Goal: Information Seeking & Learning: Learn about a topic

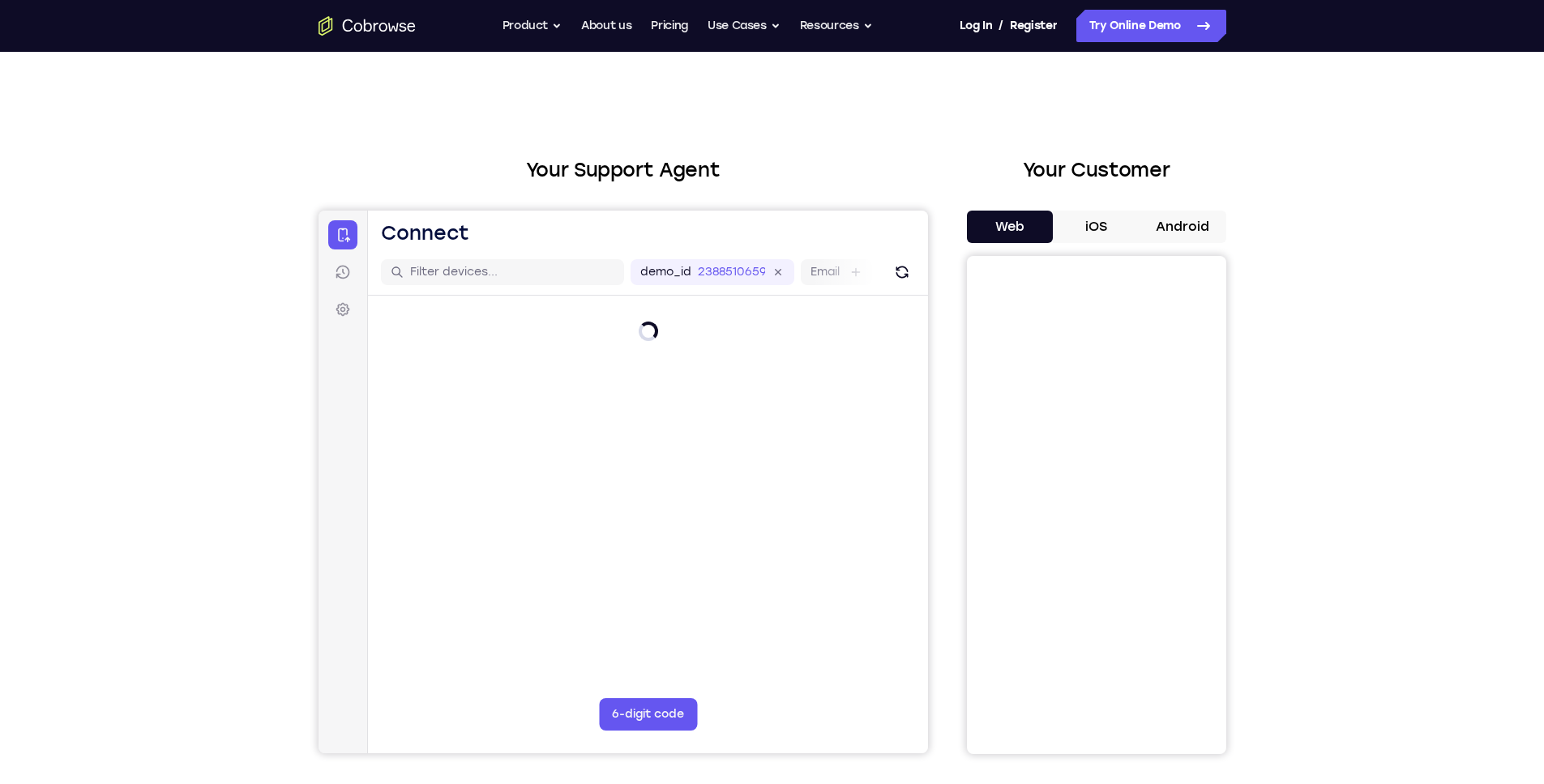
click at [820, 139] on div "Your Support Agent Your Customer Web iOS Android Next Steps We’d be happy to gi…" at bounding box center [772, 586] width 1037 height 1068
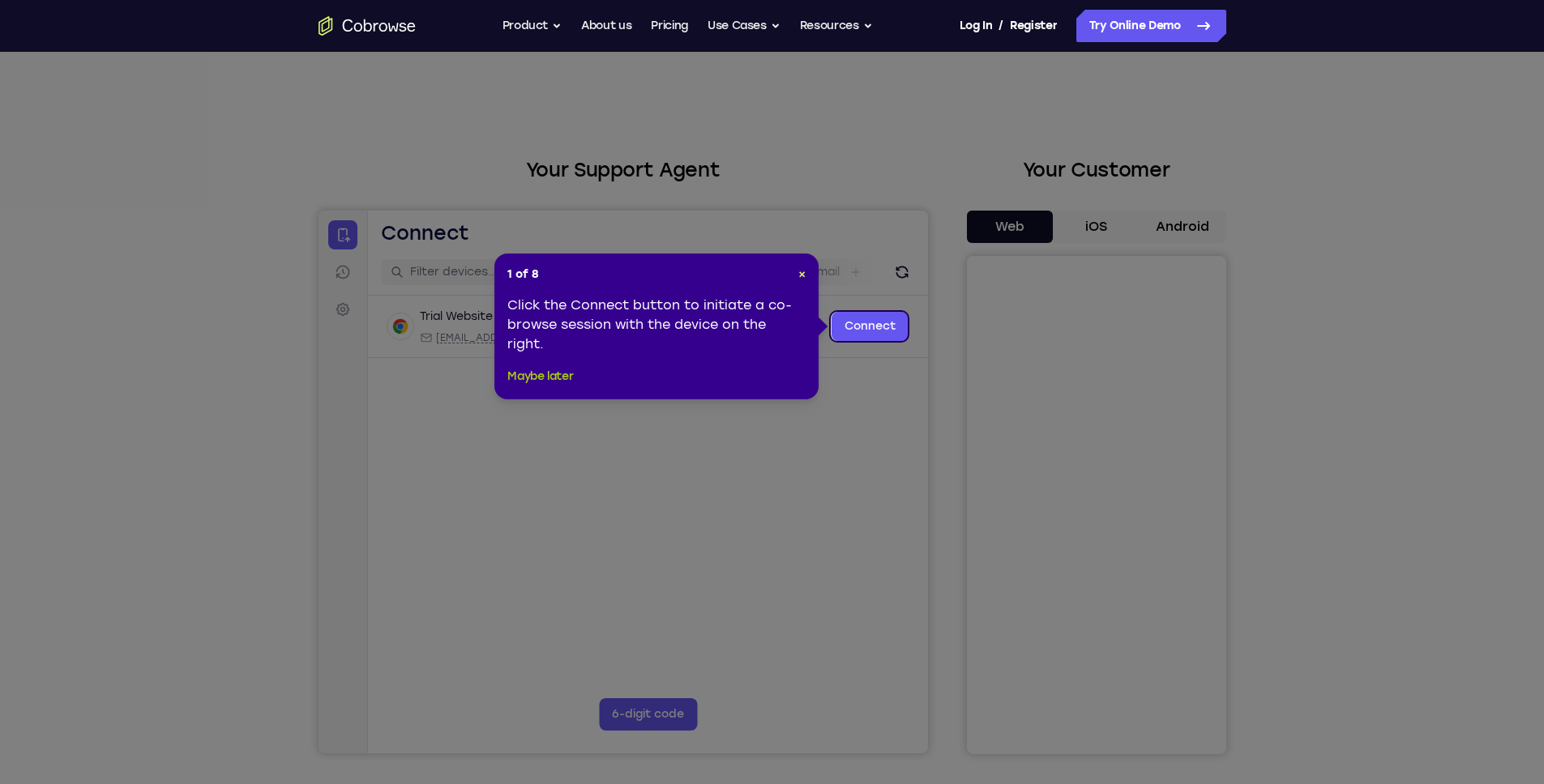
click at [552, 373] on button "Maybe later" at bounding box center [540, 377] width 66 height 20
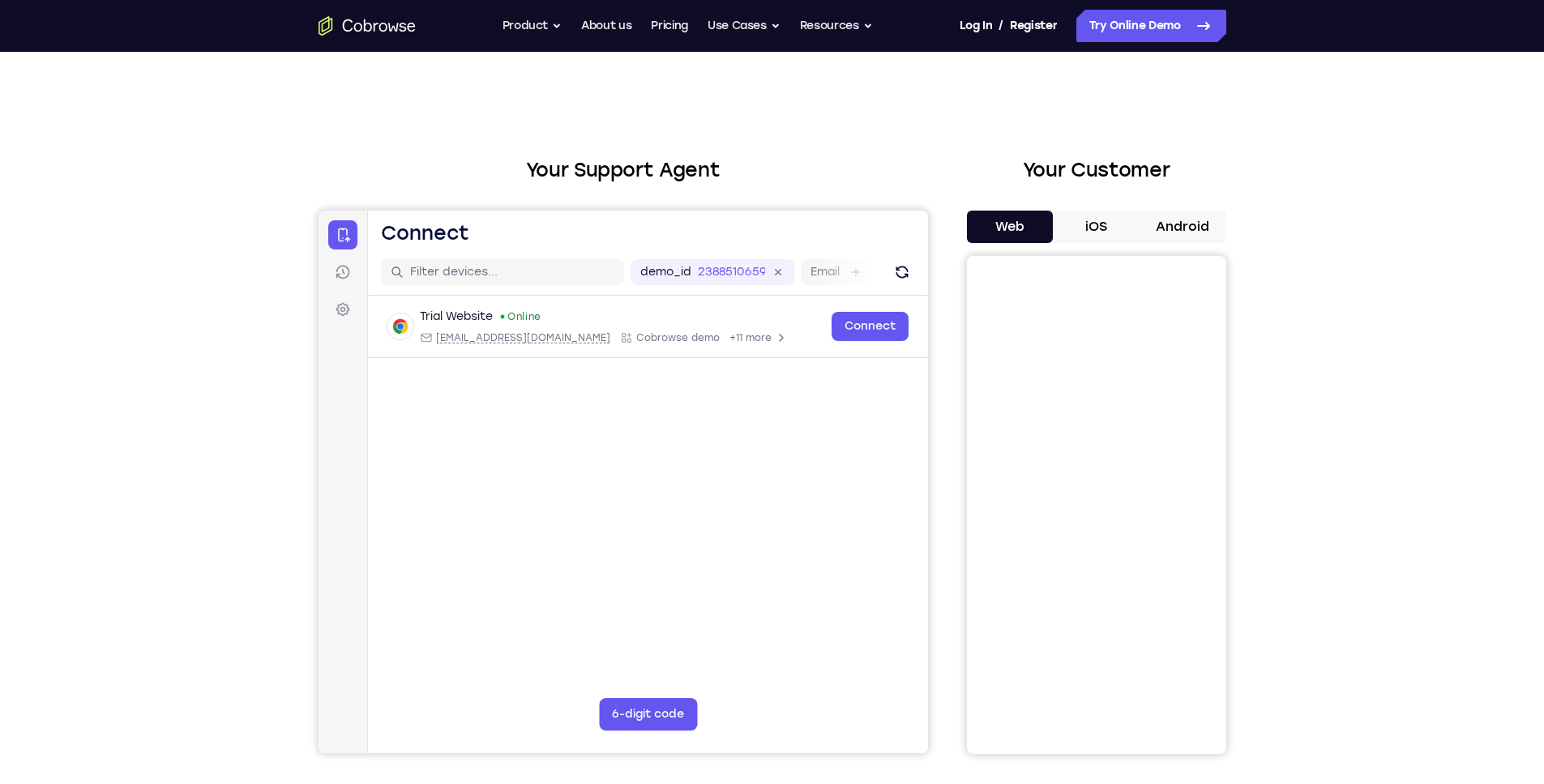
click at [777, 183] on h2 "Your Support Agent" at bounding box center [624, 170] width 610 height 29
click at [665, 31] on link "Pricing" at bounding box center [669, 26] width 37 height 33
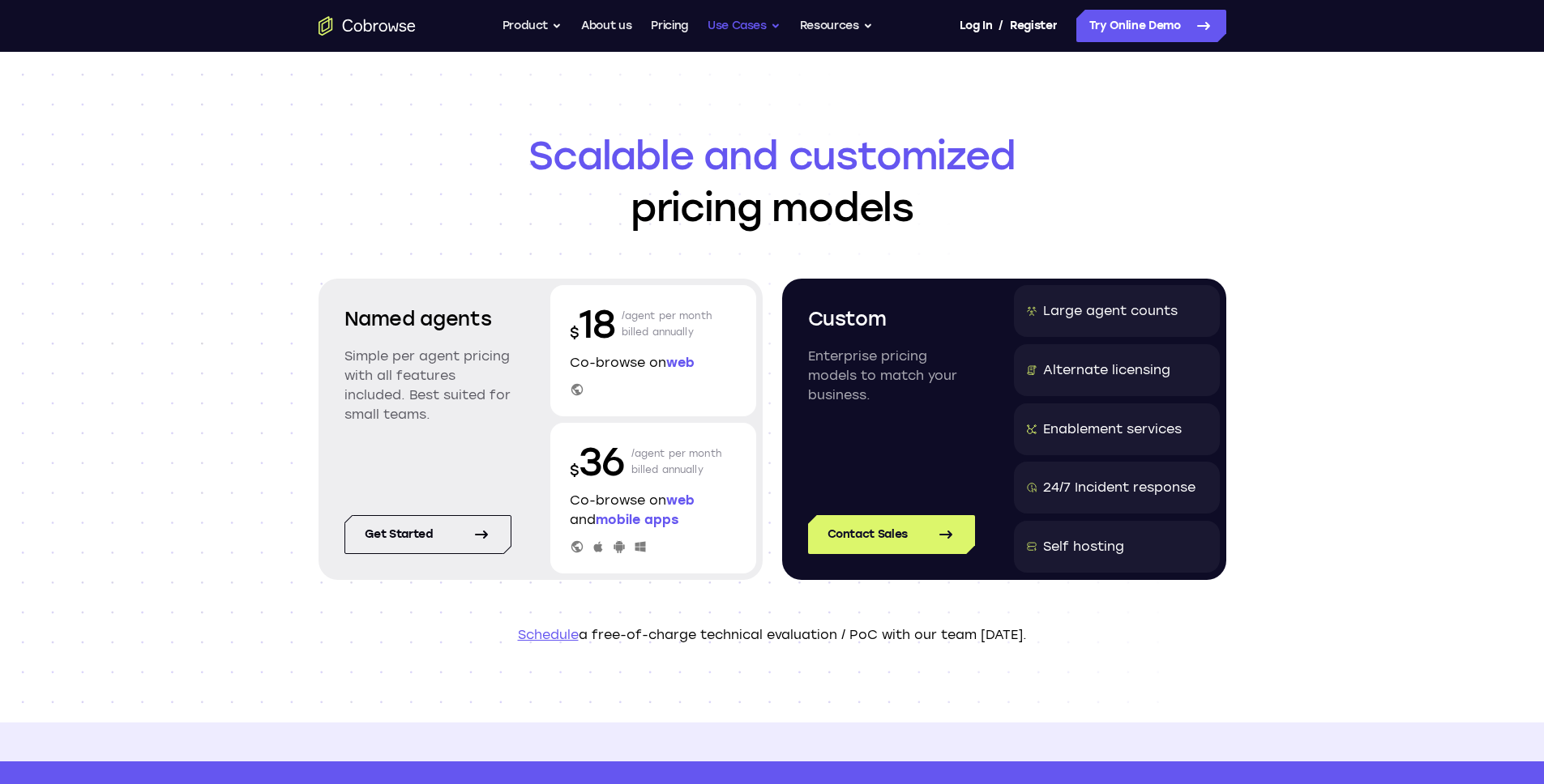
click at [726, 34] on button "Use Cases" at bounding box center [743, 26] width 73 height 33
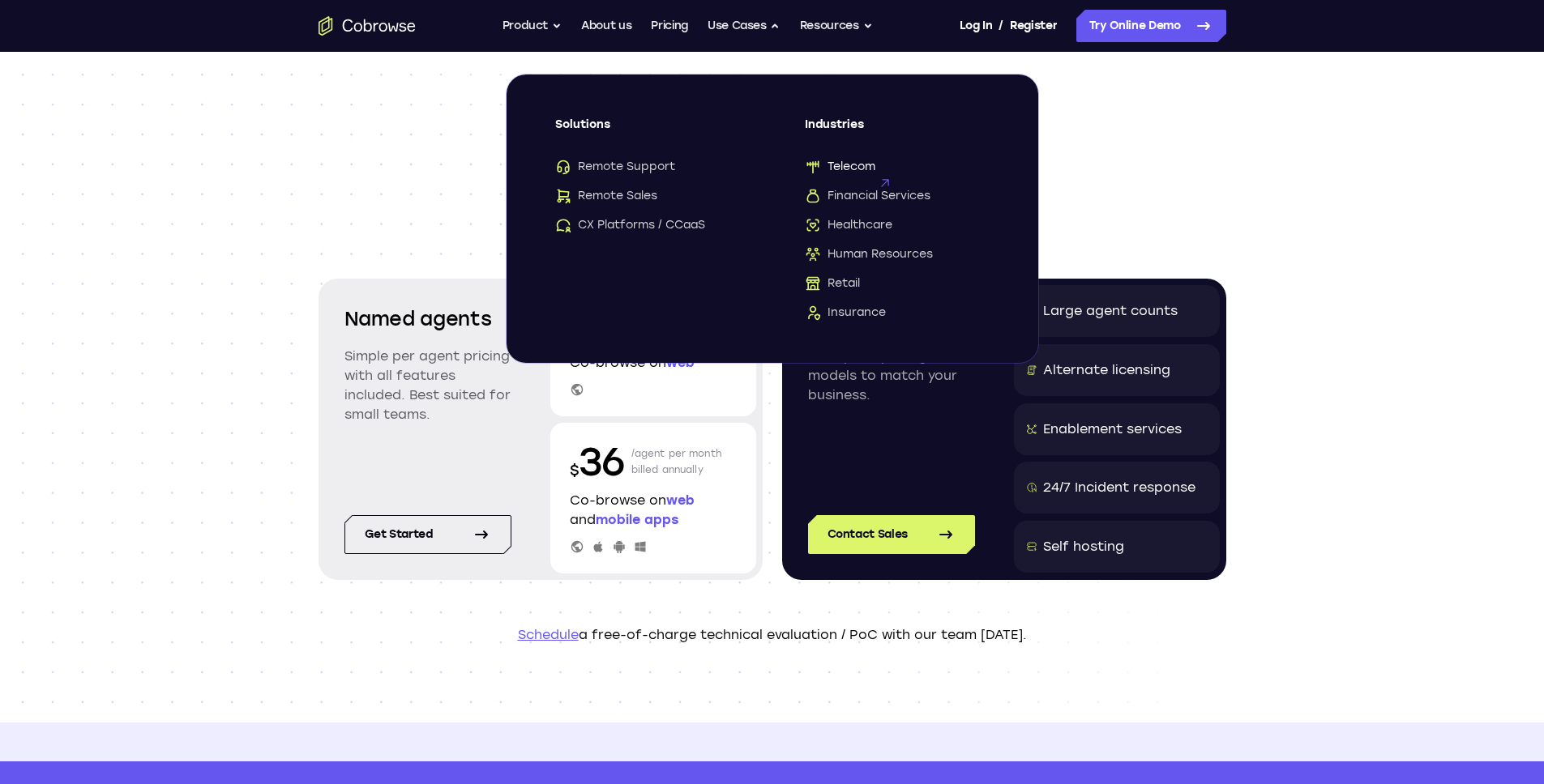
click at [845, 167] on span "Telecom" at bounding box center [840, 167] width 70 height 16
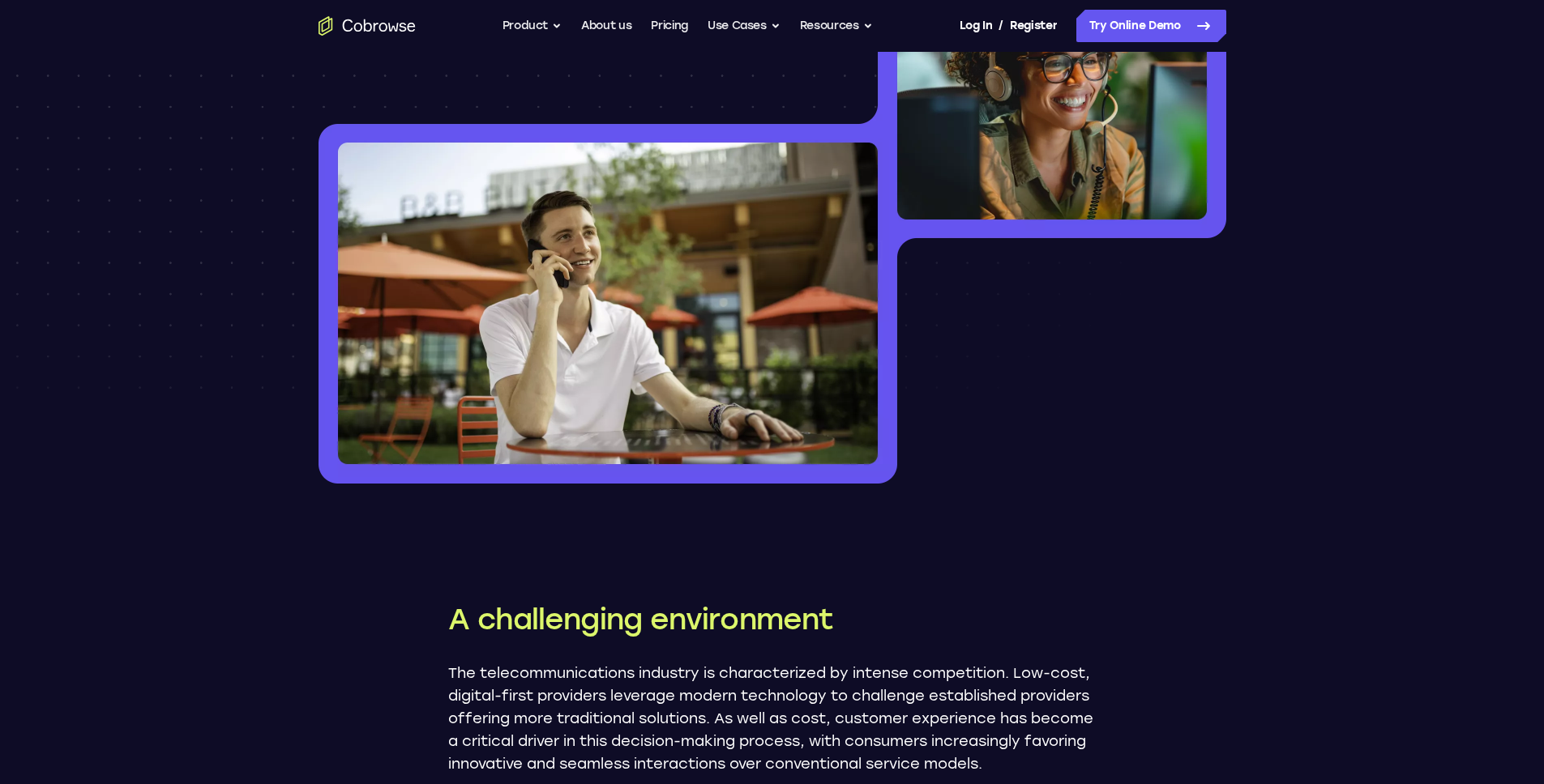
scroll to position [605, 0]
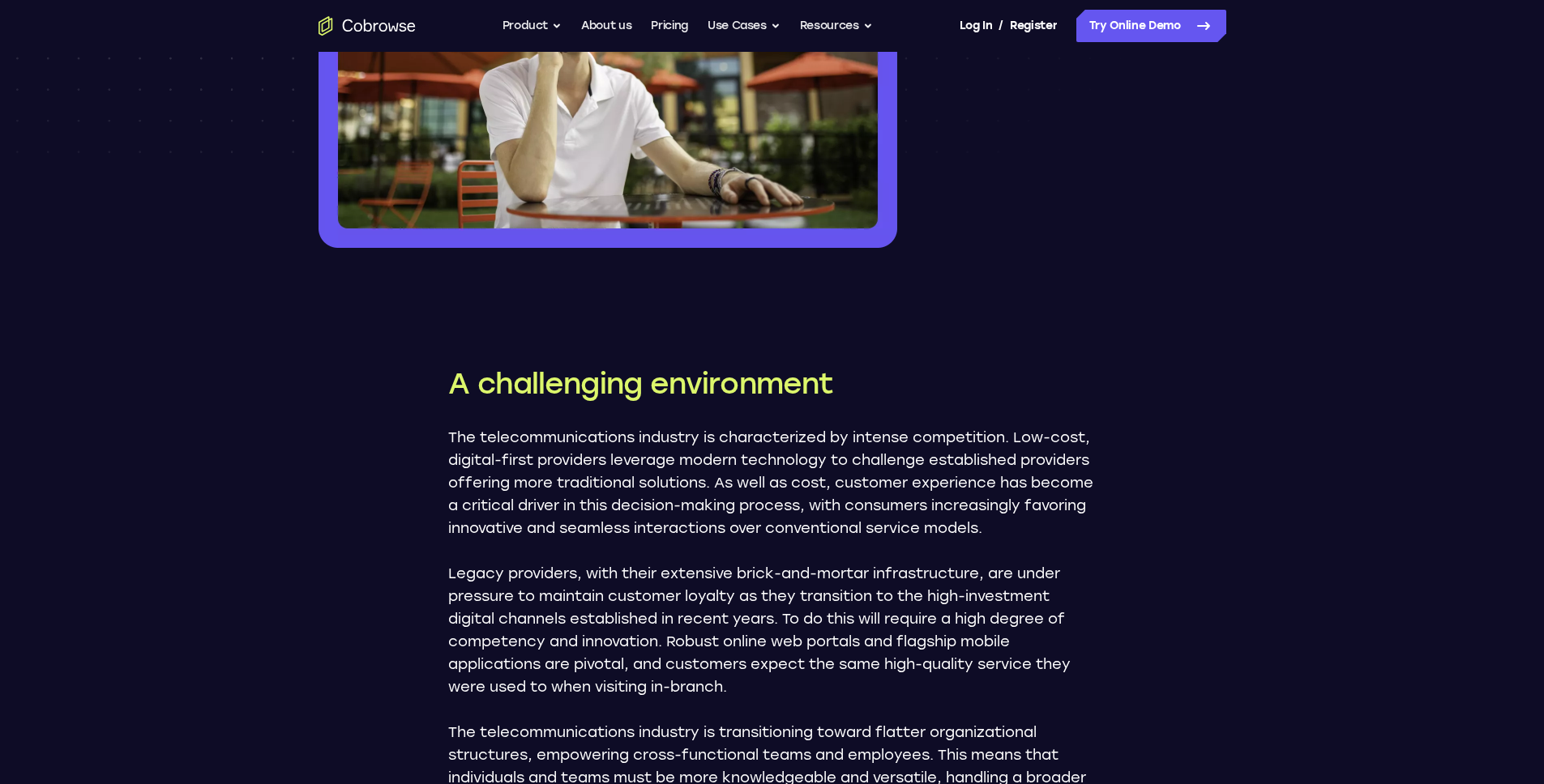
click at [537, 451] on p "The telecommunications industry is characterized by intense competition. Low-co…" at bounding box center [772, 482] width 648 height 113
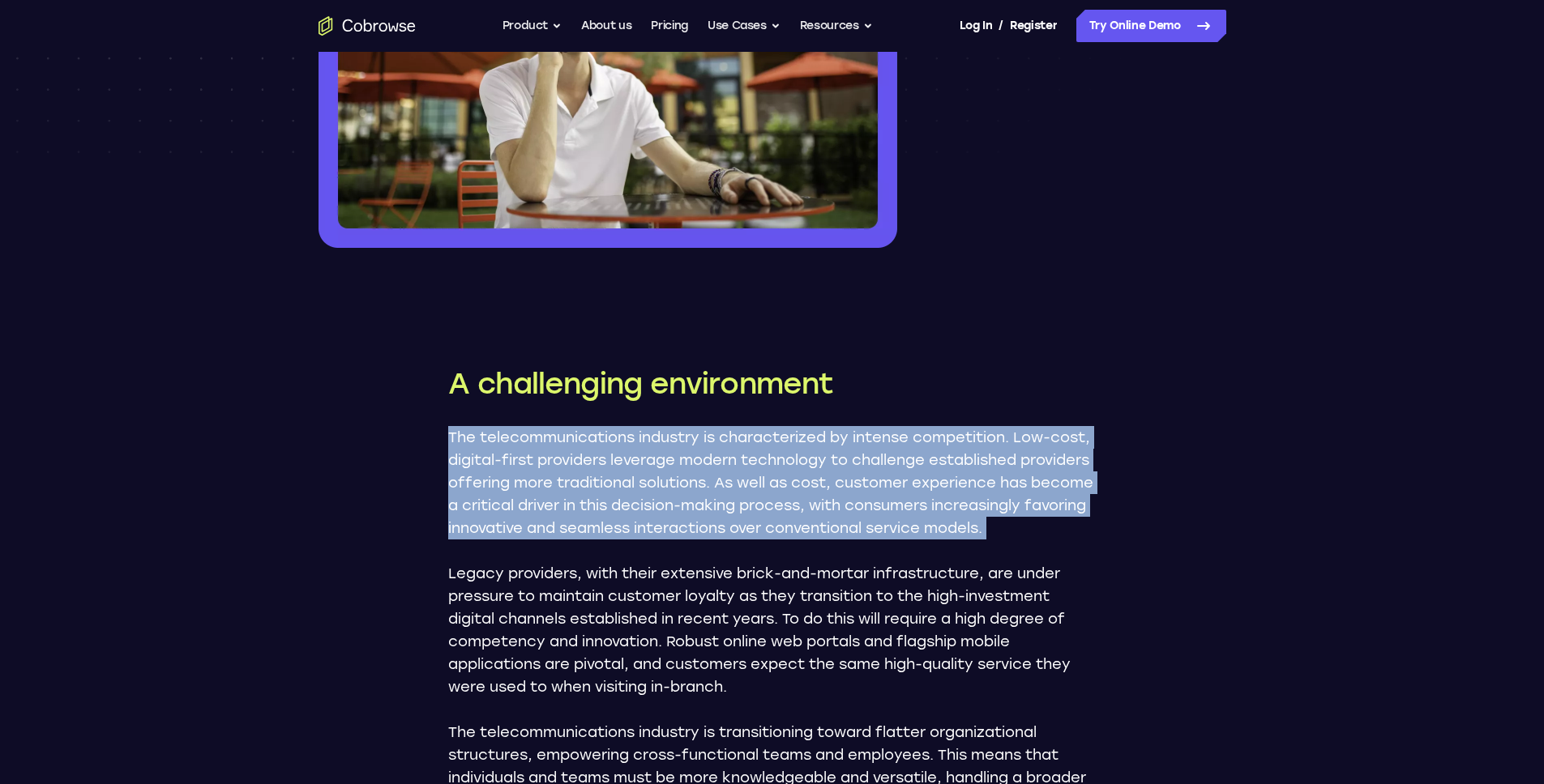
click at [537, 451] on p "The telecommunications industry is characterized by intense competition. Low-co…" at bounding box center [772, 482] width 648 height 113
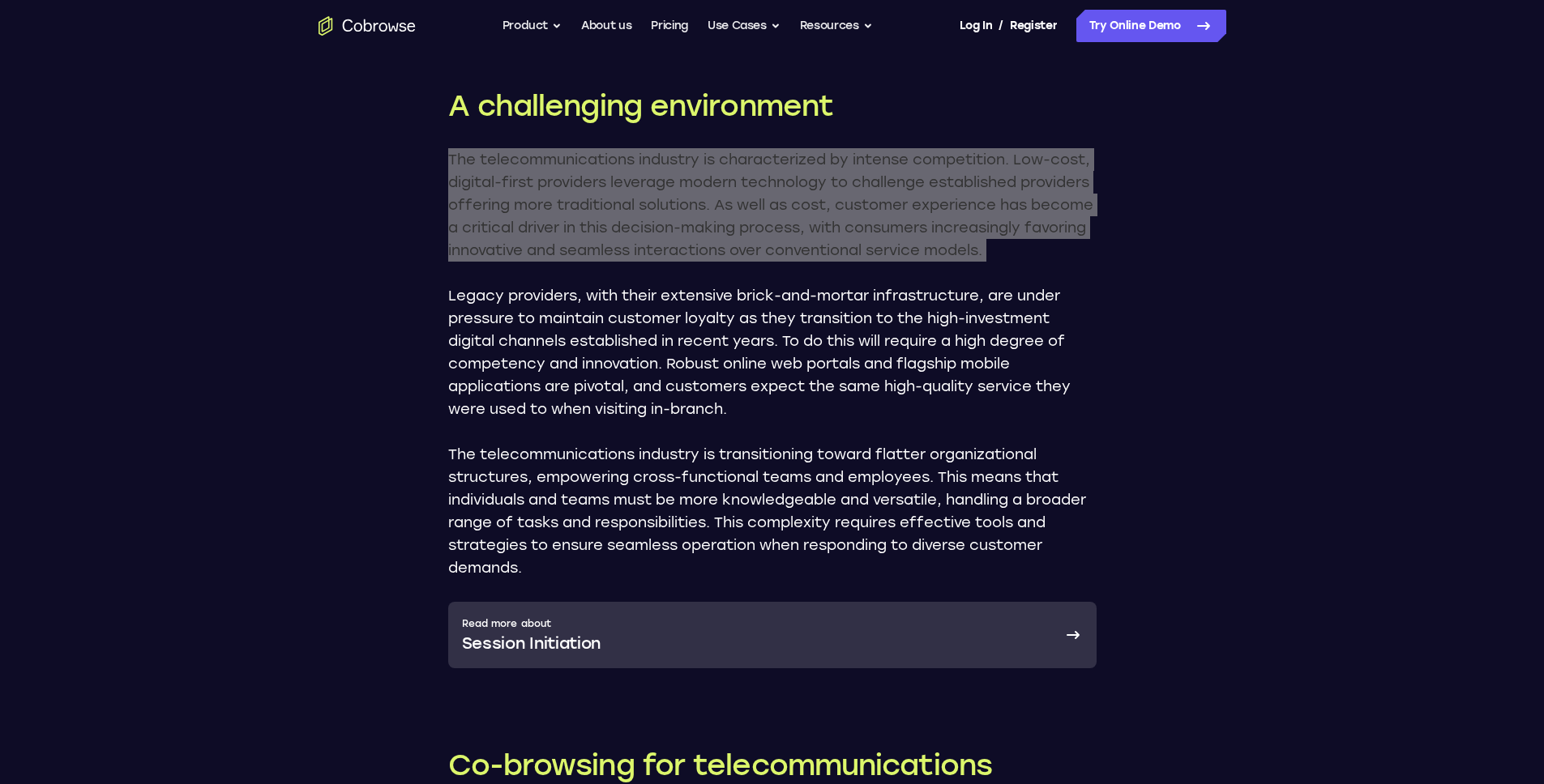
scroll to position [888, 0]
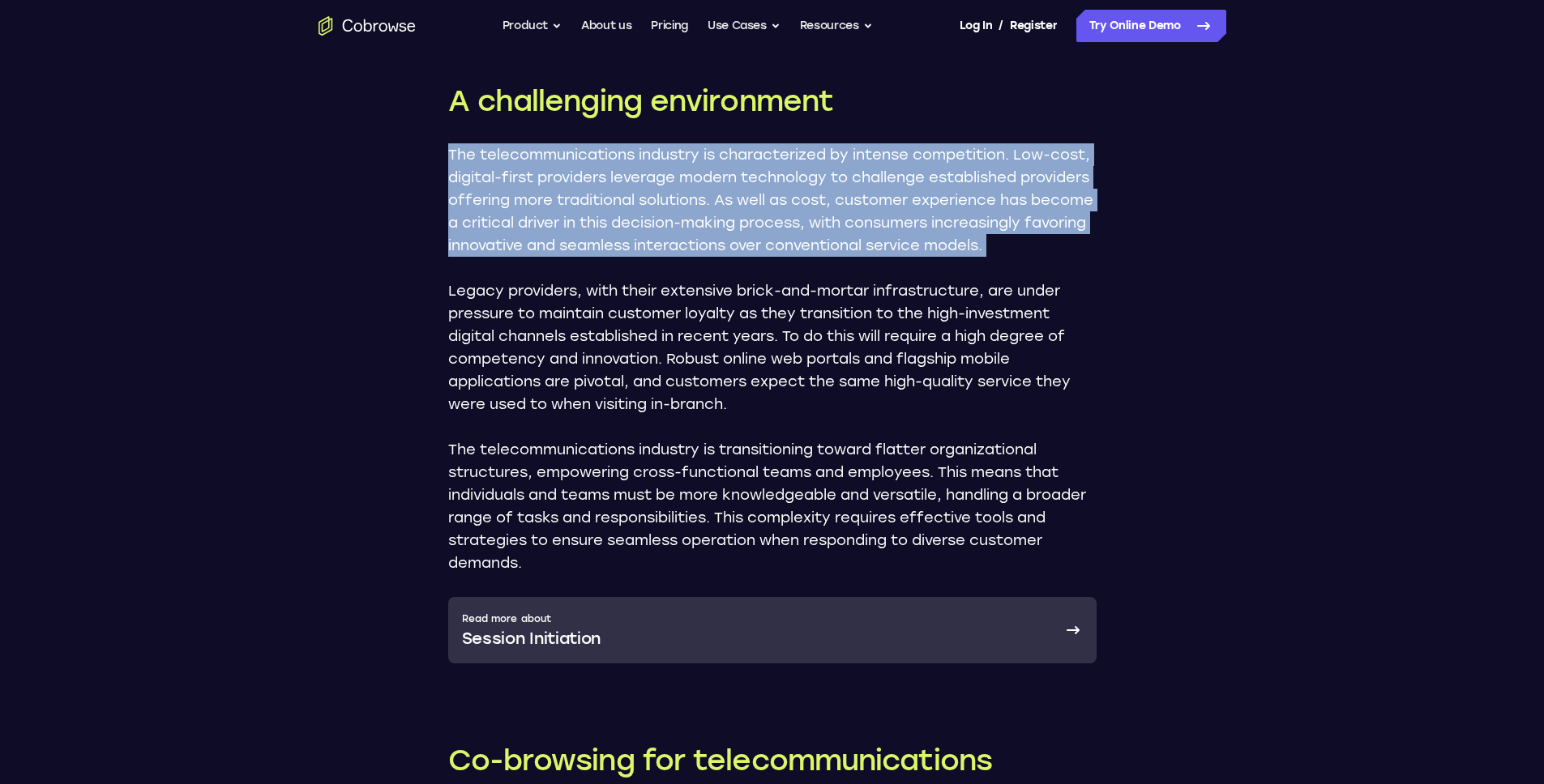
click at [666, 350] on p "Legacy providers, with their extensive brick-and-mortar infrastructure, are und…" at bounding box center [772, 347] width 648 height 136
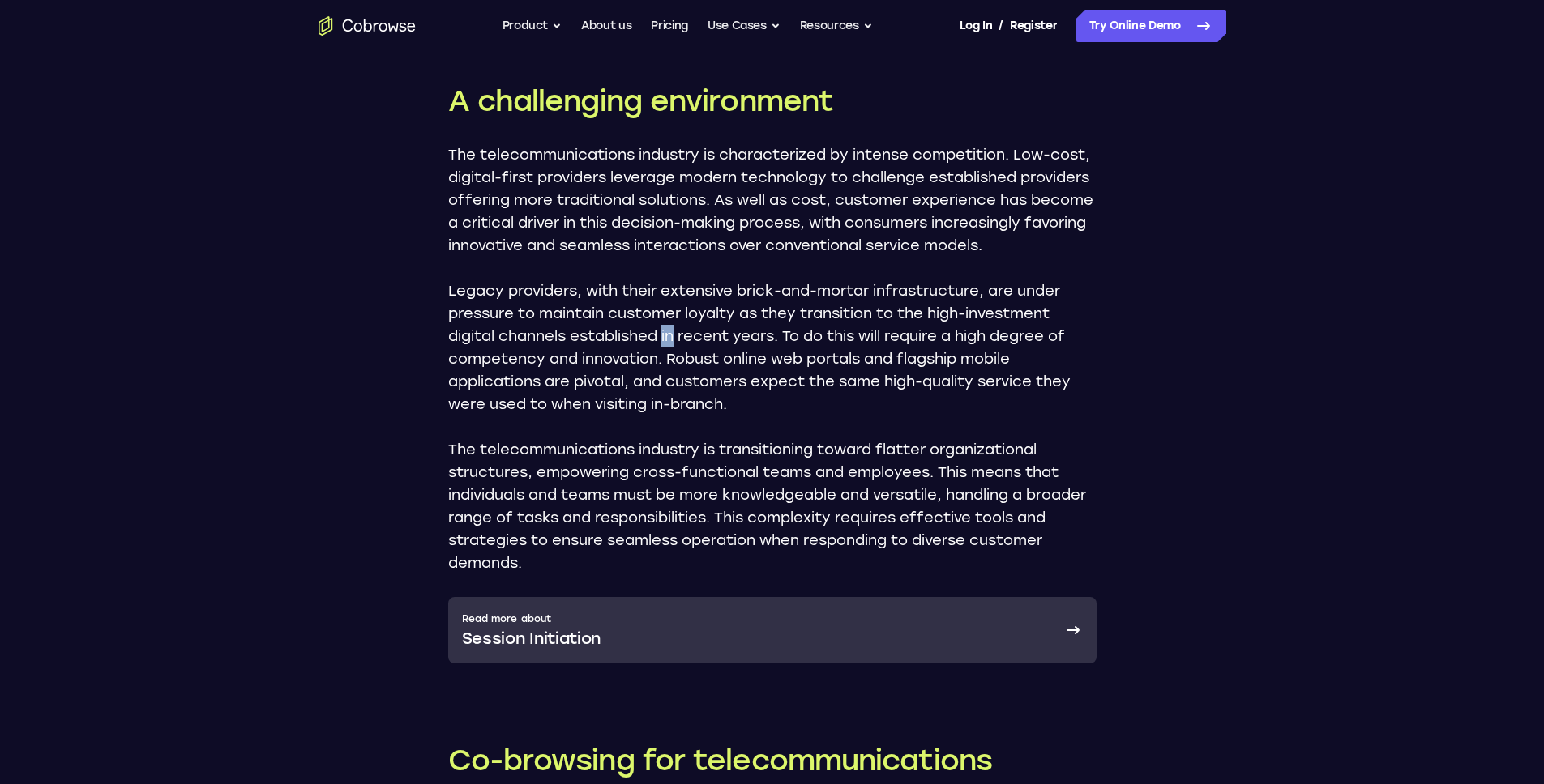
click at [666, 350] on p "Legacy providers, with their extensive brick-and-mortar infrastructure, are und…" at bounding box center [772, 347] width 648 height 136
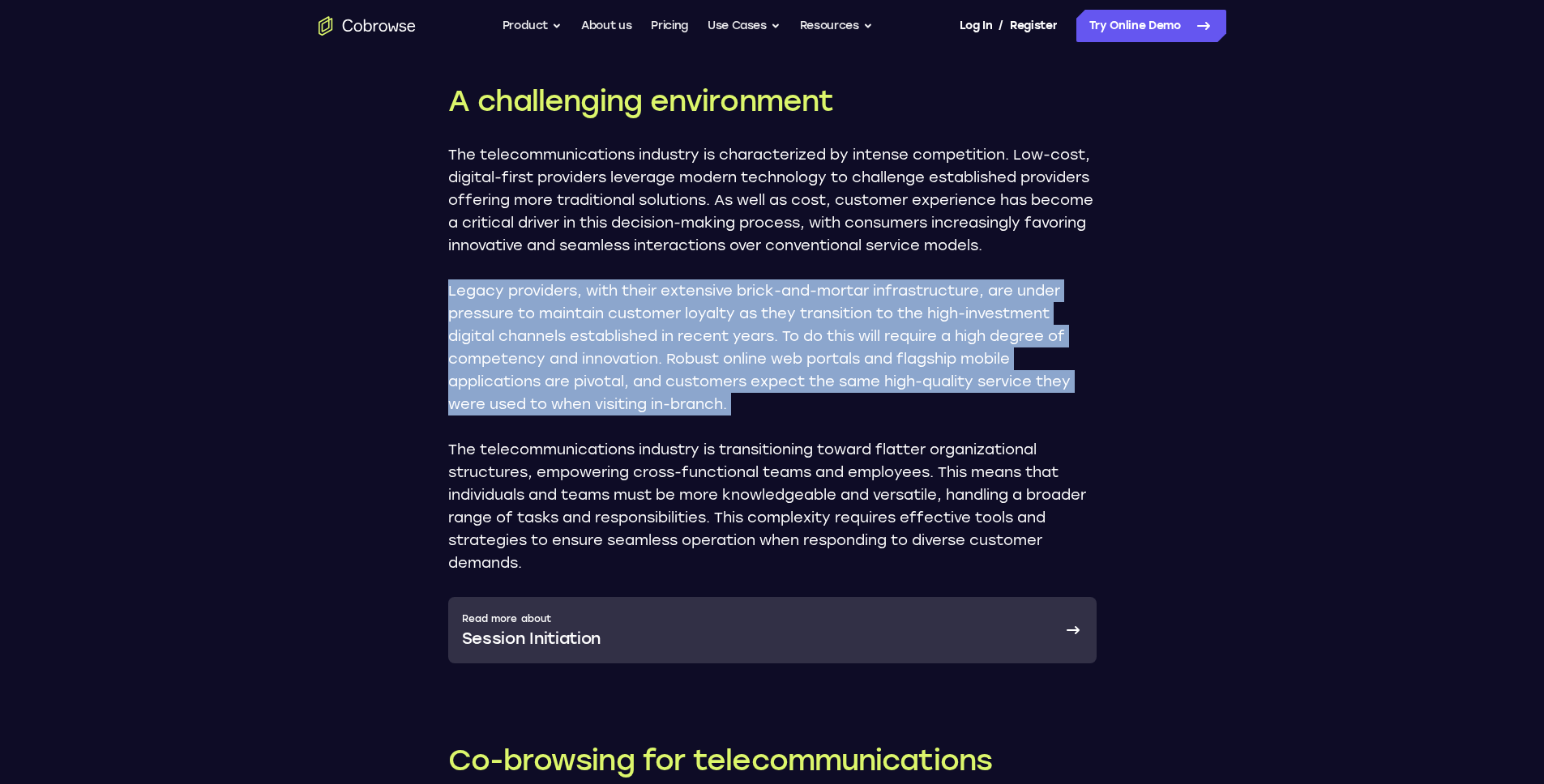
click at [666, 350] on p "Legacy providers, with their extensive brick-and-mortar infrastructure, are und…" at bounding box center [772, 347] width 648 height 136
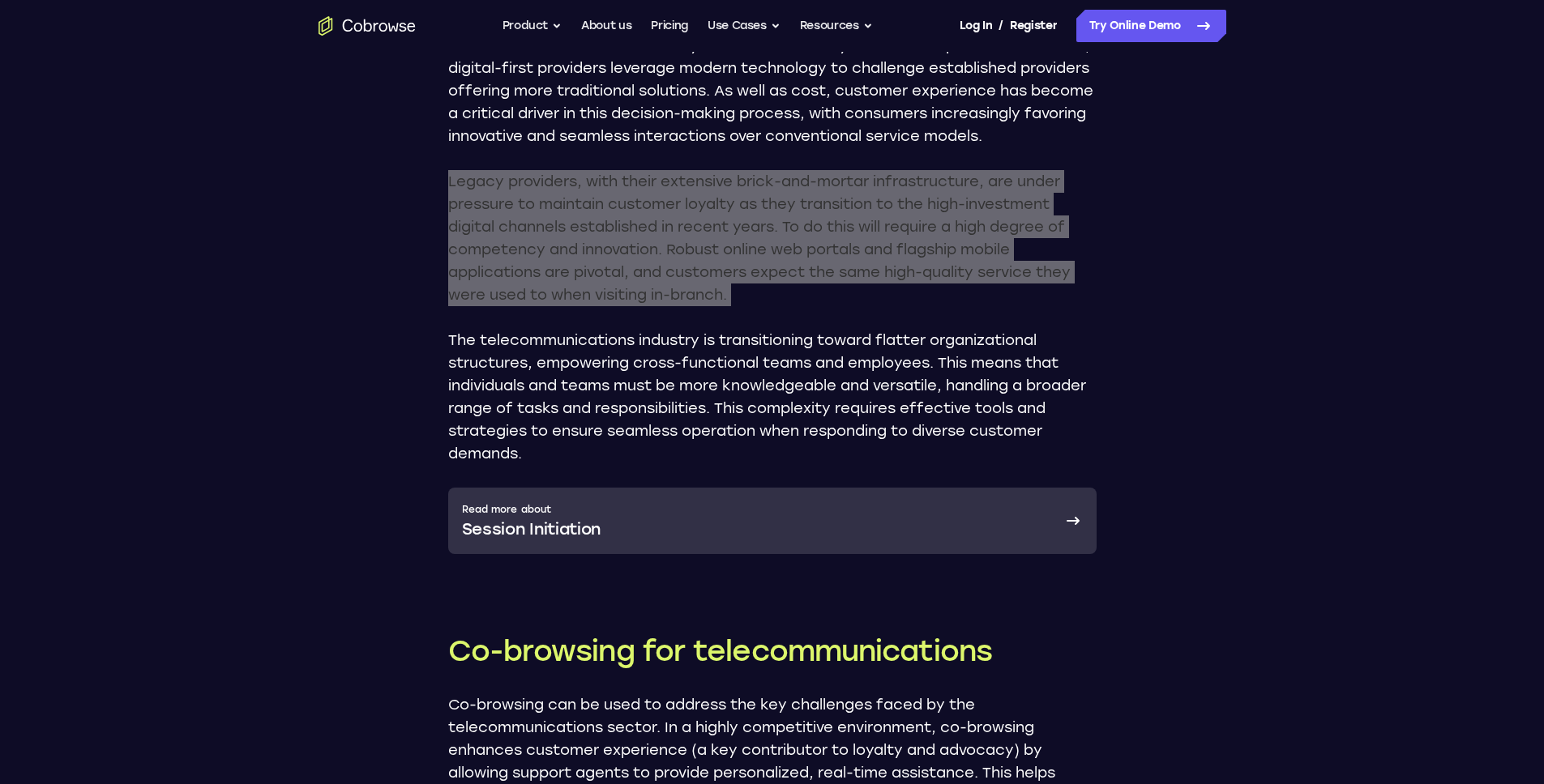
scroll to position [1004, 0]
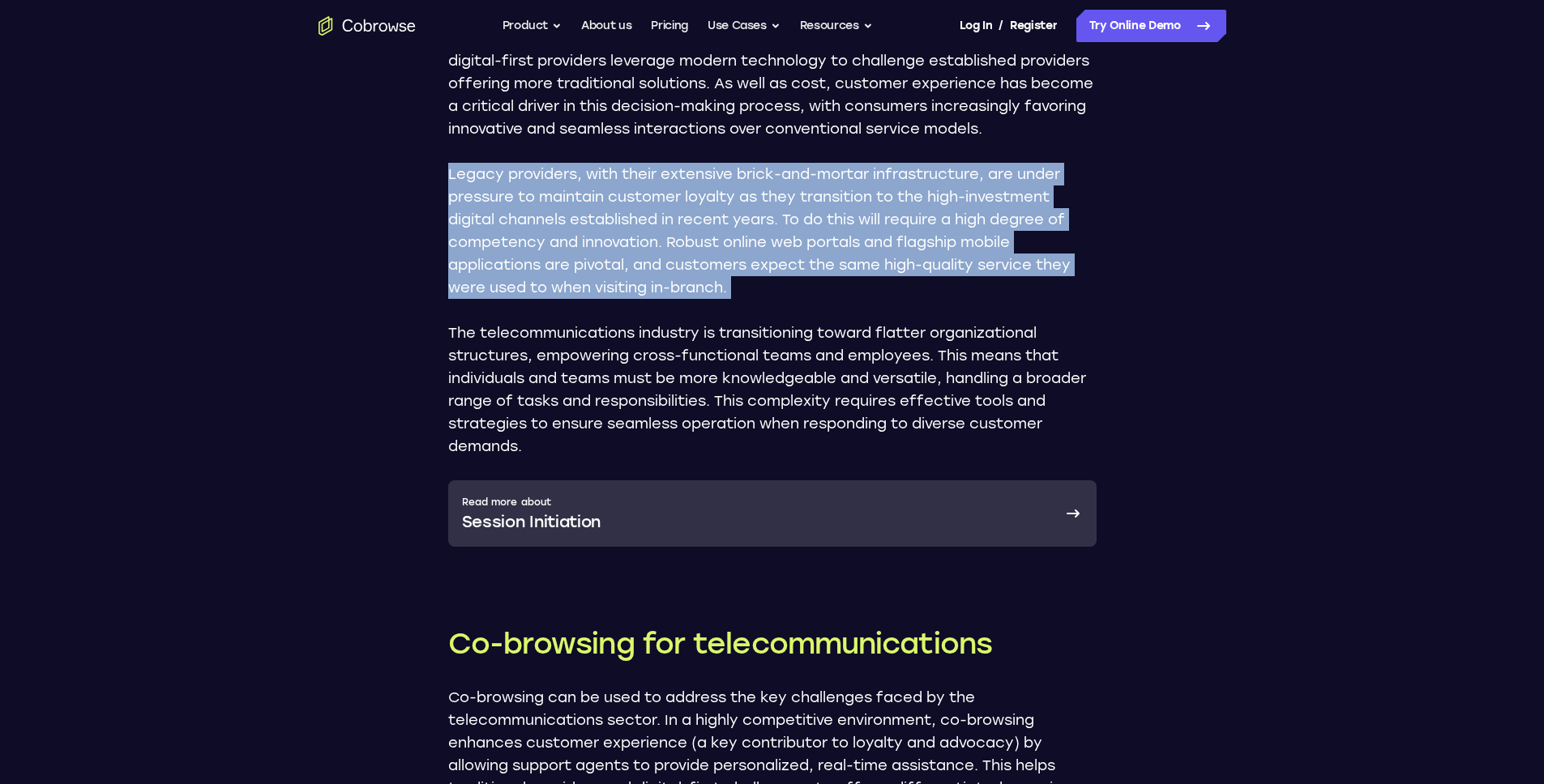
click at [576, 390] on p "The telecommunications industry is transitioning toward flatter organizational …" at bounding box center [772, 390] width 648 height 136
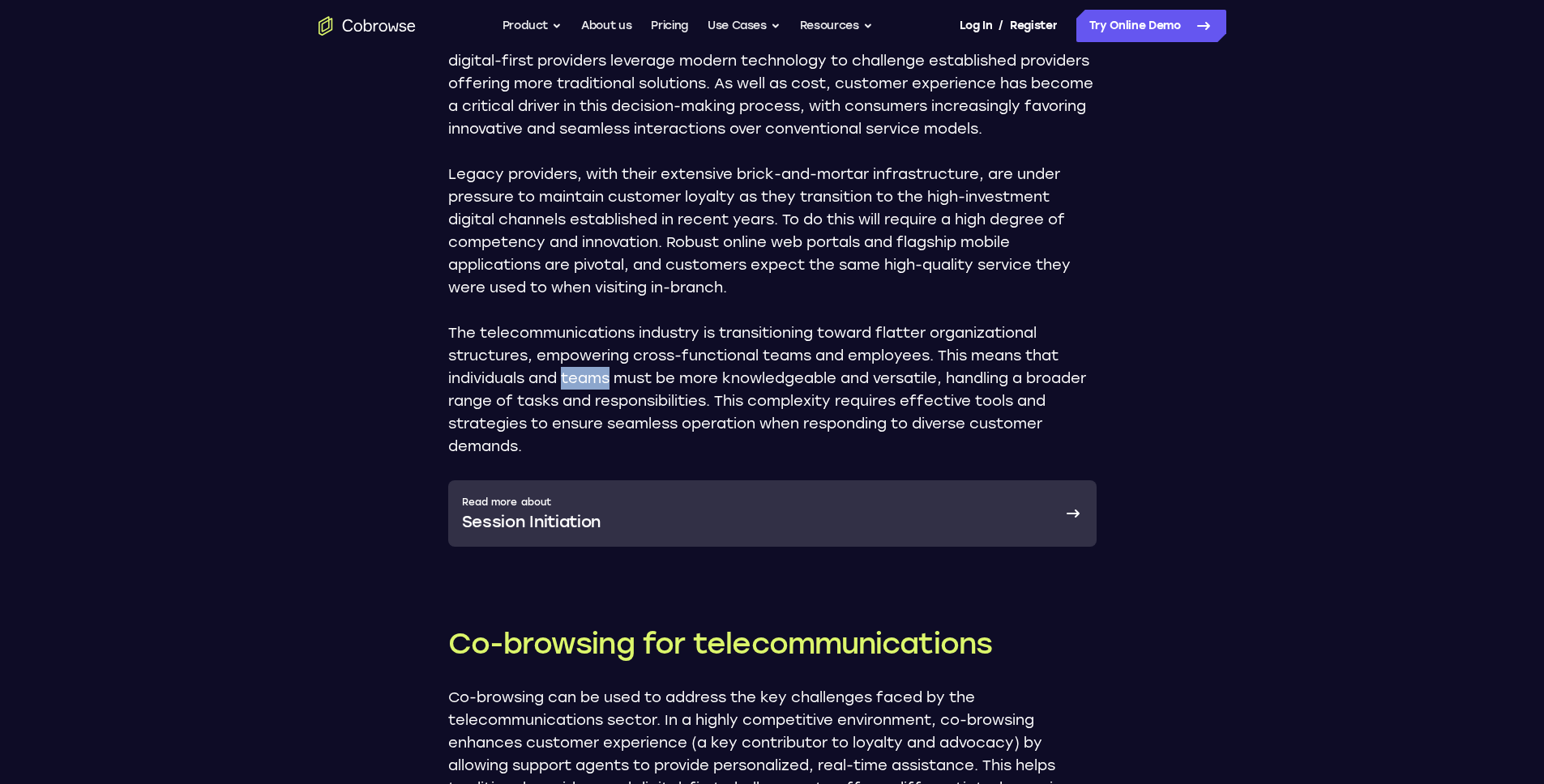
click at [566, 369] on div at bounding box center [566, 369] width 0 height 0
click at [605, 433] on p "The telecommunications industry is transitioning toward flatter organizational …" at bounding box center [772, 390] width 648 height 136
click at [594, 434] on div at bounding box center [594, 434] width 0 height 0
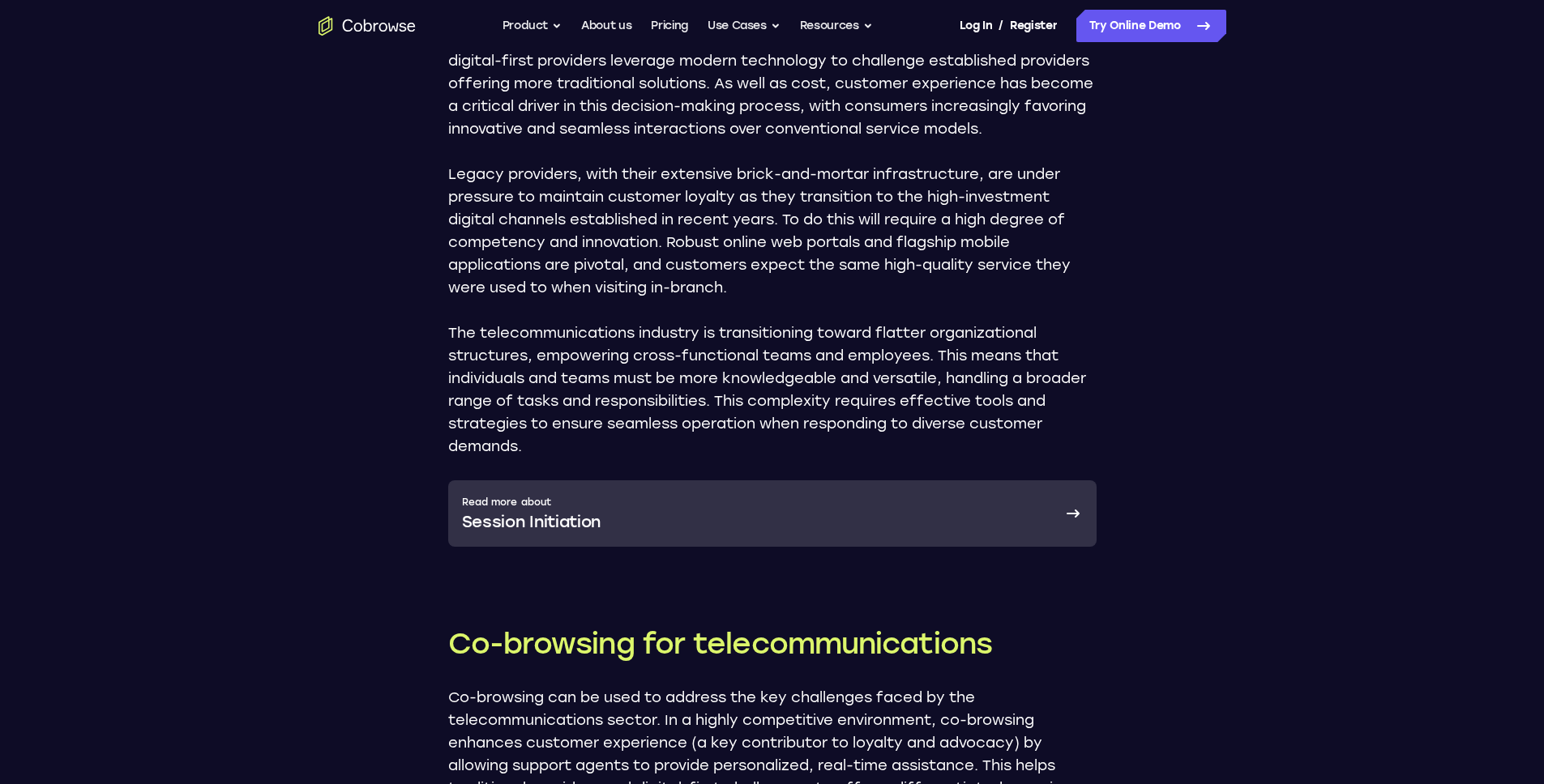
click at [615, 414] on p "The telecommunications industry is transitioning toward flatter organizational …" at bounding box center [772, 390] width 648 height 136
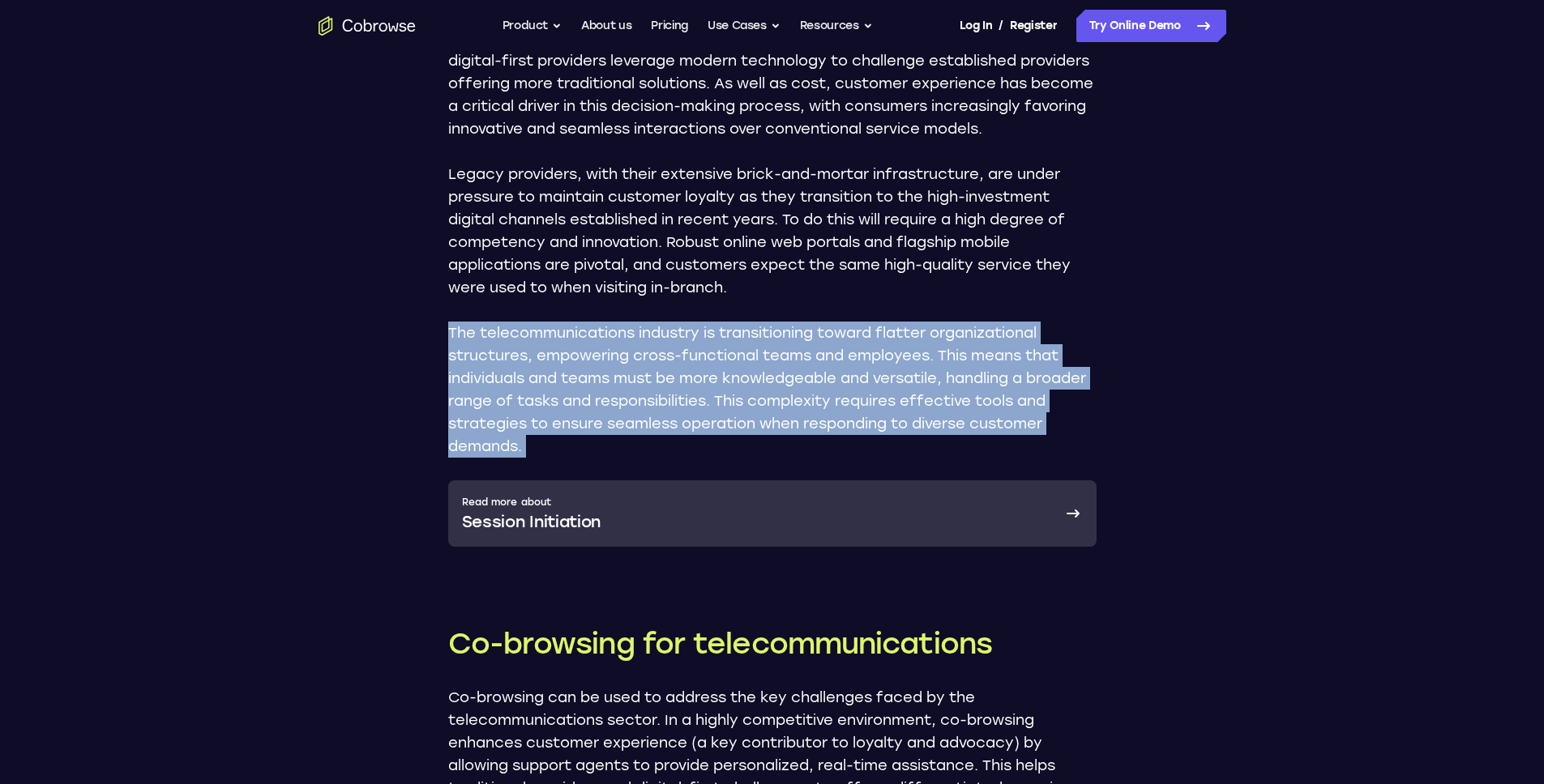
click at [615, 414] on p "The telecommunications industry is transitioning toward flatter organizational …" at bounding box center [772, 390] width 648 height 136
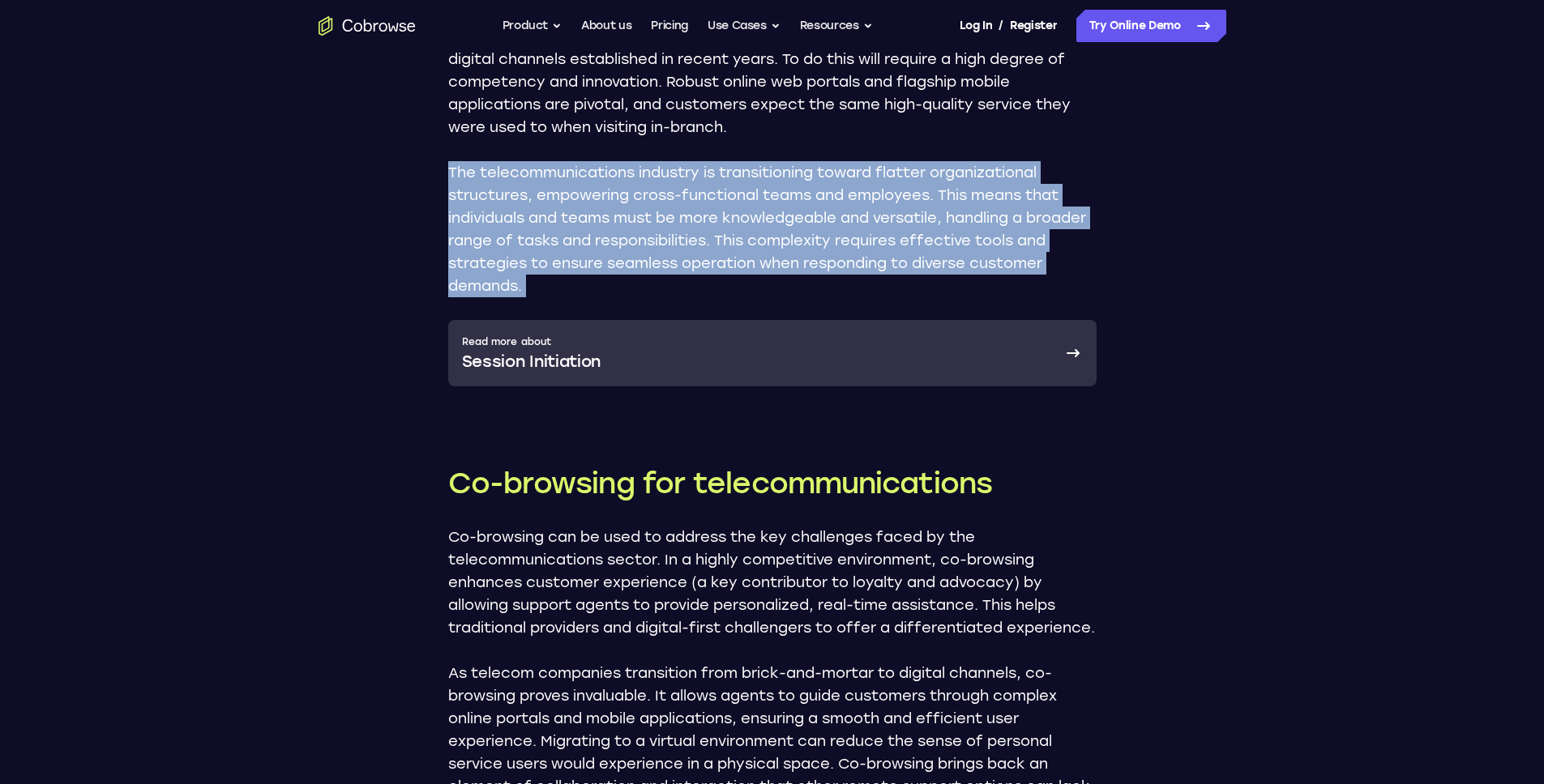
scroll to position [1192, 0]
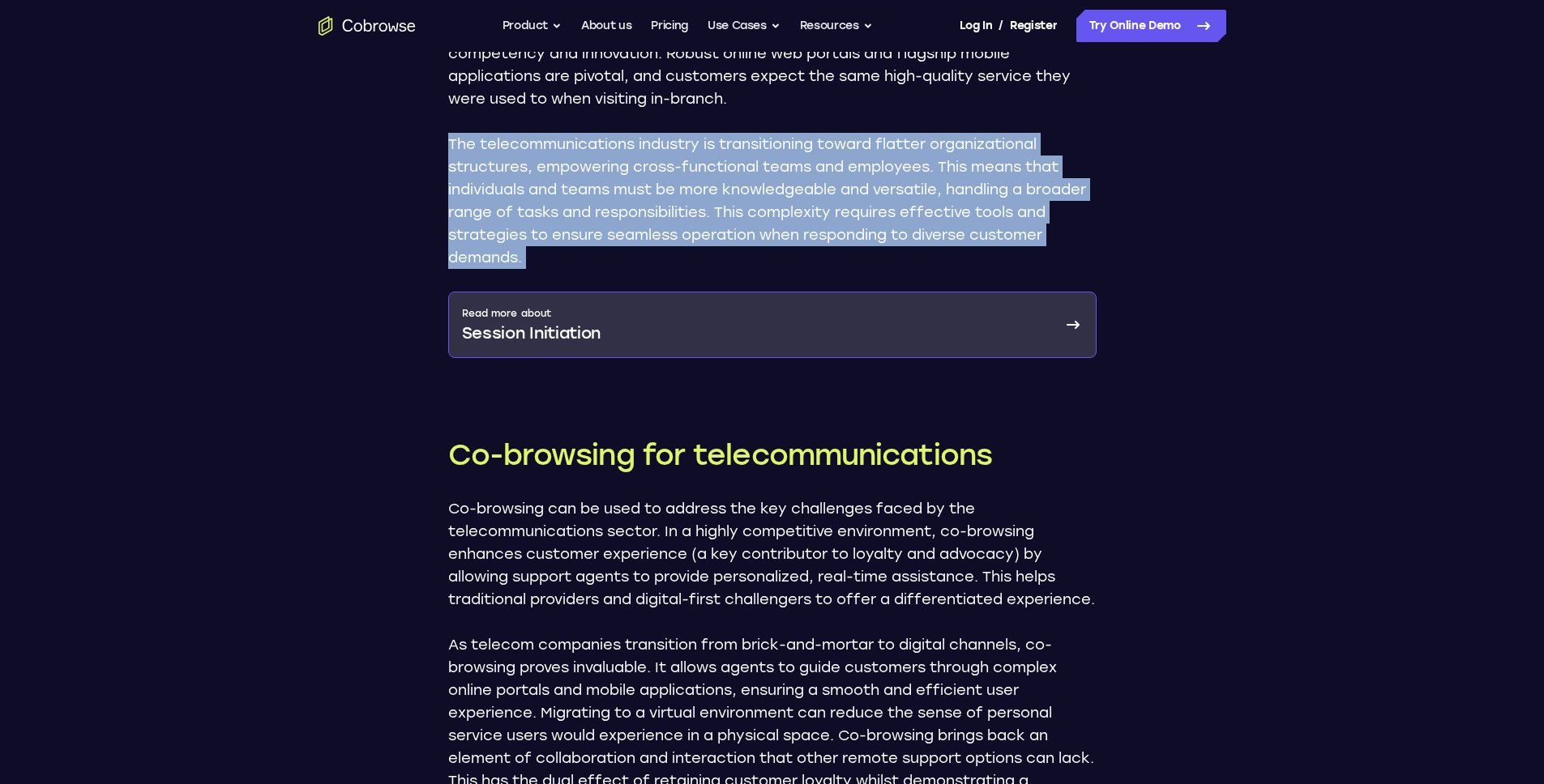
click at [869, 331] on link "Read more about Session Initiation" at bounding box center [772, 325] width 648 height 67
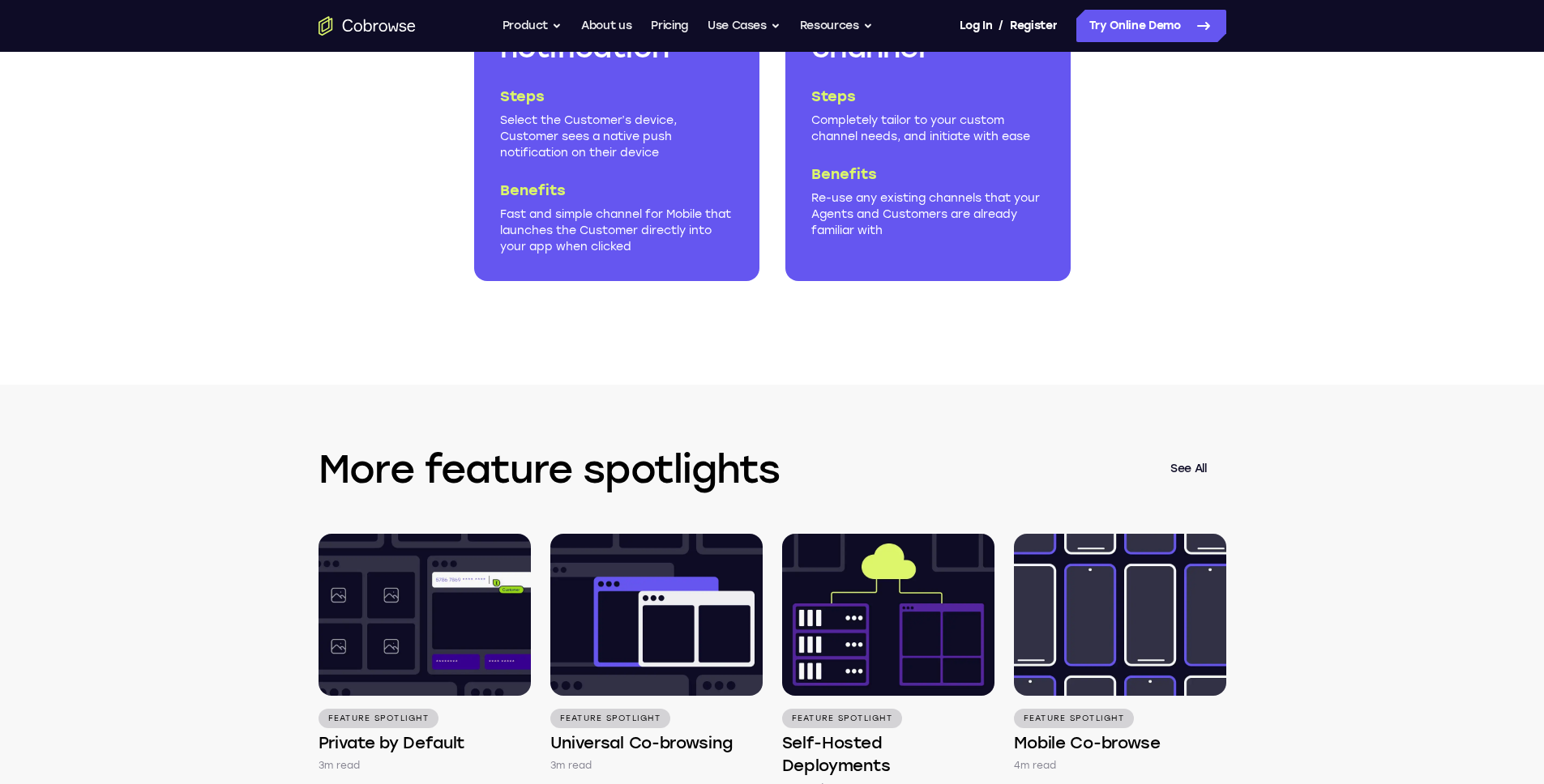
scroll to position [2593, 0]
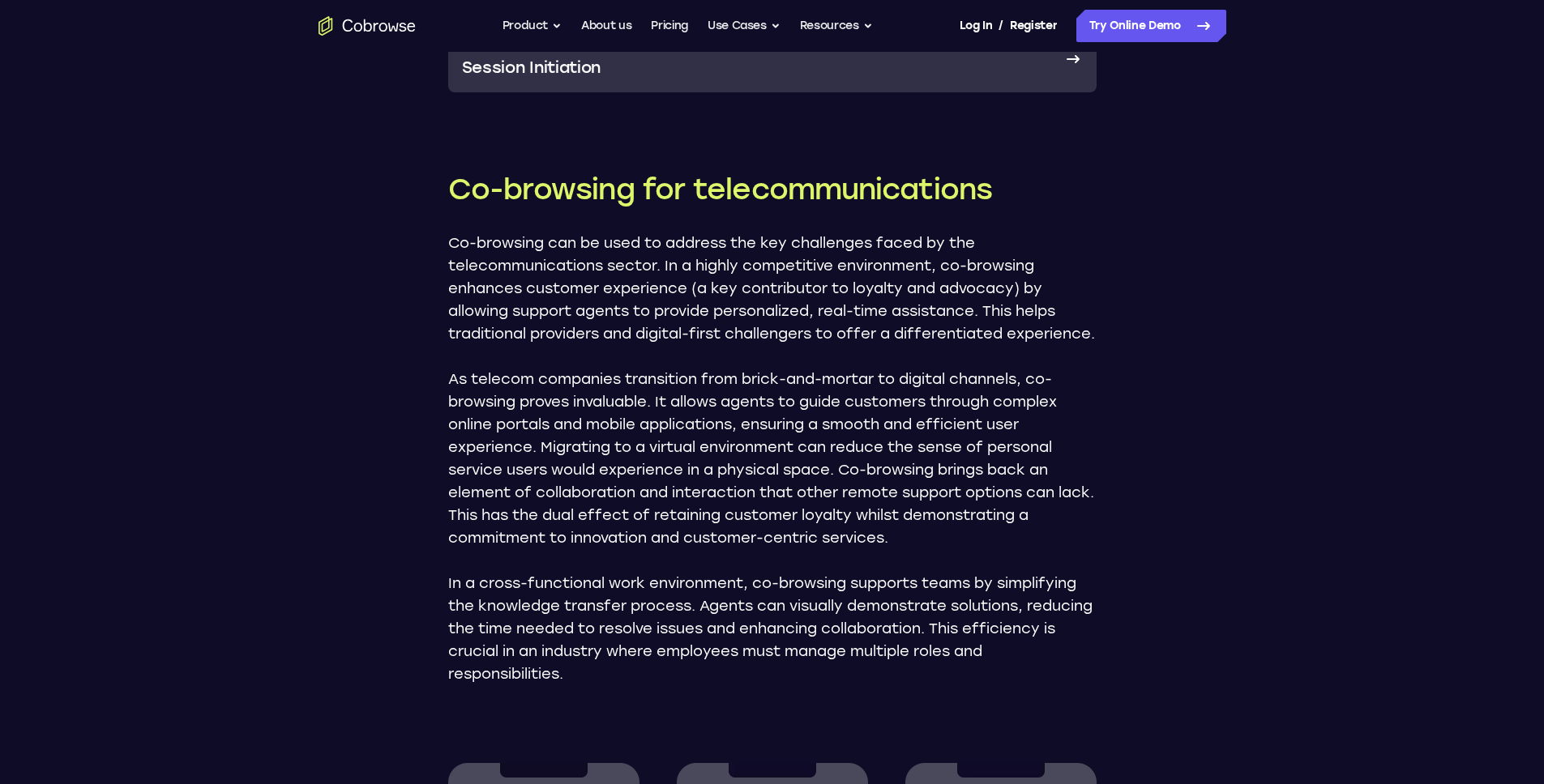
scroll to position [1536, 0]
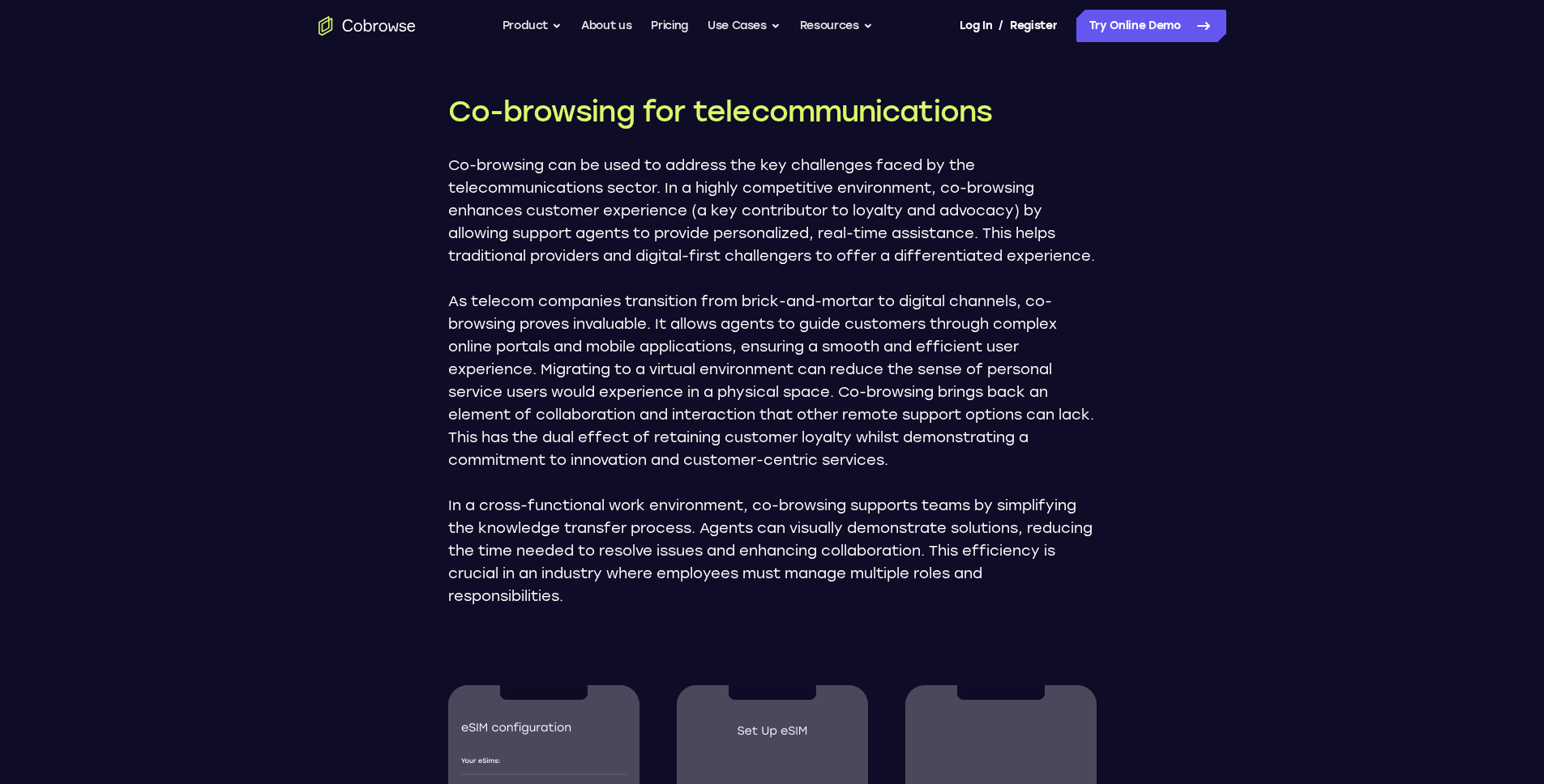
click at [521, 230] on p "Co-browsing can be used to address the key challenges faced by the telecommunic…" at bounding box center [772, 210] width 648 height 113
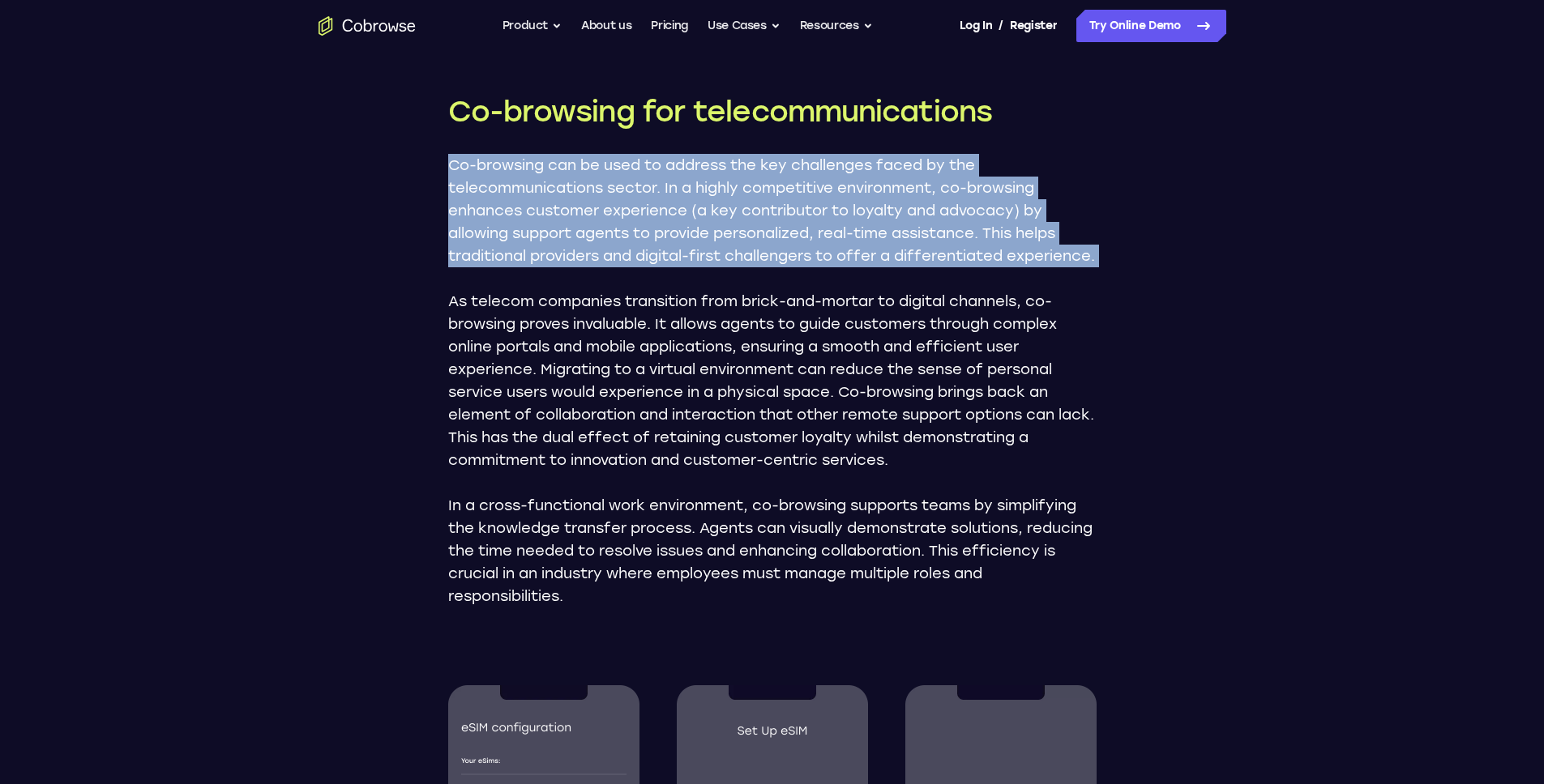
click at [521, 230] on p "Co-browsing can be used to address the key challenges faced by the telecommunic…" at bounding box center [772, 210] width 648 height 113
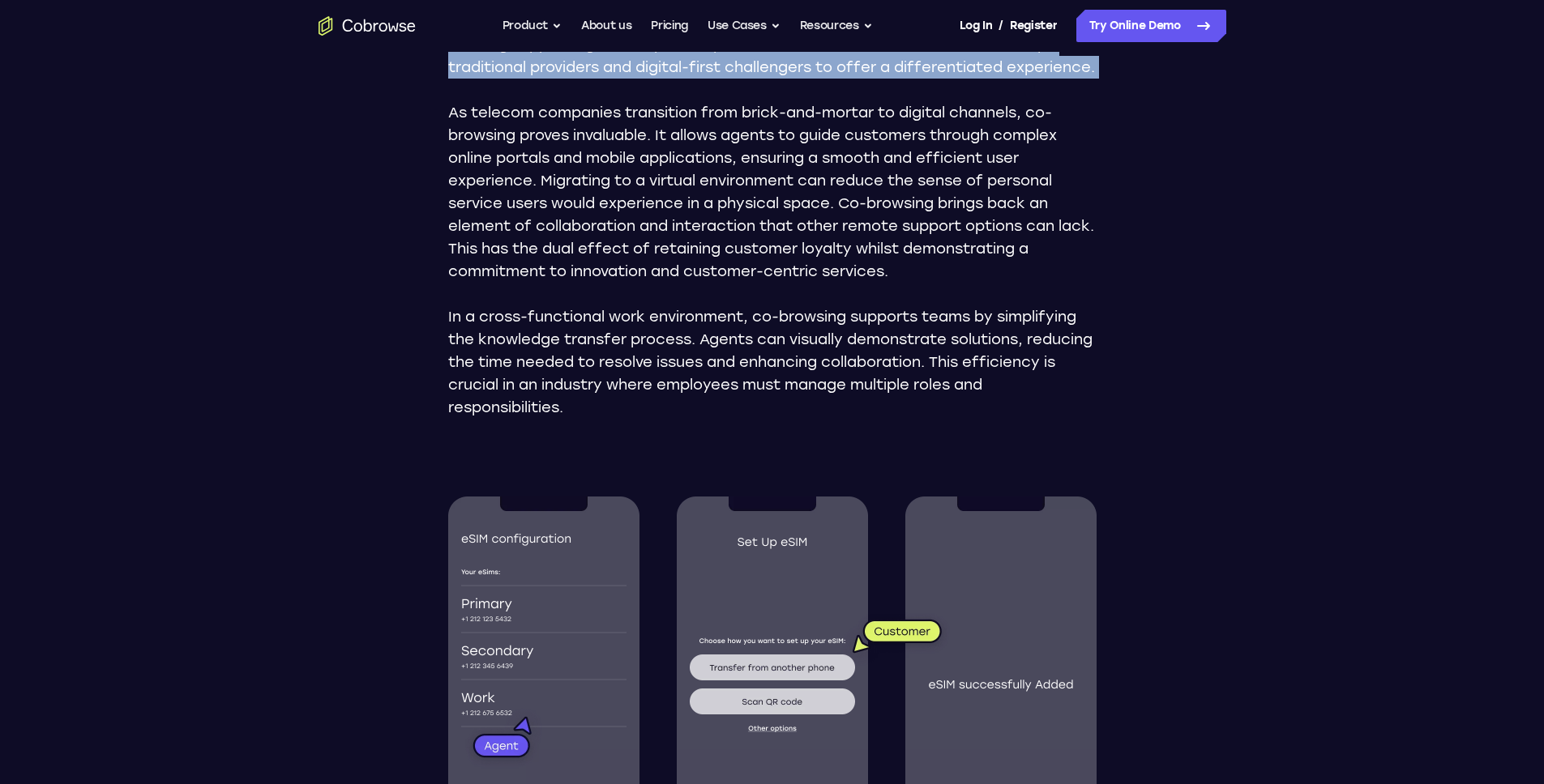
scroll to position [1859, 0]
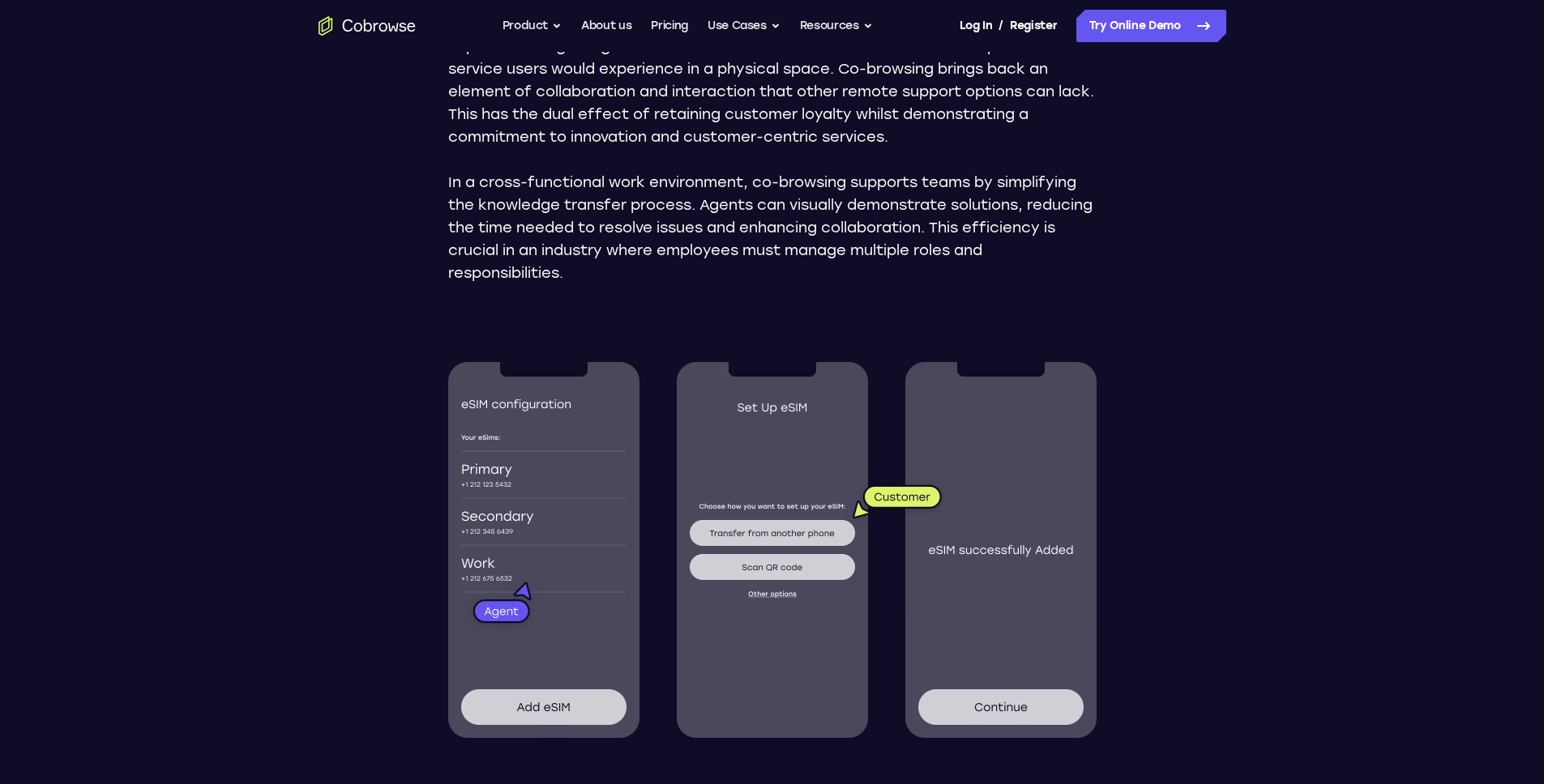
click at [542, 280] on p "In a cross-functional work environment, co-browsing supports teams by simplifyi…" at bounding box center [772, 227] width 648 height 113
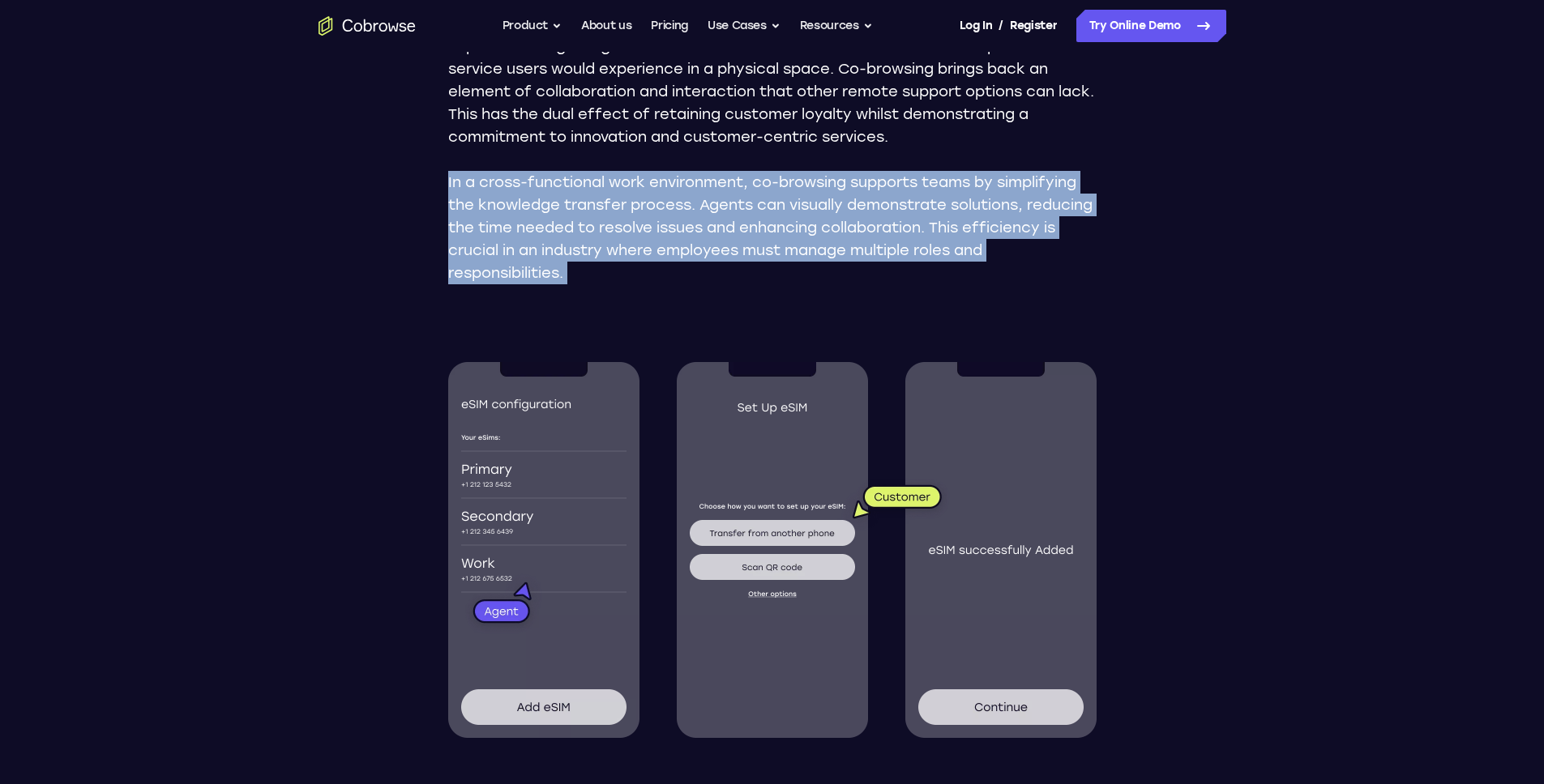
click at [542, 280] on p "In a cross-functional work environment, co-browsing supports teams by simplifyi…" at bounding box center [772, 227] width 648 height 113
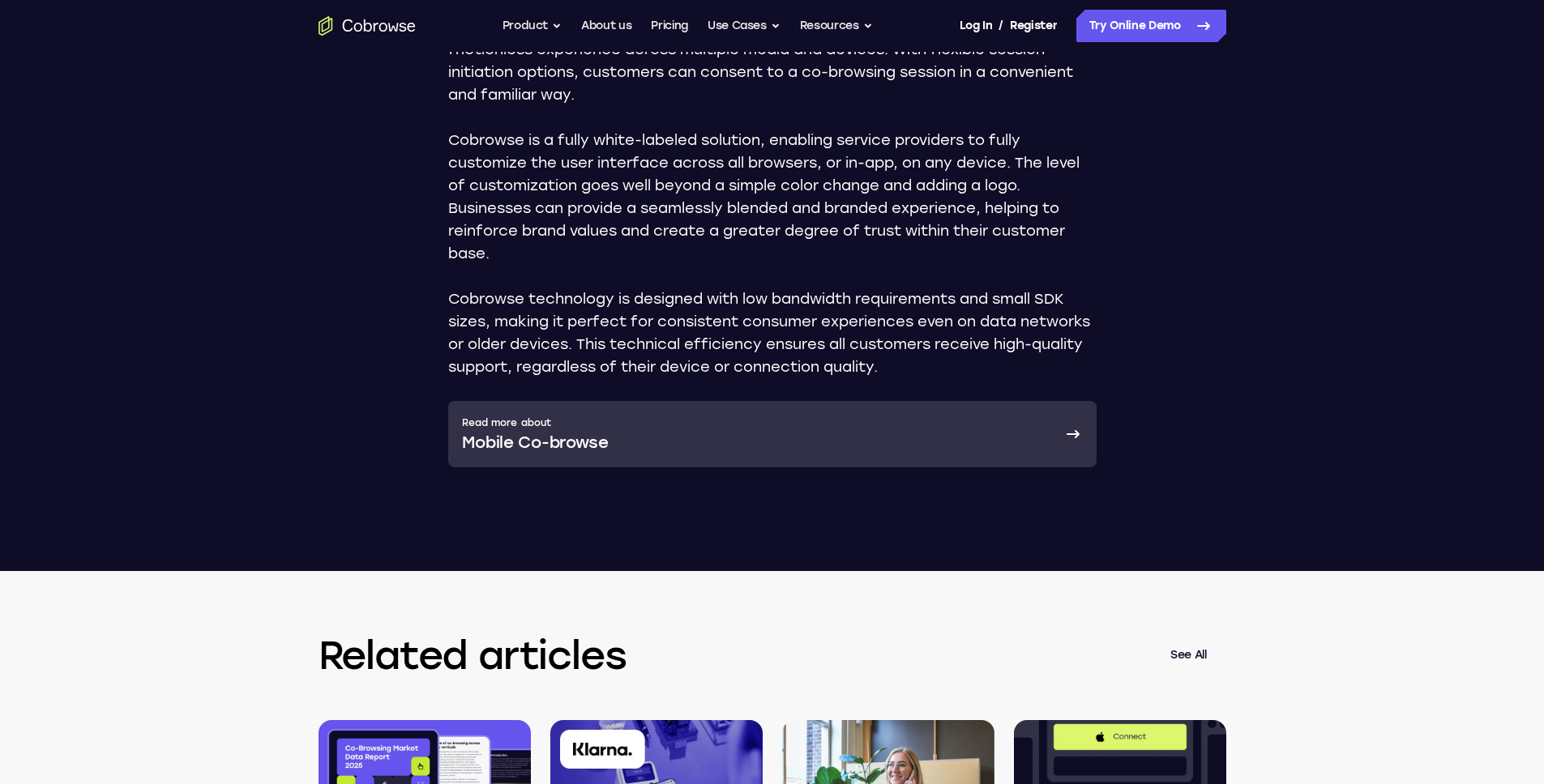
scroll to position [2892, 0]
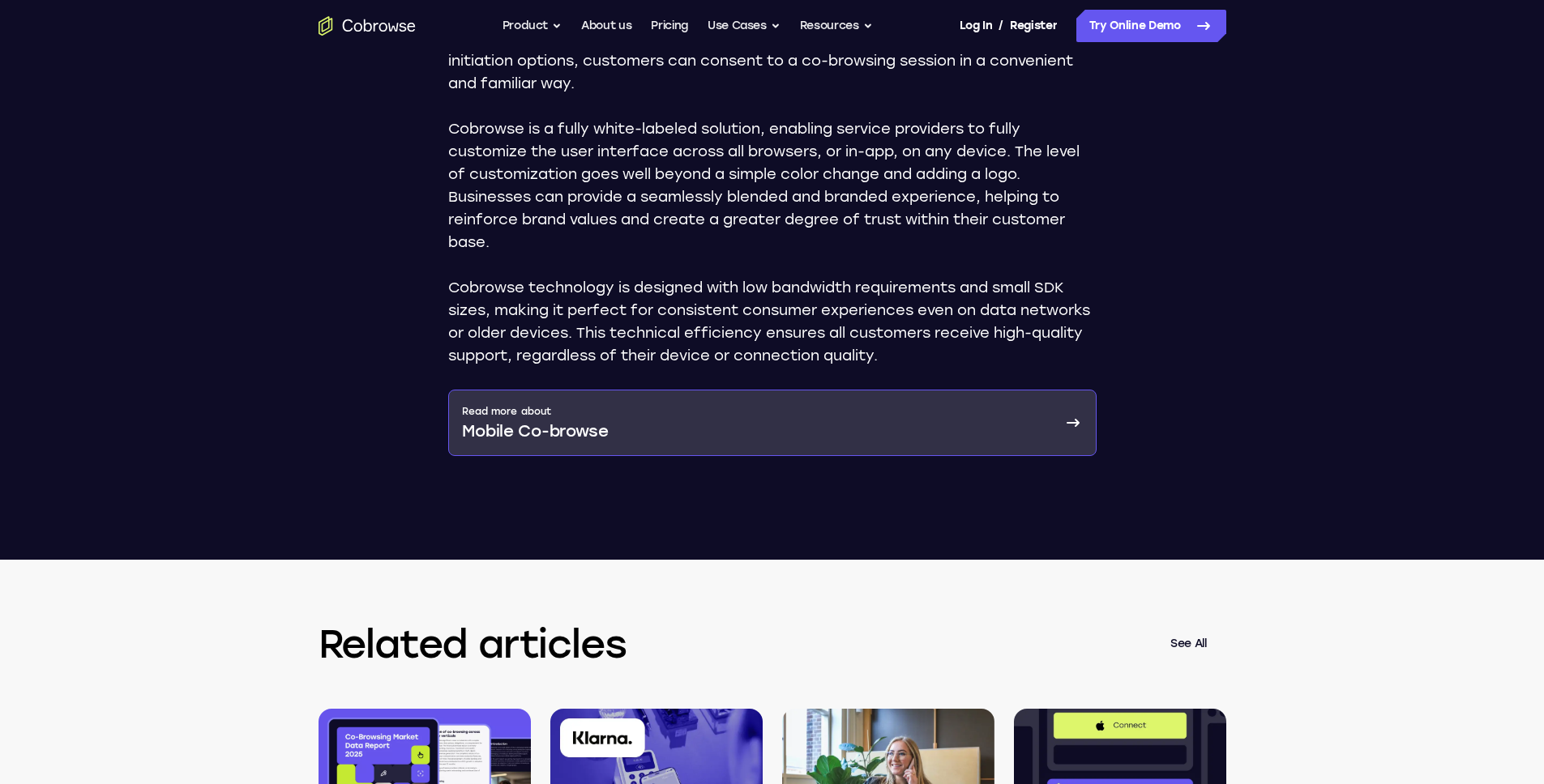
click at [550, 443] on p "Mobile Co-browse" at bounding box center [536, 431] width 147 height 23
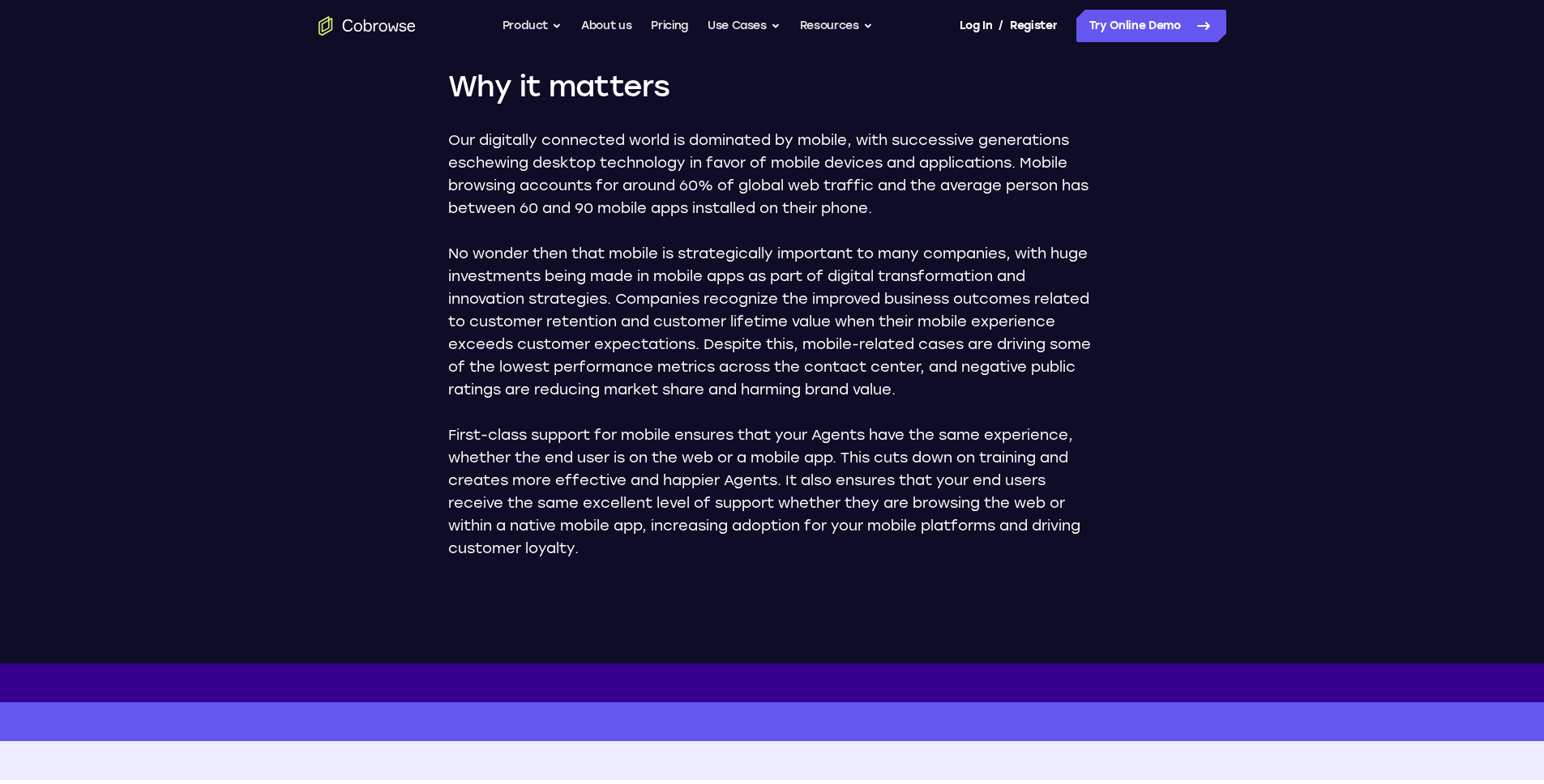
scroll to position [1235, 0]
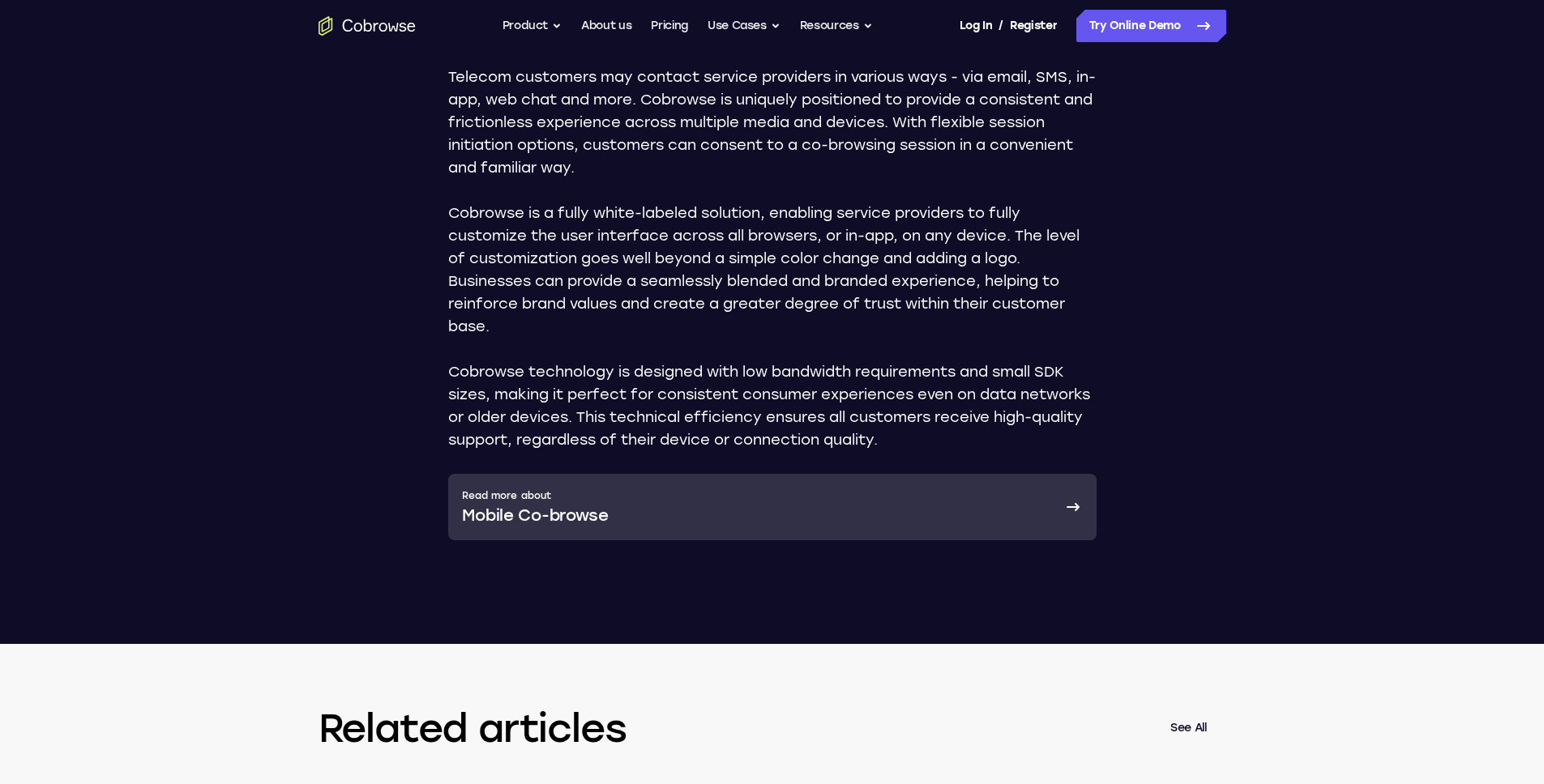
scroll to position [2263, 0]
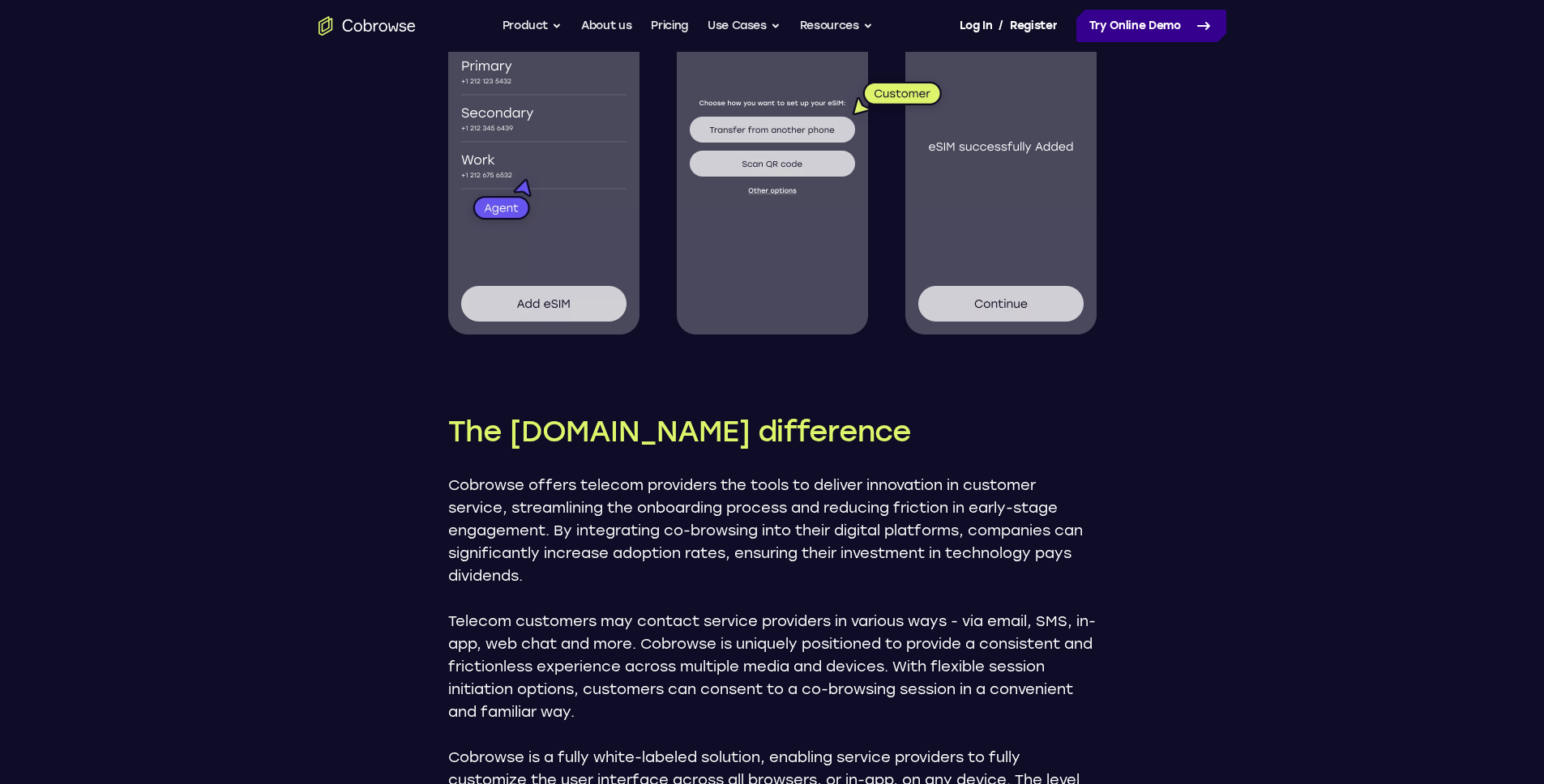
click at [1148, 30] on link "Try Online Demo" at bounding box center [1151, 26] width 150 height 33
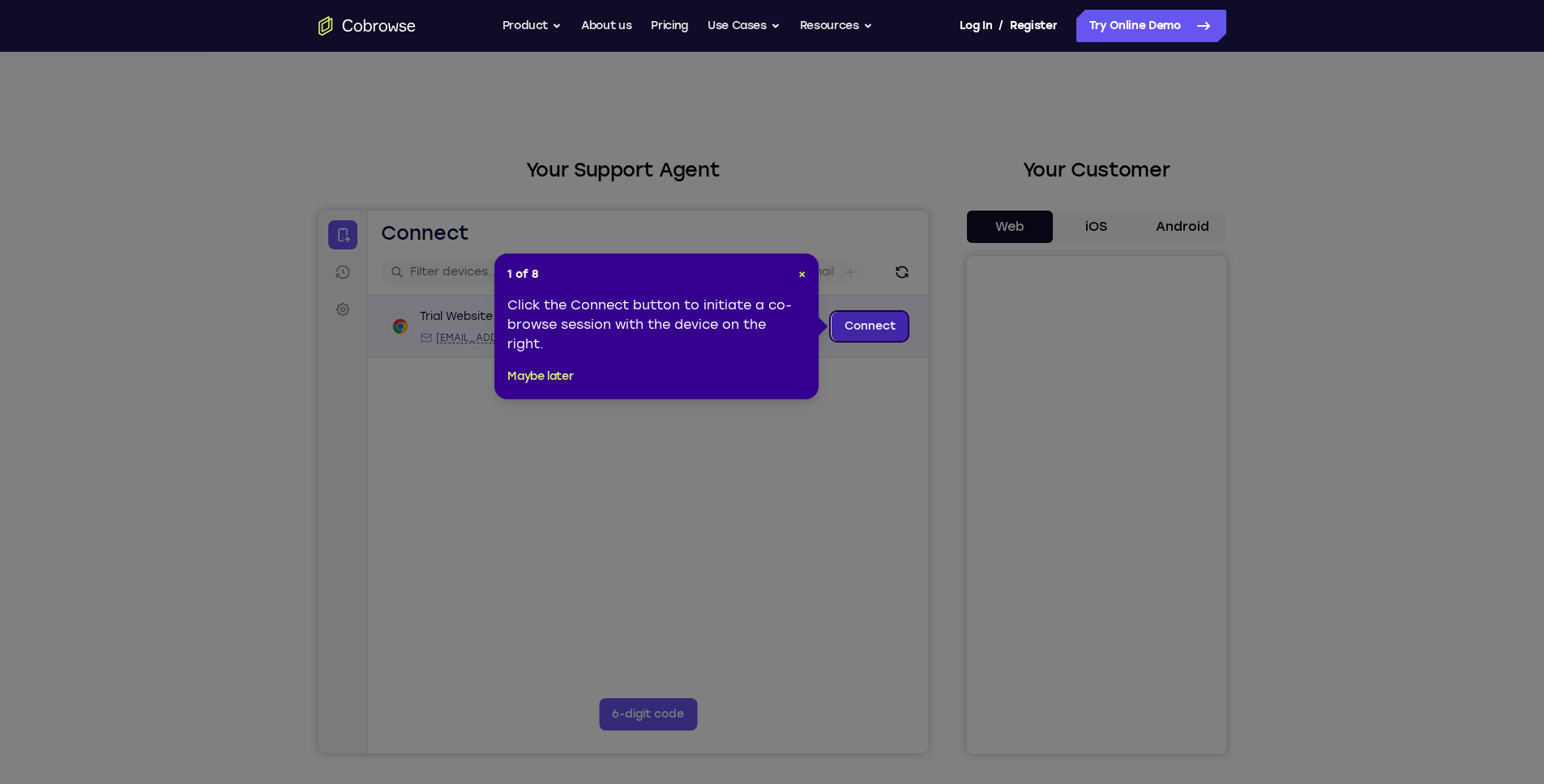
click at [864, 313] on link "Connect" at bounding box center [869, 327] width 77 height 29
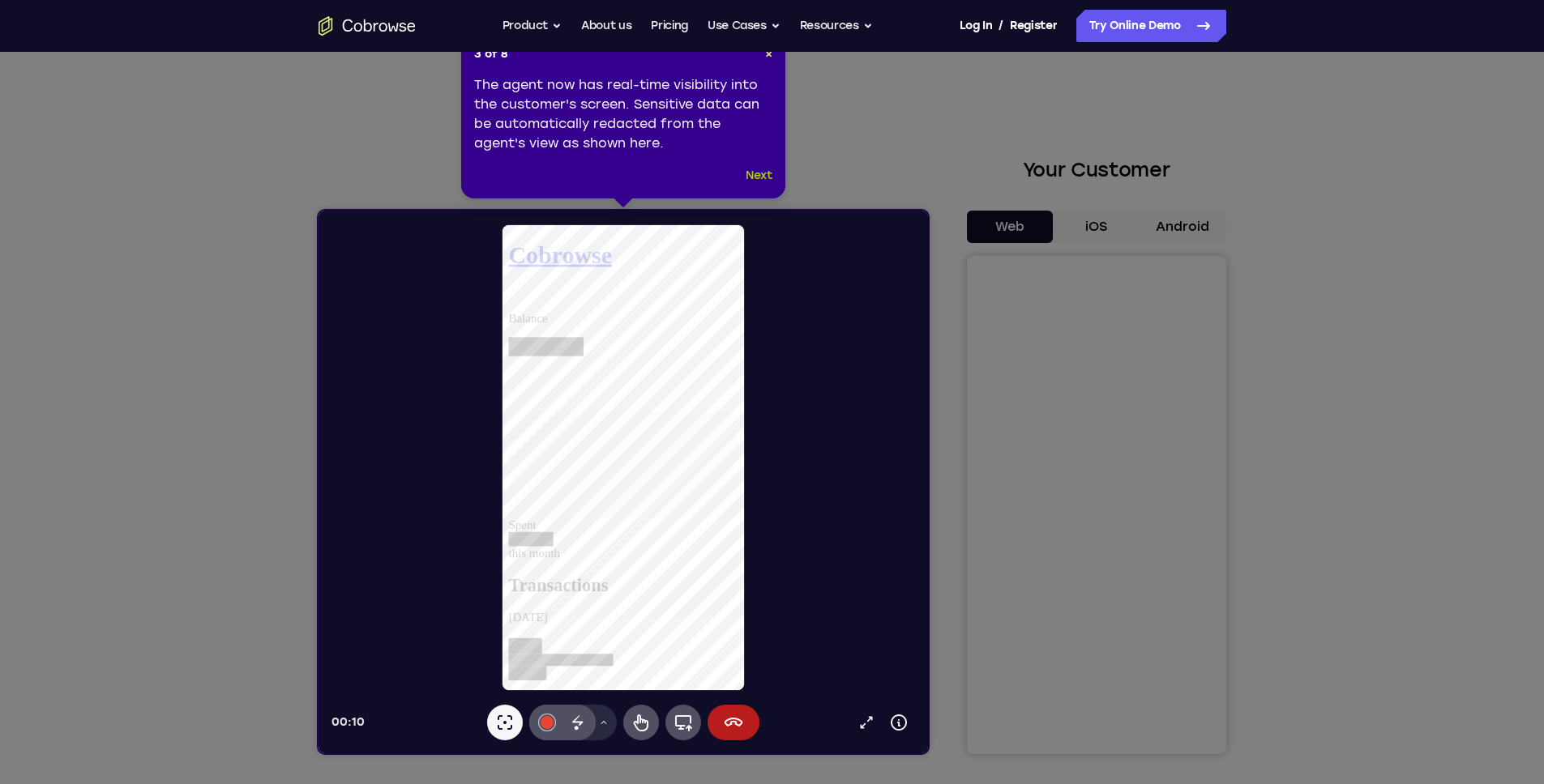
click at [751, 166] on button "Next" at bounding box center [759, 176] width 27 height 20
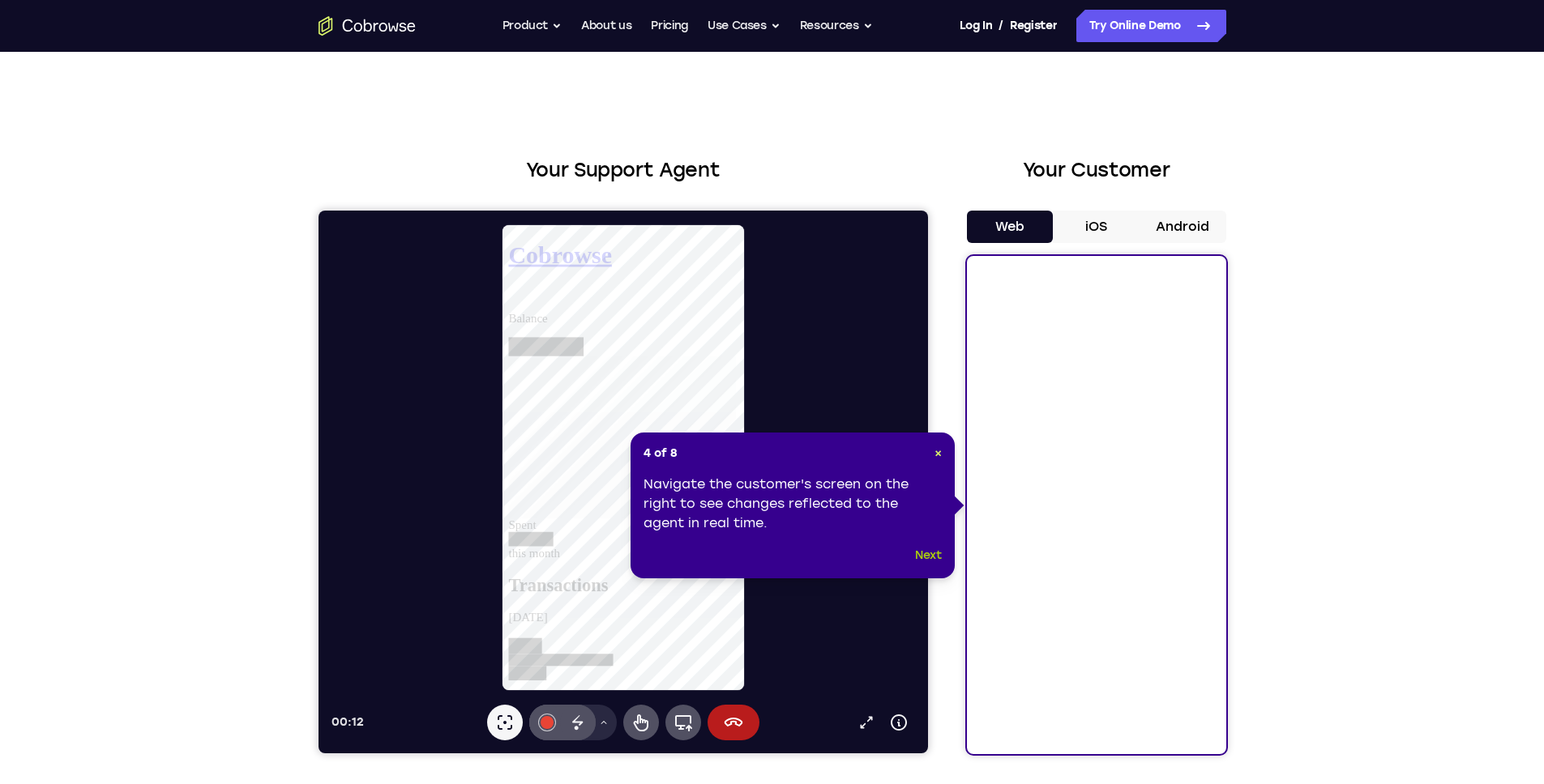
click at [918, 561] on button "Next" at bounding box center [928, 556] width 27 height 20
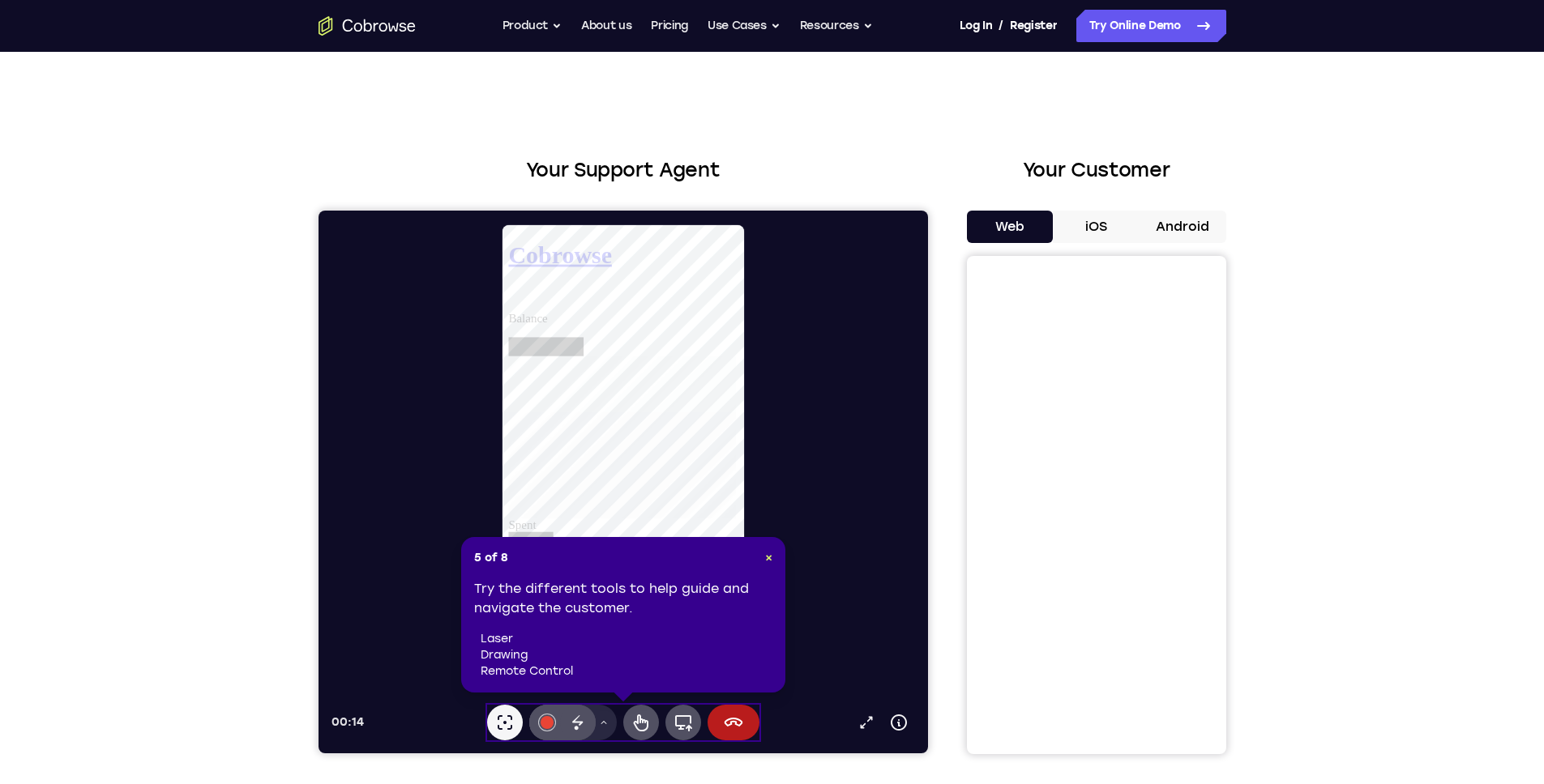
click at [547, 653] on li "drawing" at bounding box center [627, 655] width 292 height 16
click at [634, 717] on icon at bounding box center [640, 723] width 20 height 20
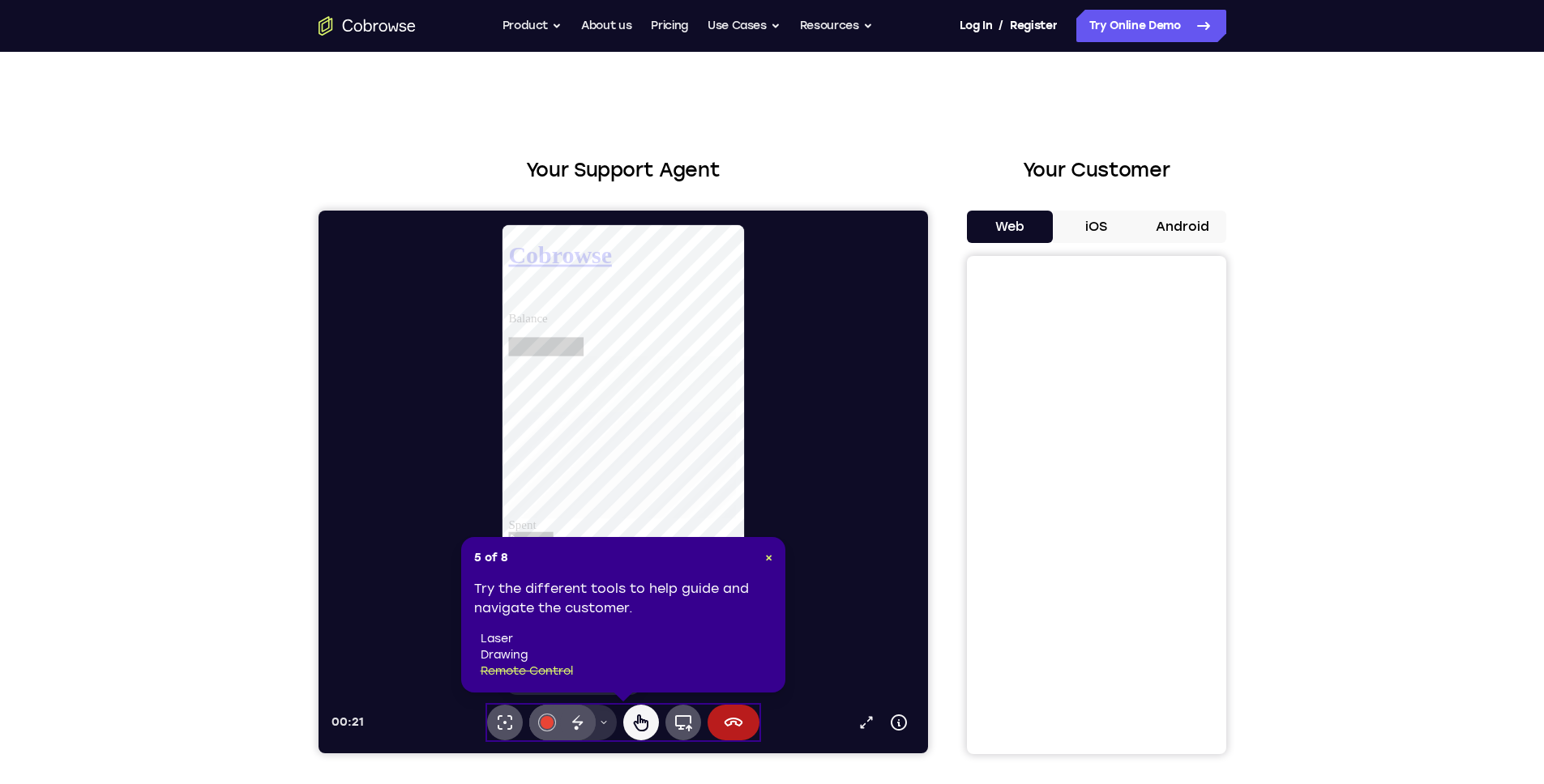
click at [674, 631] on li "laser" at bounding box center [627, 639] width 292 height 16
click at [501, 657] on li "drawing" at bounding box center [627, 655] width 292 height 16
click at [633, 721] on icon at bounding box center [640, 723] width 15 height 17
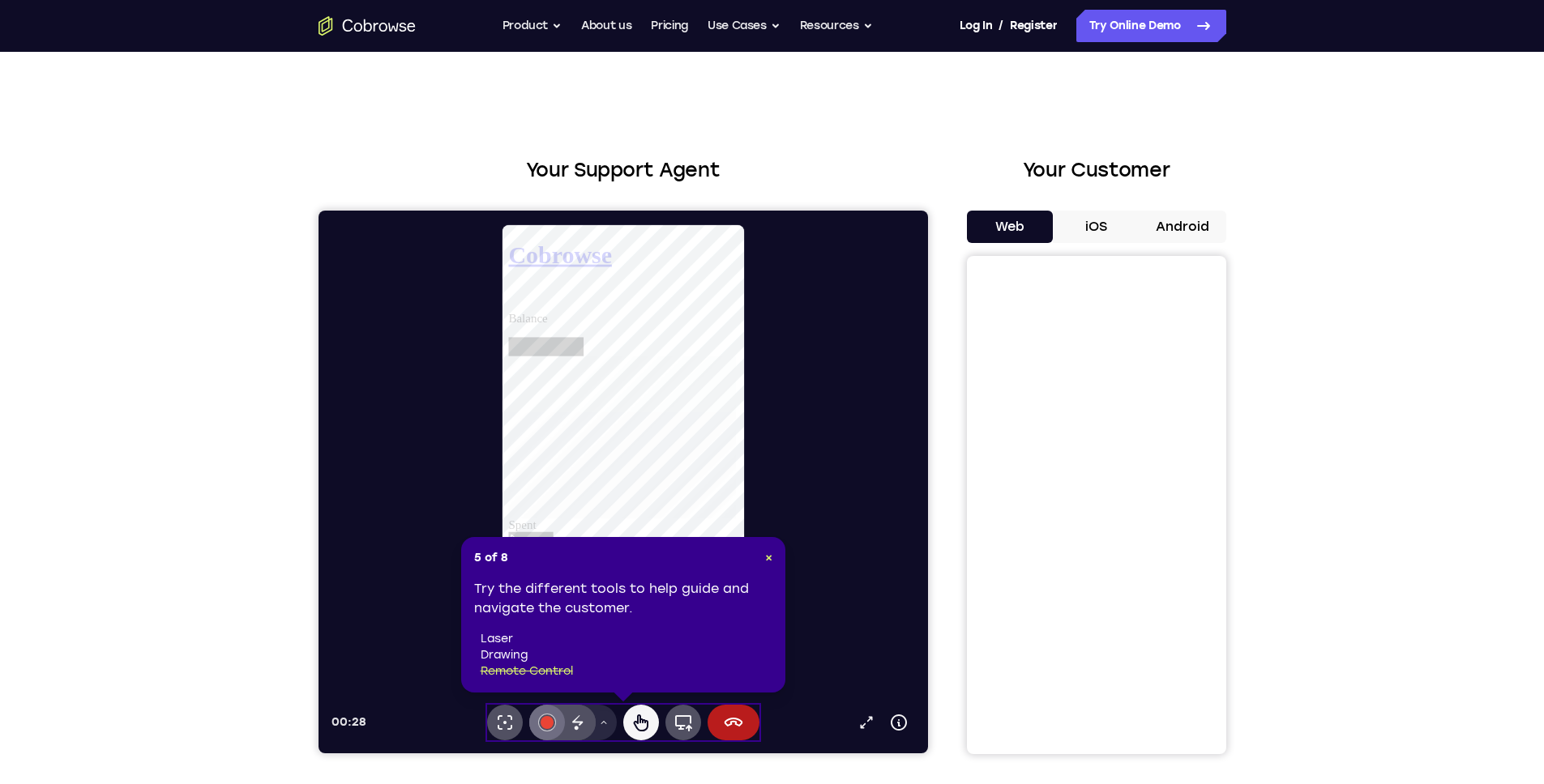
click at [569, 721] on icon at bounding box center [577, 723] width 20 height 20
click at [508, 648] on li "drawing" at bounding box center [627, 655] width 292 height 16
click at [500, 643] on li "laser" at bounding box center [627, 639] width 292 height 16
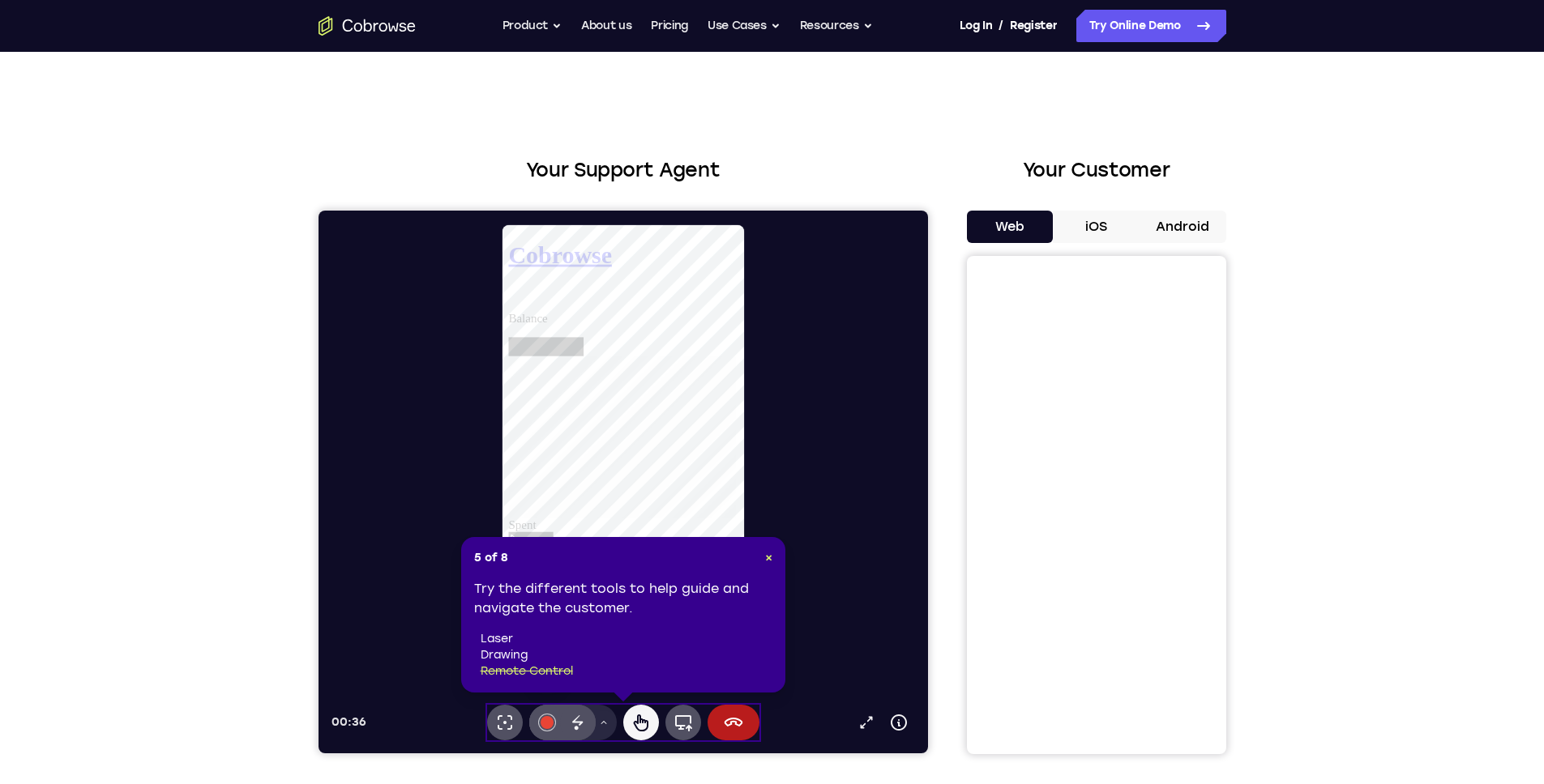
click at [595, 317] on main "Balance Spent this month" at bounding box center [631, 450] width 246 height 266
click at [644, 716] on icon at bounding box center [640, 723] width 20 height 20
click at [774, 561] on div "5 of 8 × Try the different tools to help guide and navigate the customer. laser…" at bounding box center [624, 614] width 324 height 156
click at [770, 561] on span "×" at bounding box center [768, 557] width 7 height 14
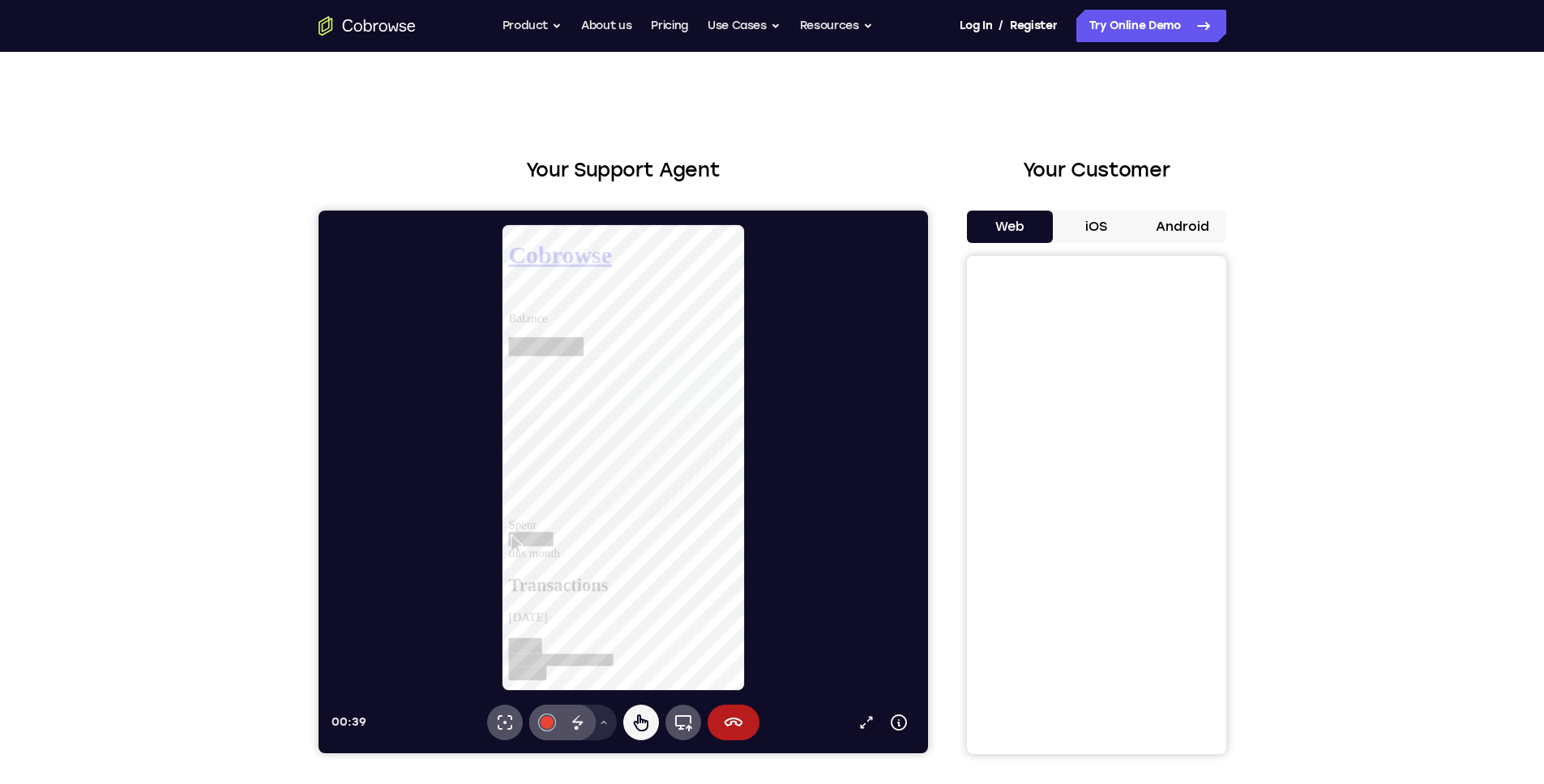
click at [608, 505] on div "Spent this month" at bounding box center [631, 473] width 246 height 218
click at [630, 721] on icon at bounding box center [640, 723] width 20 height 20
click at [633, 722] on icon at bounding box center [640, 723] width 15 height 17
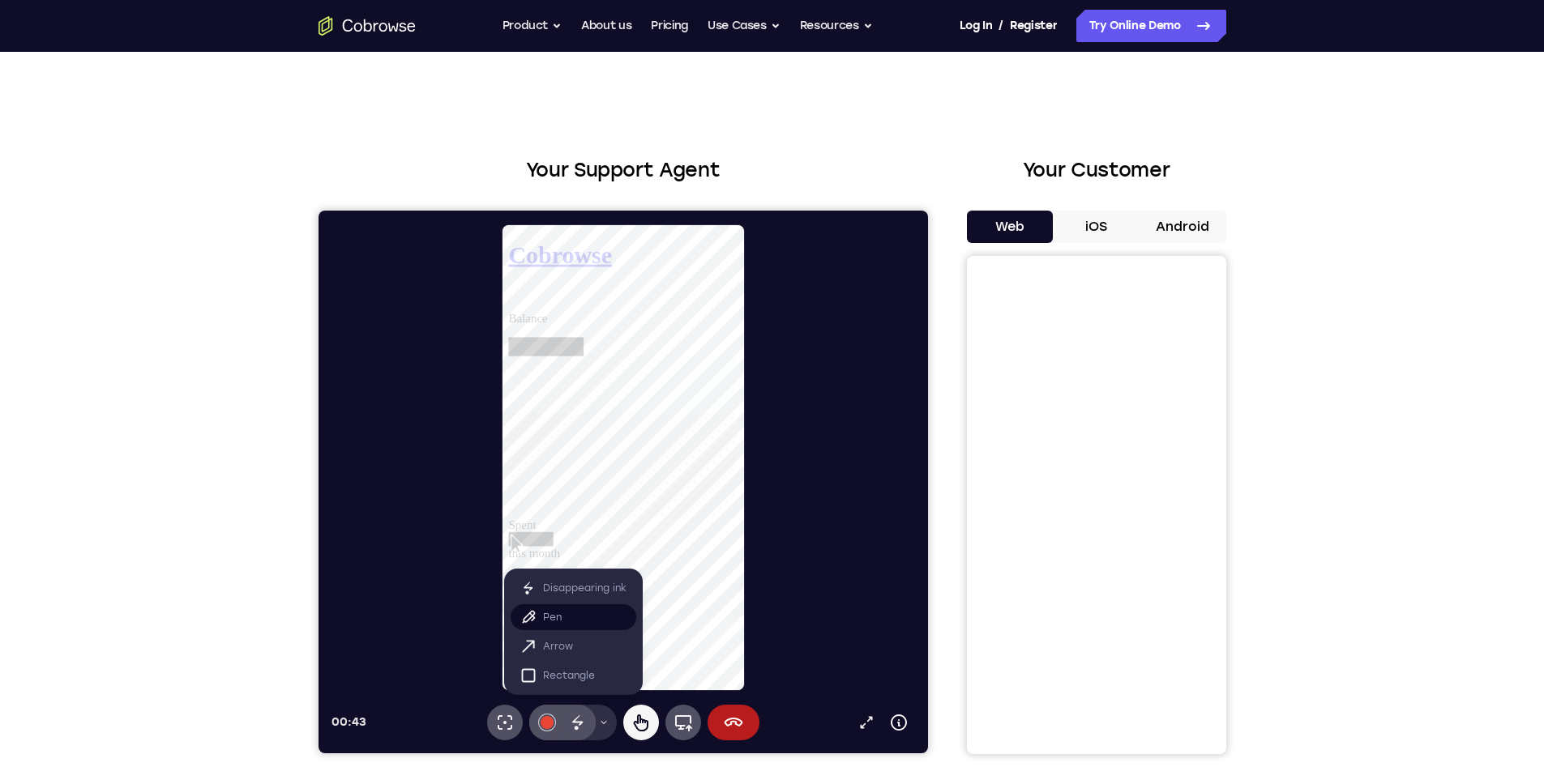
click at [567, 620] on button "Pen" at bounding box center [572, 618] width 126 height 26
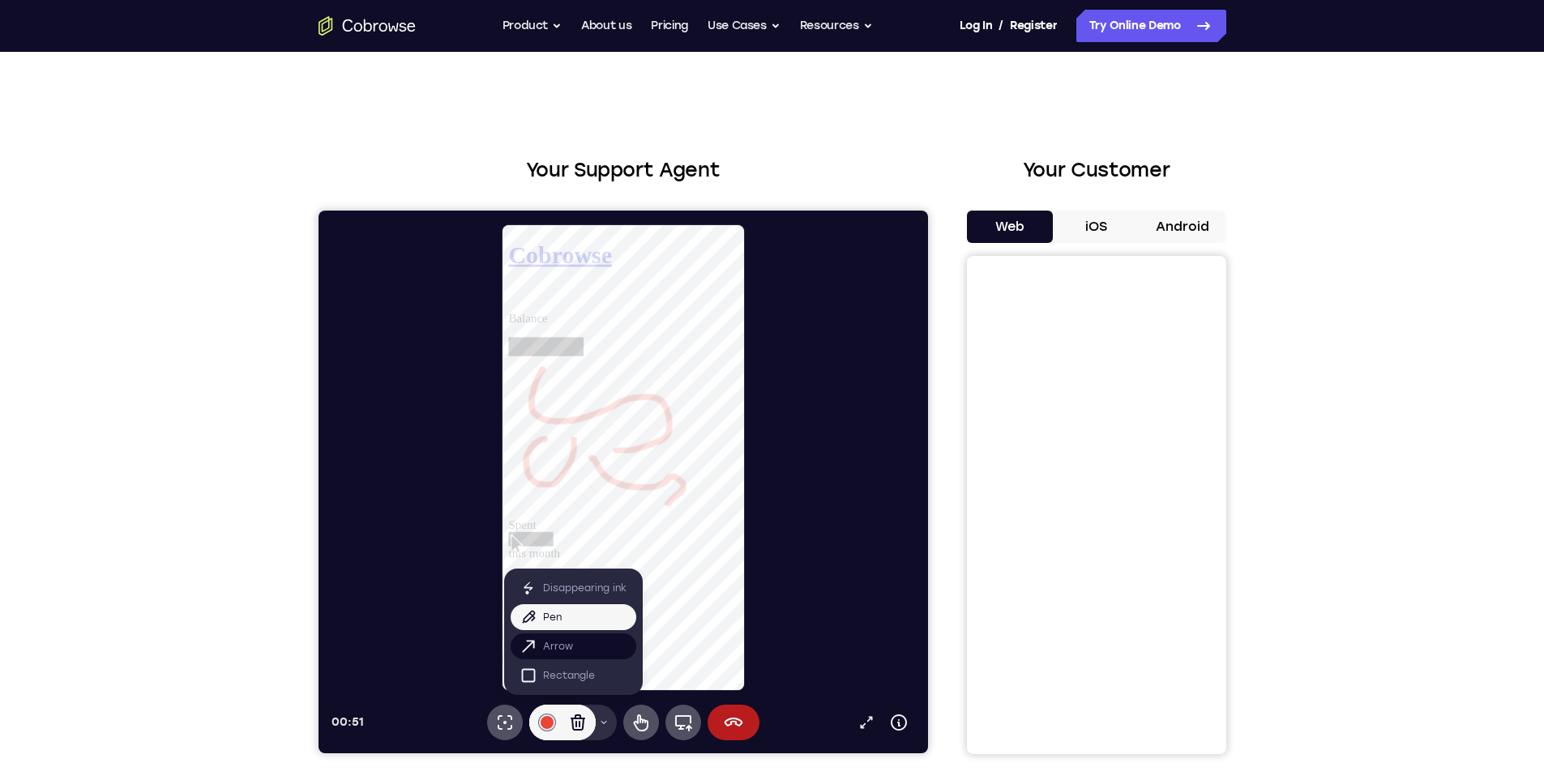
click at [581, 649] on button "Arrow" at bounding box center [572, 646] width 126 height 26
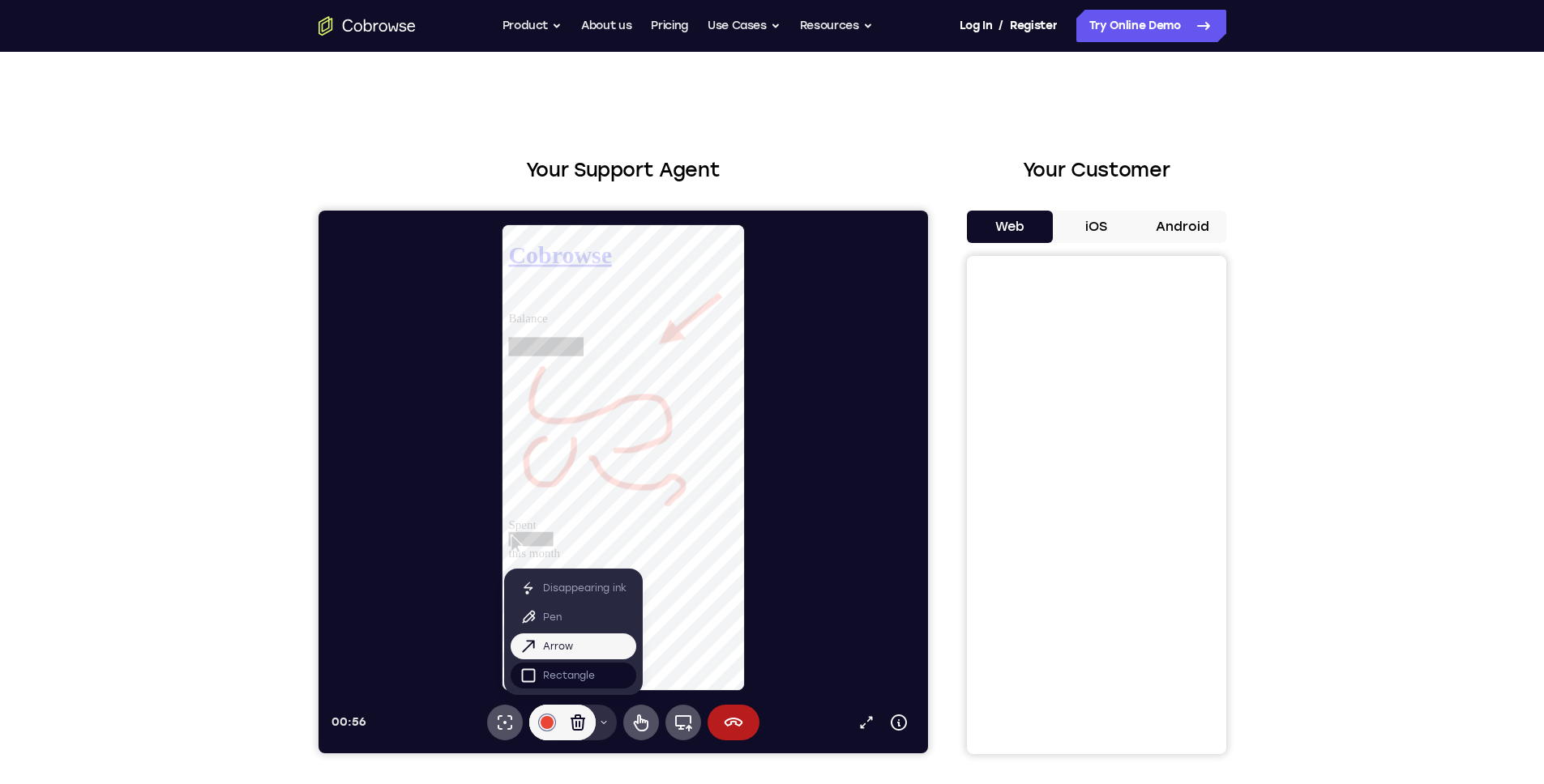
click at [580, 681] on p "Rectangle" at bounding box center [568, 676] width 52 height 16
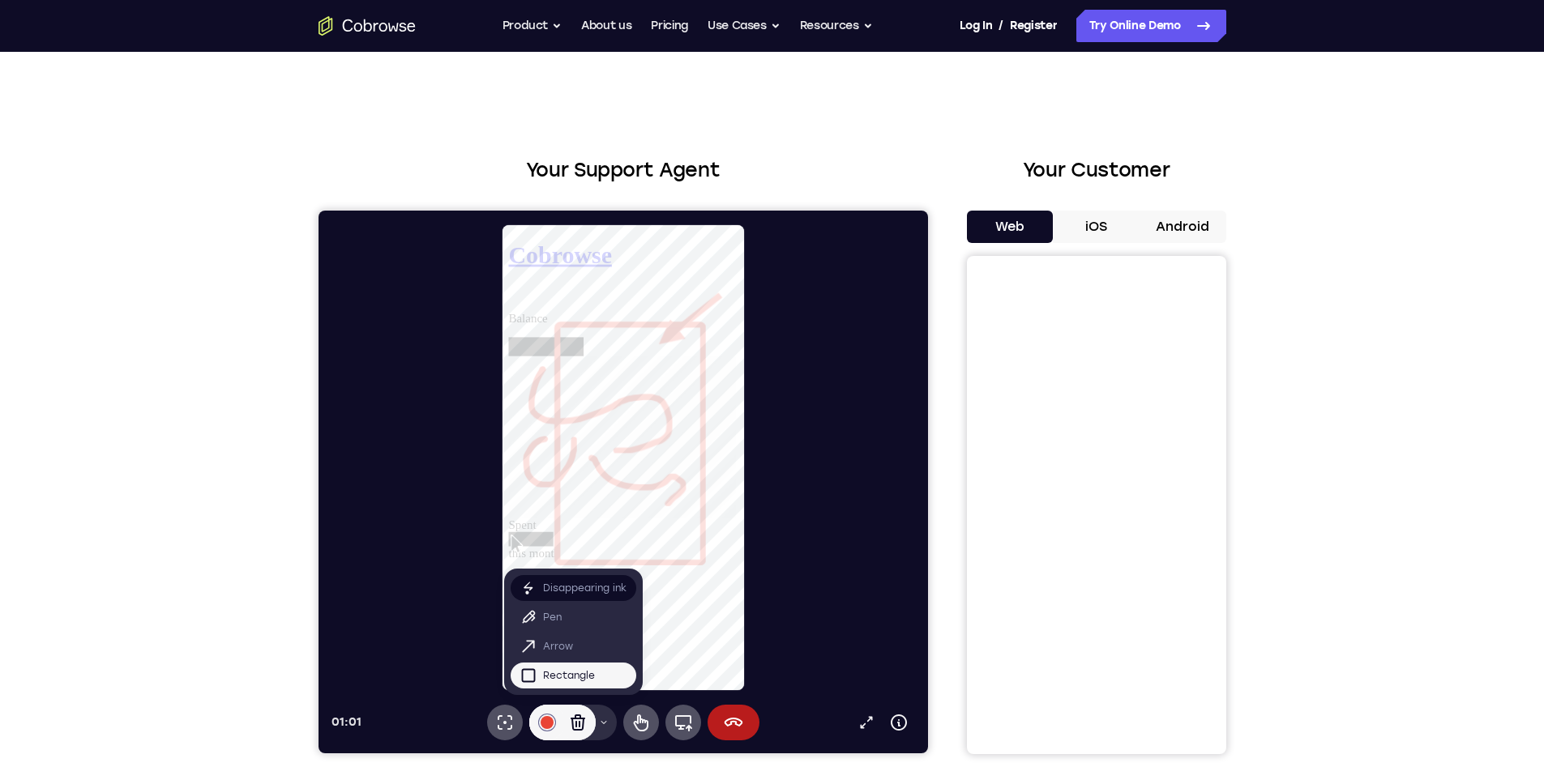
click at [563, 591] on p "Disappearing ink" at bounding box center [584, 588] width 83 height 16
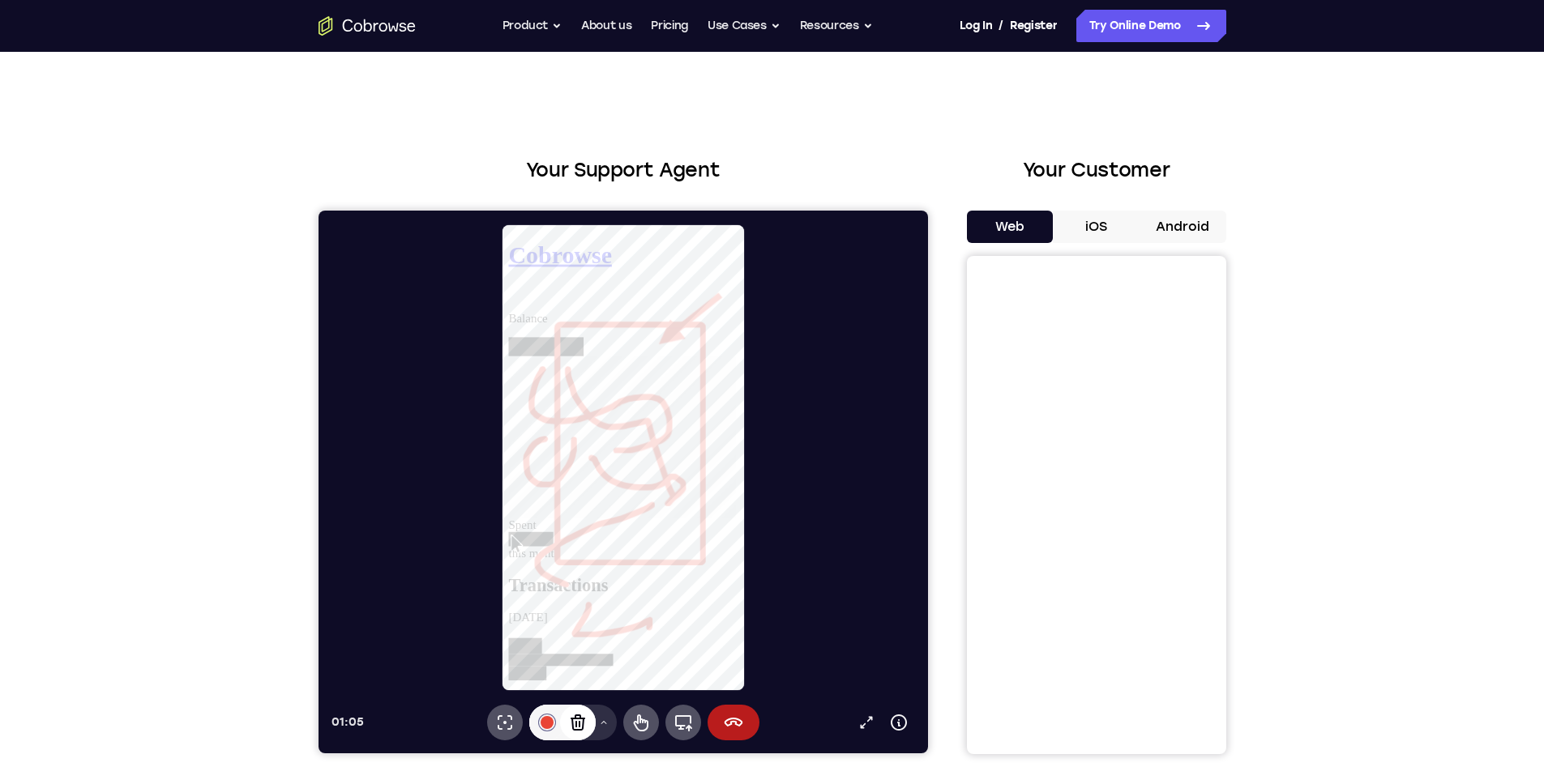
click at [586, 725] on icon at bounding box center [577, 723] width 20 height 20
click at [578, 728] on icon at bounding box center [577, 723] width 20 height 20
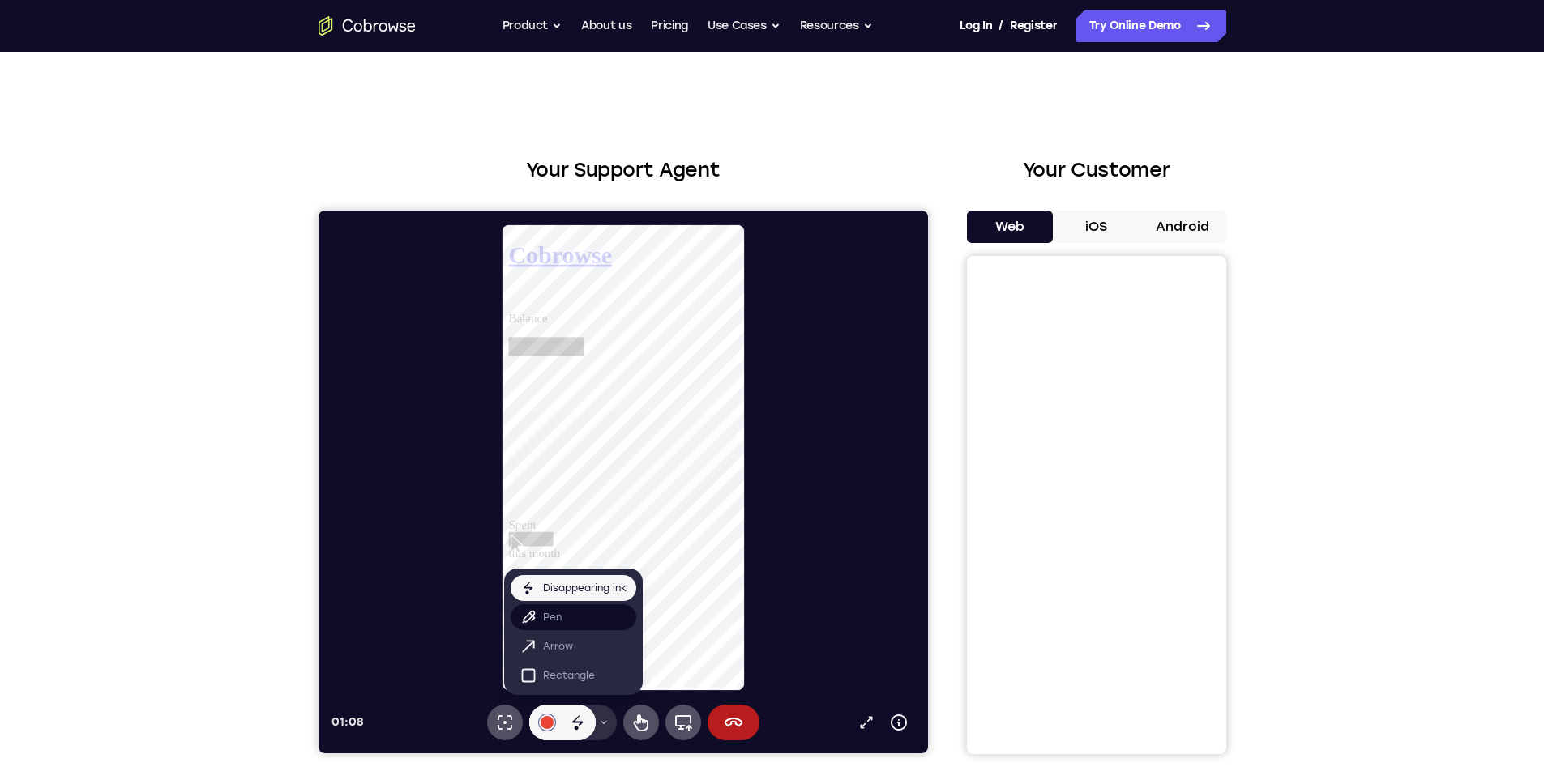
click at [583, 623] on button "Pen" at bounding box center [572, 618] width 126 height 26
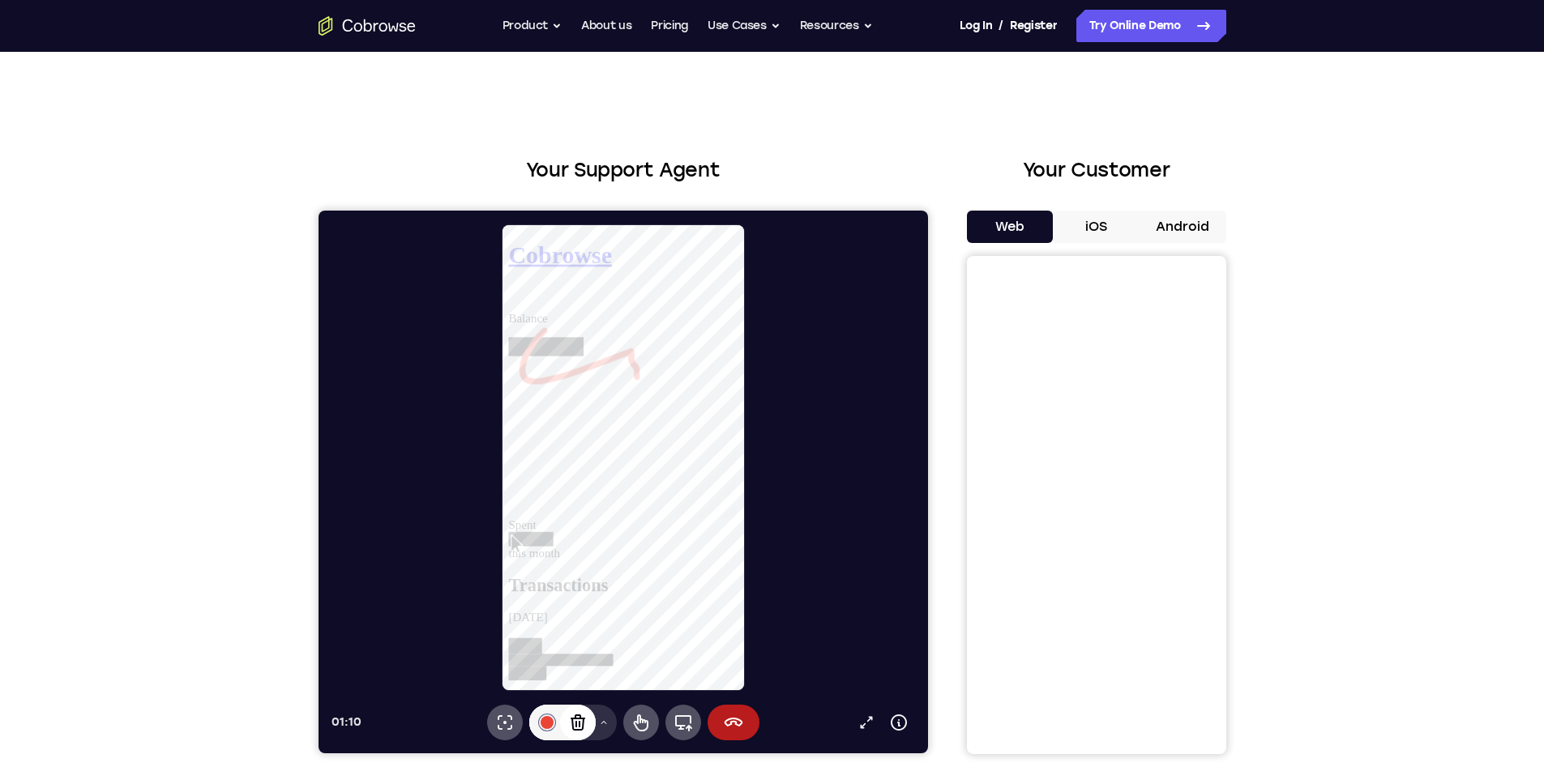
click at [567, 713] on icon at bounding box center [577, 723] width 20 height 20
click at [498, 720] on icon at bounding box center [504, 723] width 20 height 20
click at [630, 720] on icon at bounding box center [640, 723] width 20 height 20
click at [318, 210] on icon at bounding box center [318, 210] width 0 height 0
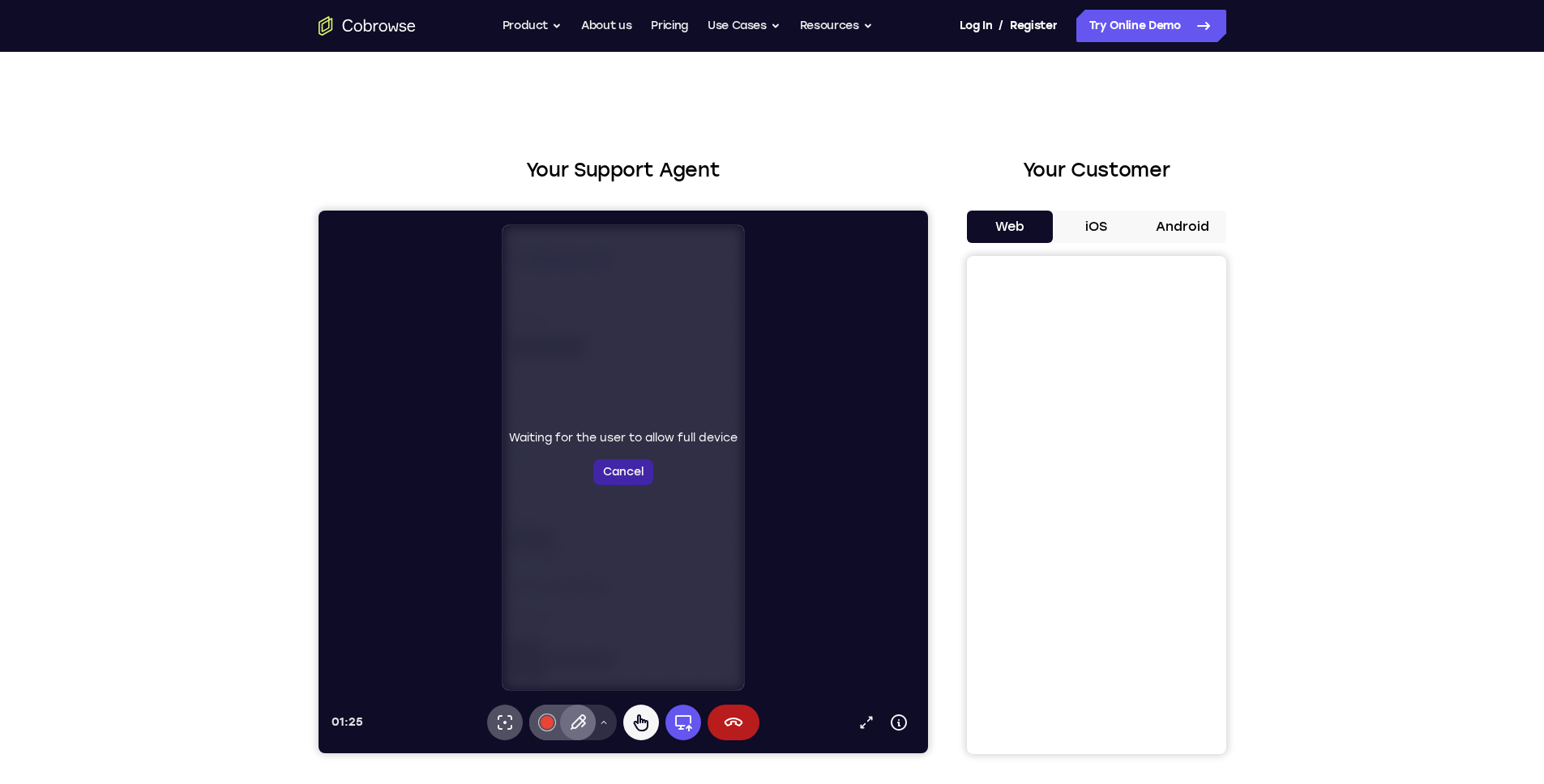
click at [634, 484] on button "Cancel" at bounding box center [623, 473] width 60 height 26
click at [622, 487] on button "Cancel" at bounding box center [623, 495] width 60 height 26
click at [622, 493] on button "Cancel" at bounding box center [623, 495] width 60 height 26
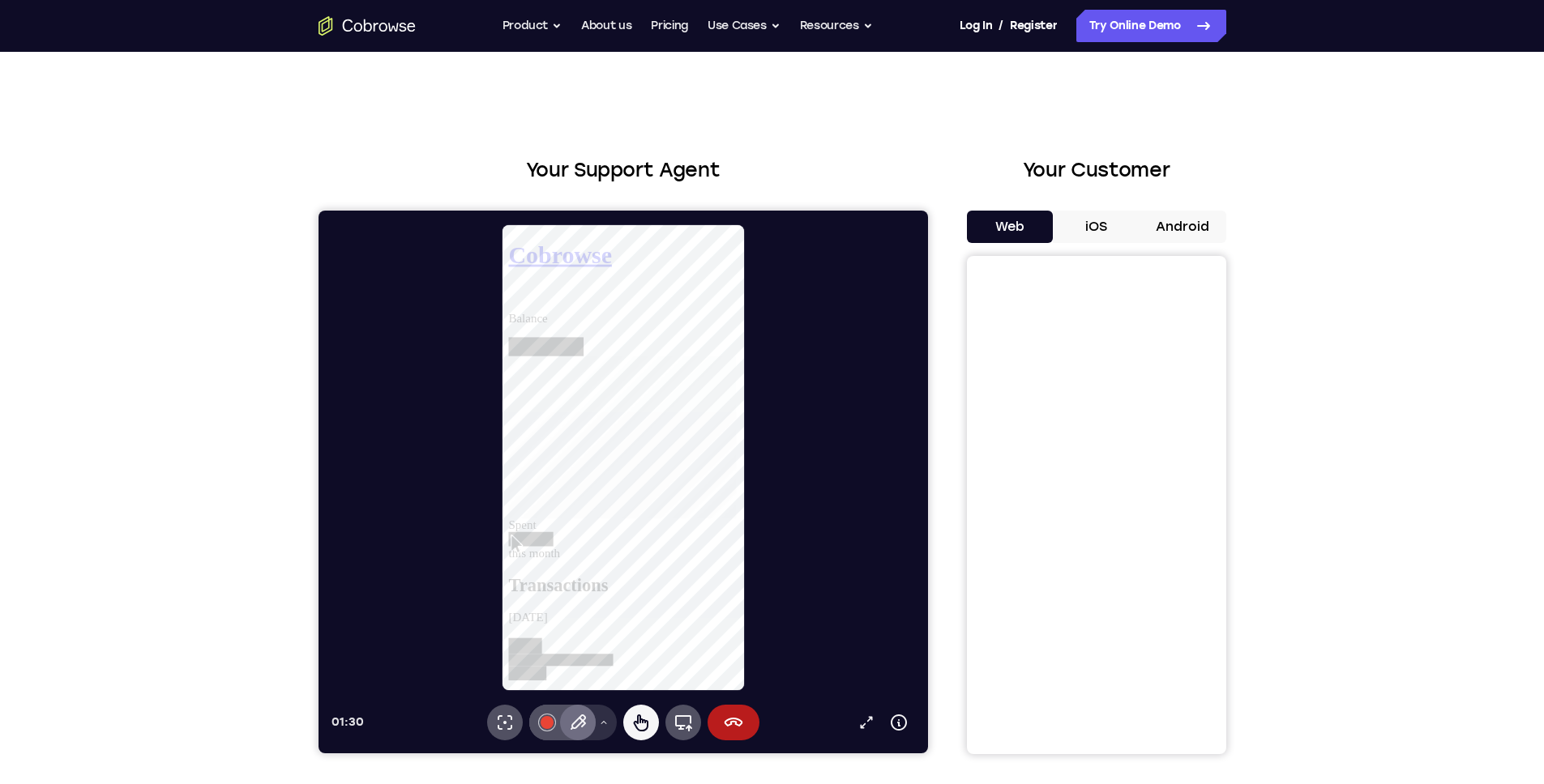
click at [508, 301] on icon at bounding box center [508, 301] width 0 height 0
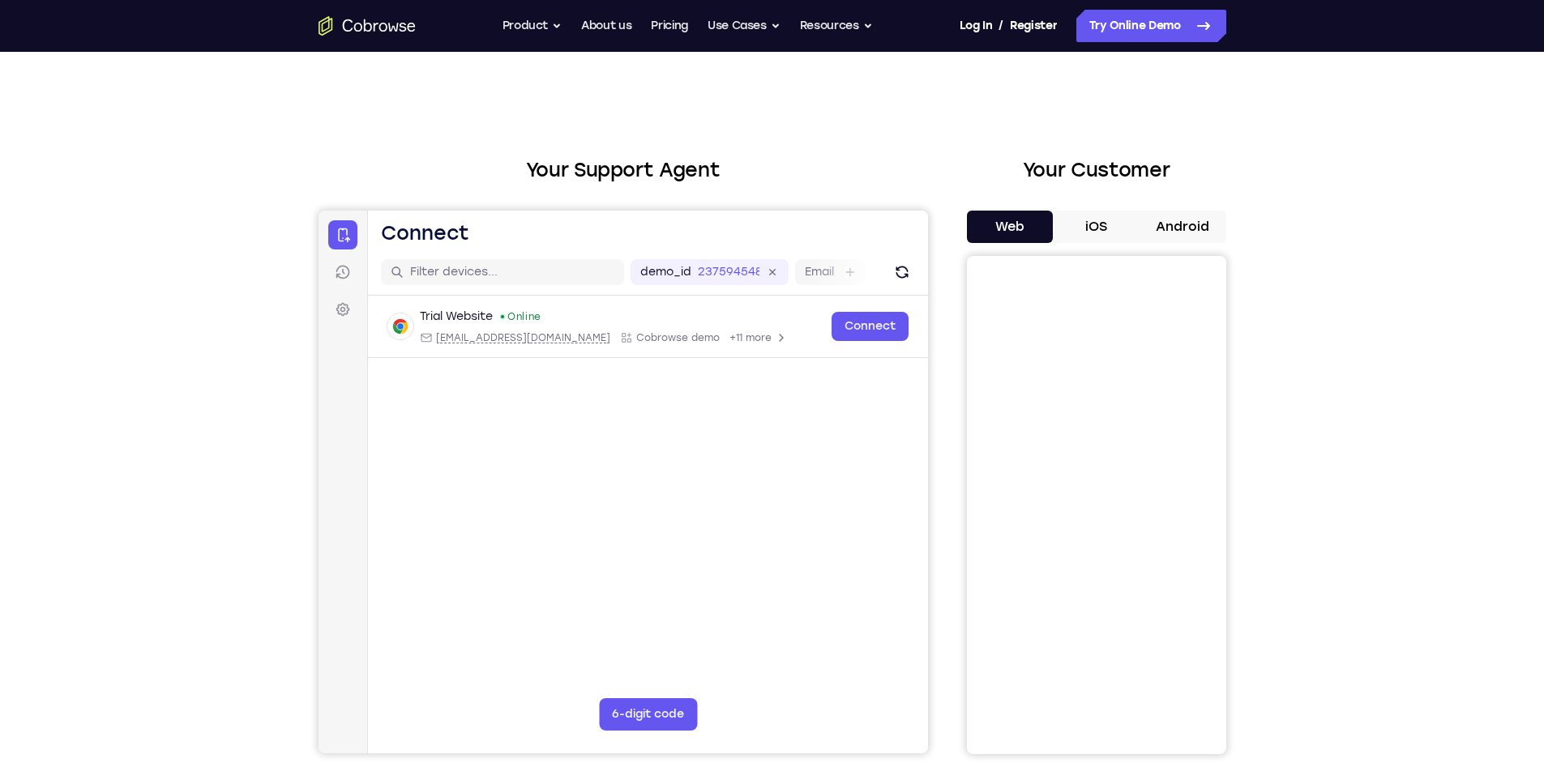
click at [128, 442] on div "Your Support Agent Your Customer Web iOS Android Next Steps We’d be happy to gi…" at bounding box center [772, 586] width 1544 height 1068
click at [347, 311] on icon at bounding box center [342, 310] width 14 height 14
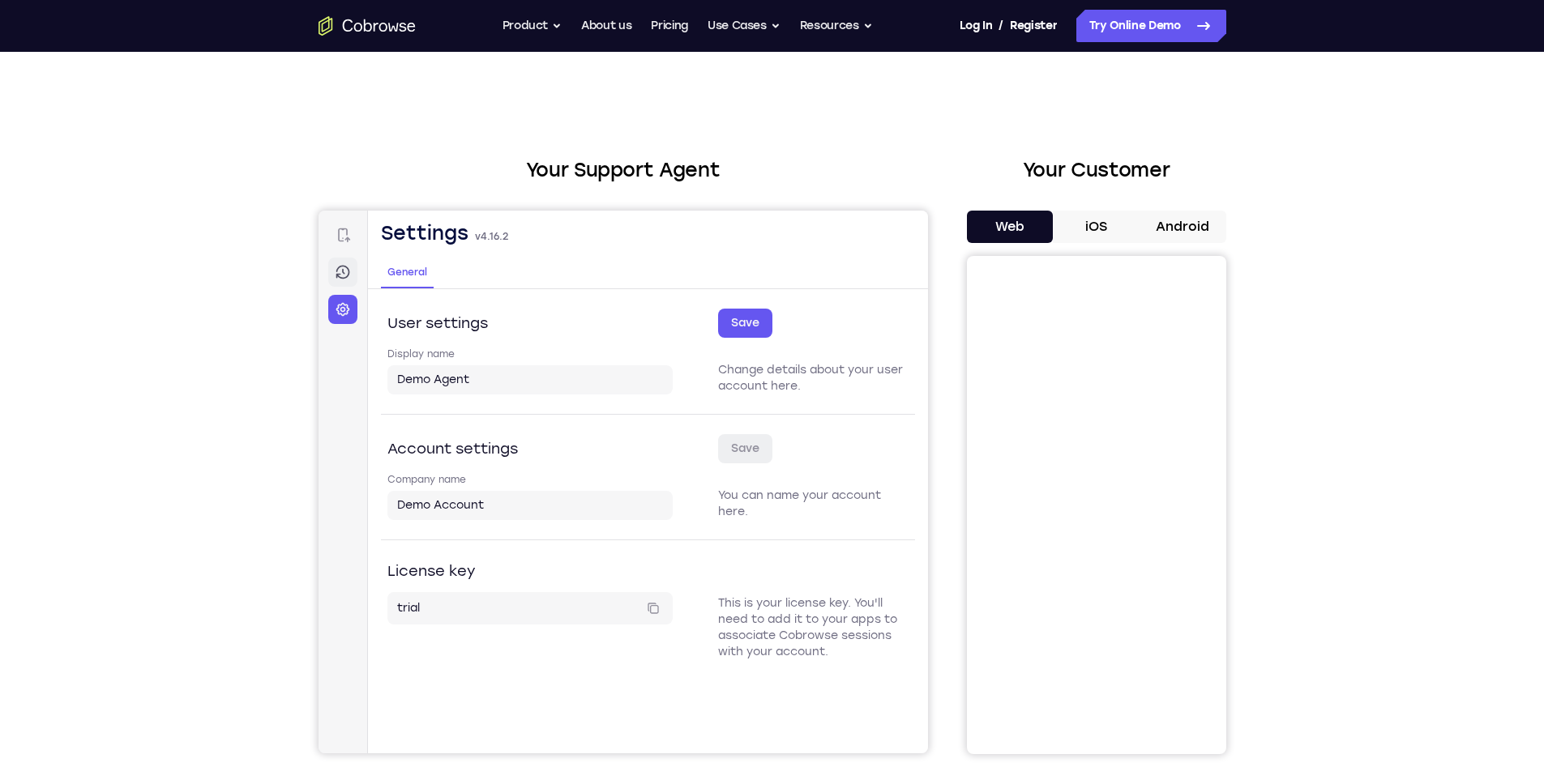
click at [339, 267] on icon at bounding box center [342, 272] width 16 height 16
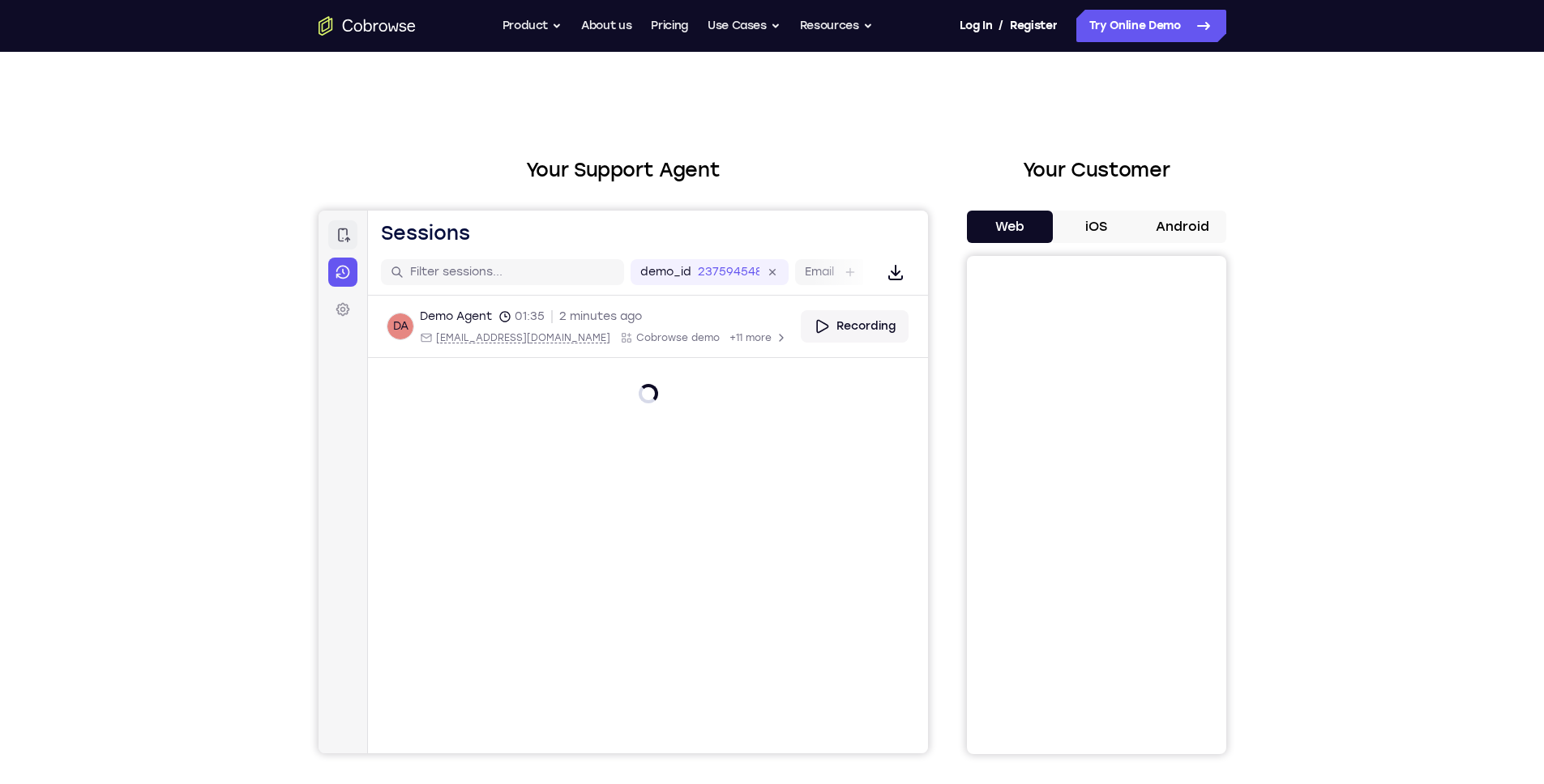
click at [342, 240] on icon at bounding box center [343, 235] width 12 height 14
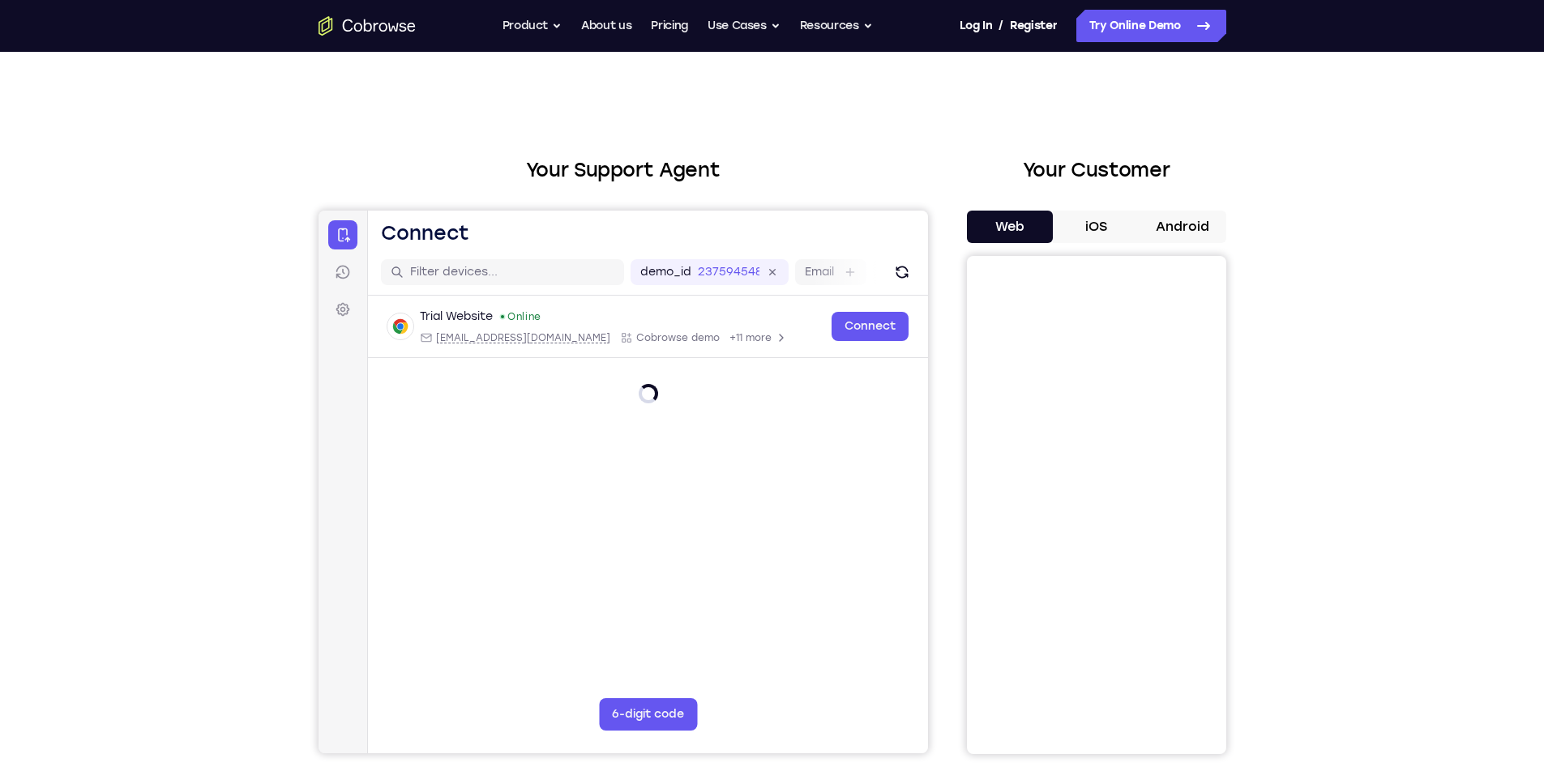
click at [483, 473] on div "Trial Website Online [EMAIL_ADDRESS][DOMAIN_NAME] Cobrowse demo +11 more [EMAIL…" at bounding box center [646, 389] width 560 height 186
click at [307, 432] on div "Your Support Agent Your Customer Web iOS Android Next Steps We’d be happy to gi…" at bounding box center [772, 586] width 1037 height 1068
click at [230, 190] on div "Your Support Agent Your Customer Web iOS Android Next Steps We’d be happy to gi…" at bounding box center [772, 586] width 1544 height 1068
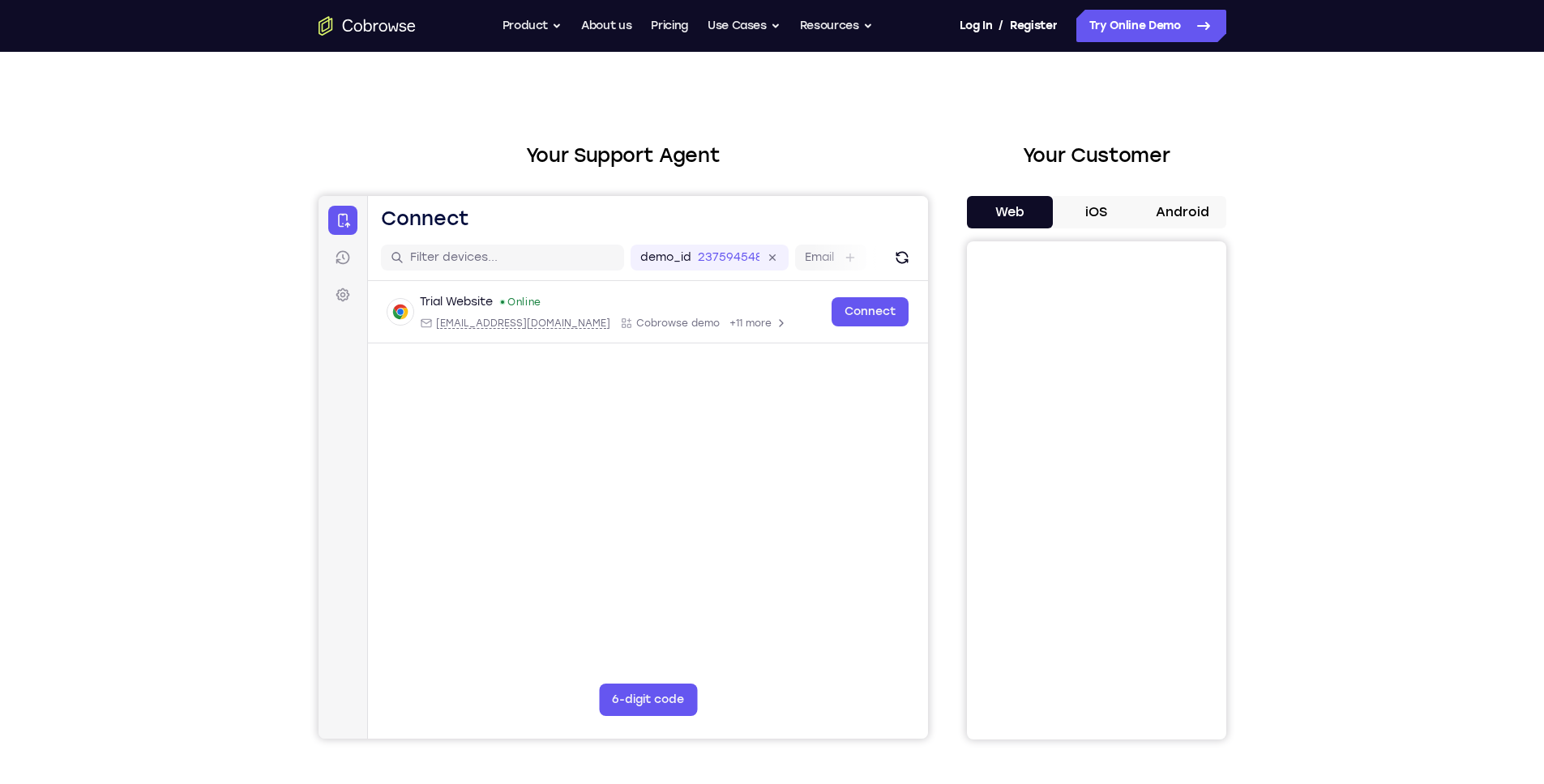
scroll to position [0, 0]
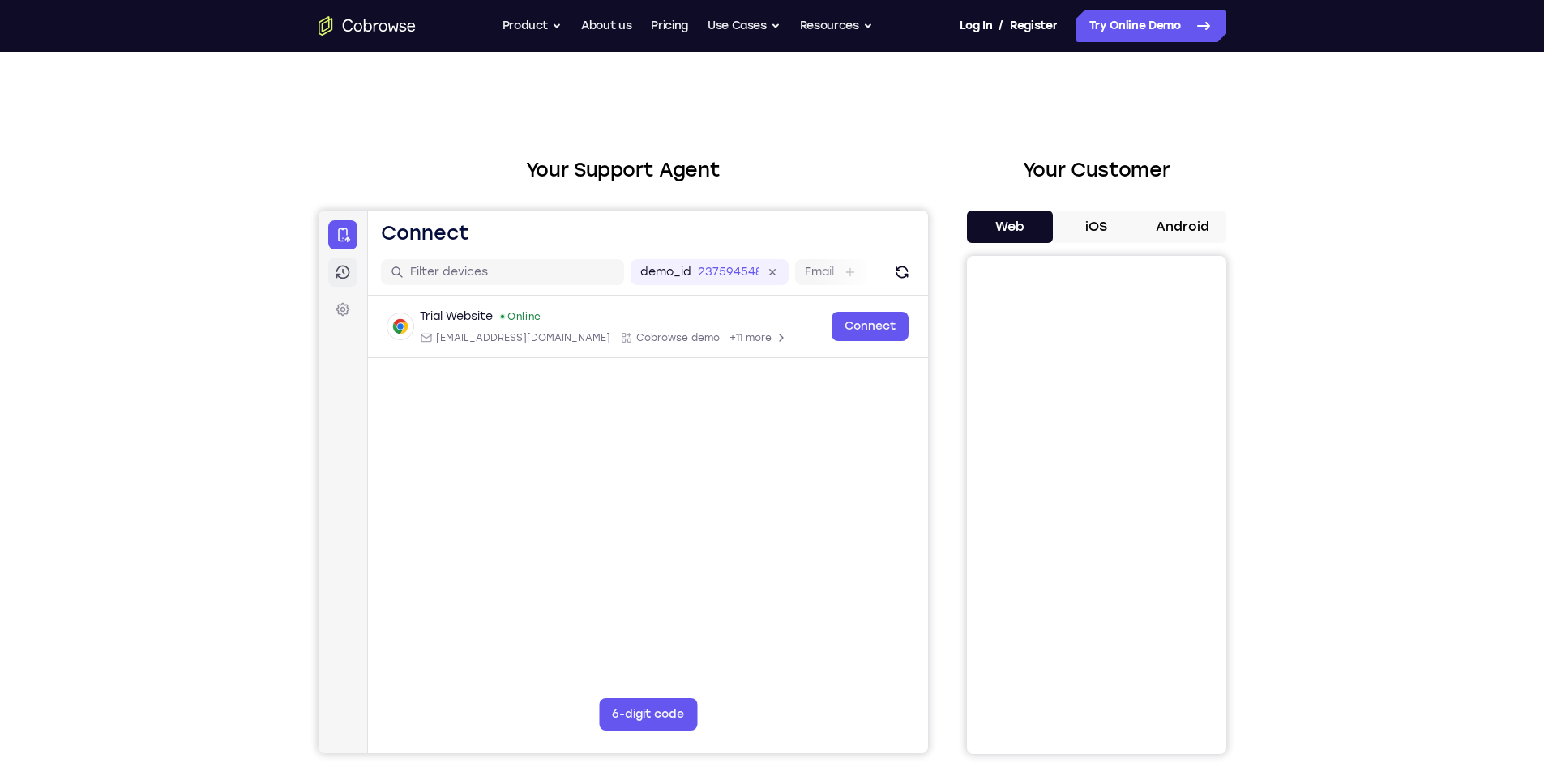
click at [331, 266] on link "Sessions" at bounding box center [342, 272] width 29 height 29
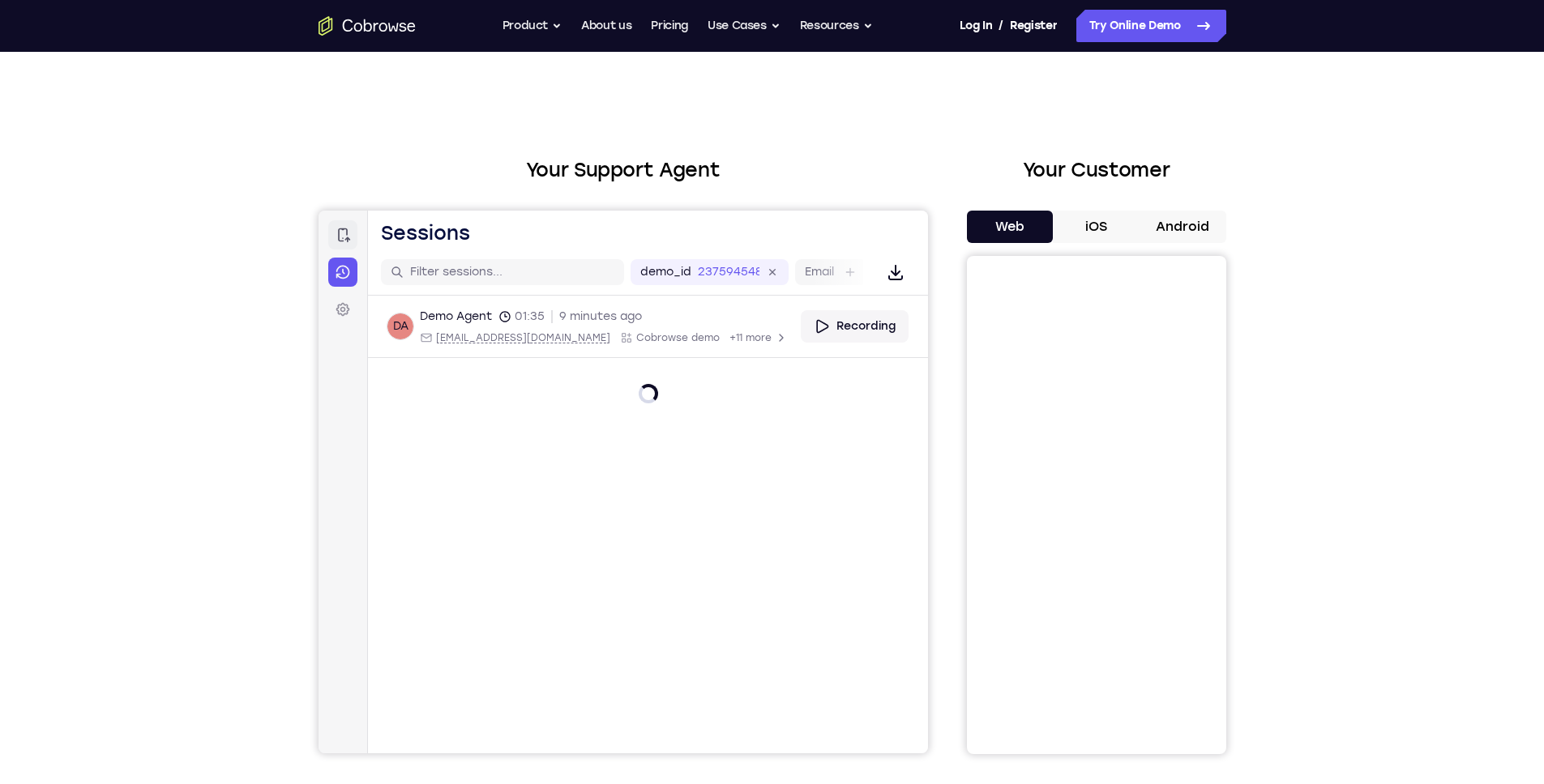
click at [349, 235] on icon at bounding box center [342, 235] width 16 height 16
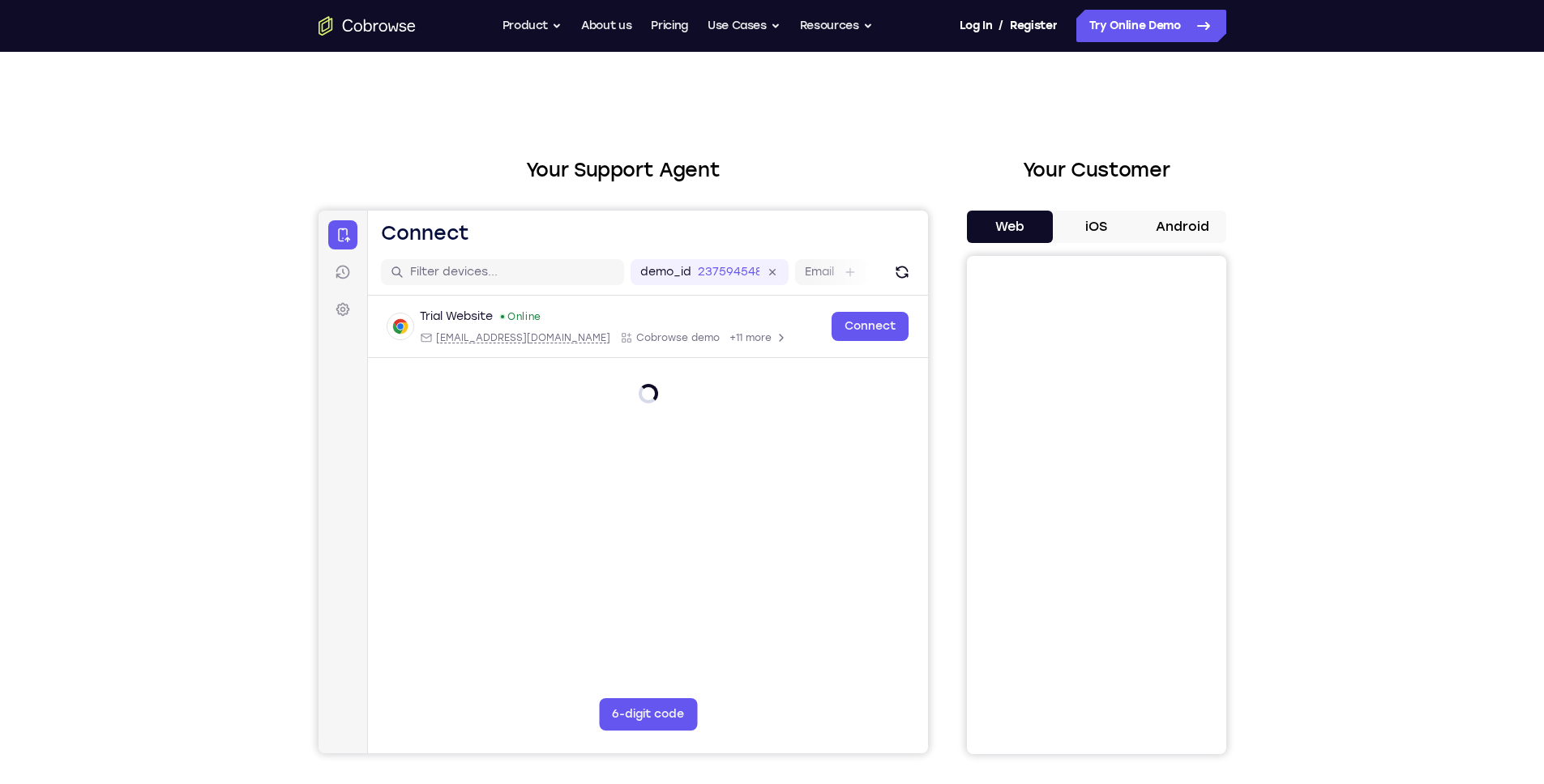
click at [258, 299] on div "Your Support Agent Your Customer Web iOS Android Next Steps We’d be happy to gi…" at bounding box center [772, 586] width 1037 height 1068
click at [368, 129] on div "Your Support Agent Your Customer Web iOS Android Next Steps We’d be happy to gi…" at bounding box center [772, 586] width 1037 height 1068
click at [1186, 222] on button "Android" at bounding box center [1183, 227] width 86 height 33
click at [1109, 220] on button "iOS" at bounding box center [1096, 227] width 86 height 33
click at [1166, 222] on button "Android" at bounding box center [1183, 227] width 86 height 33
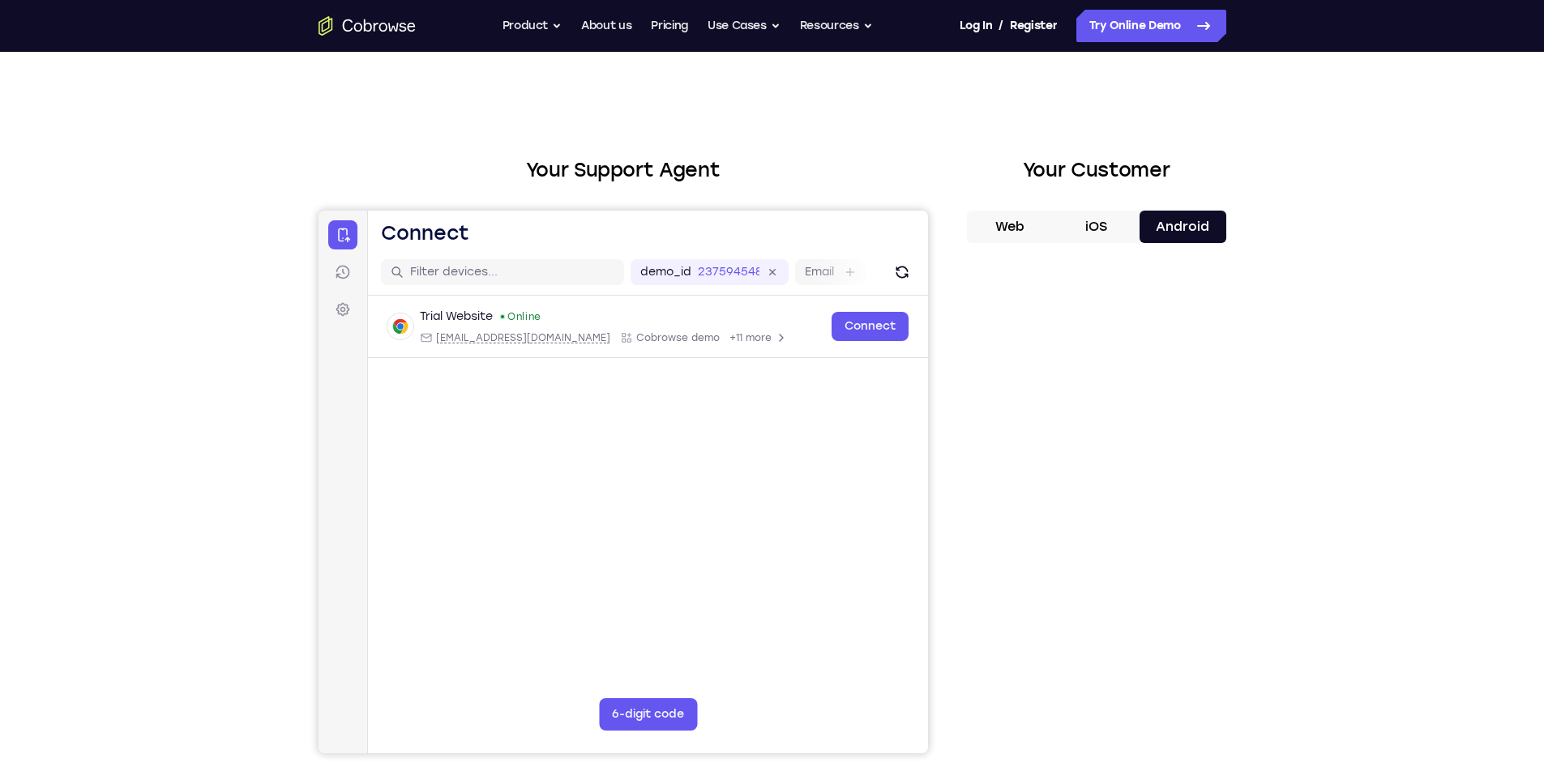
click at [1041, 218] on button "Web" at bounding box center [1010, 227] width 86 height 33
click at [1174, 220] on button "Android" at bounding box center [1183, 227] width 86 height 33
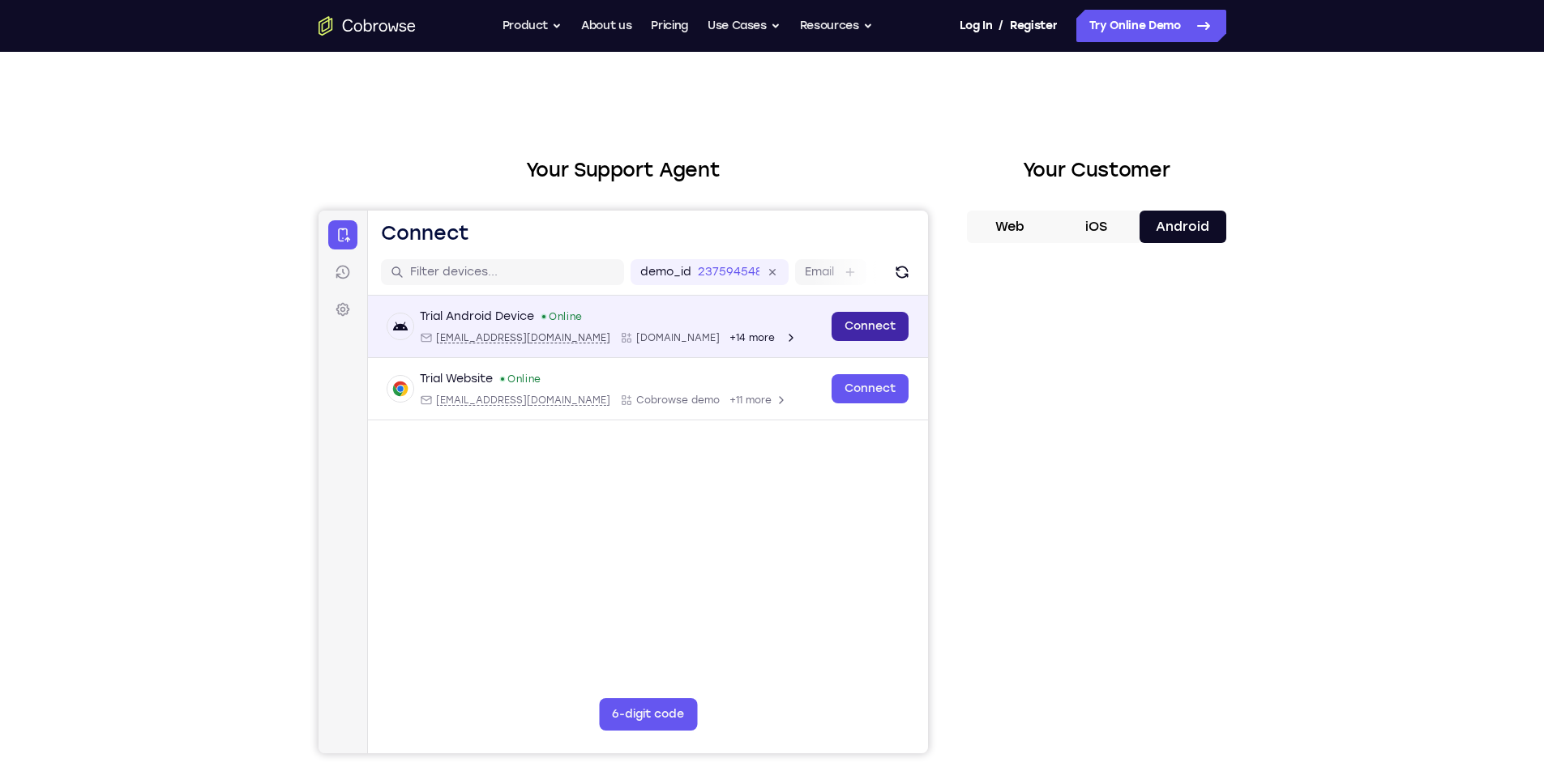
click at [860, 325] on link "Connect" at bounding box center [869, 327] width 77 height 29
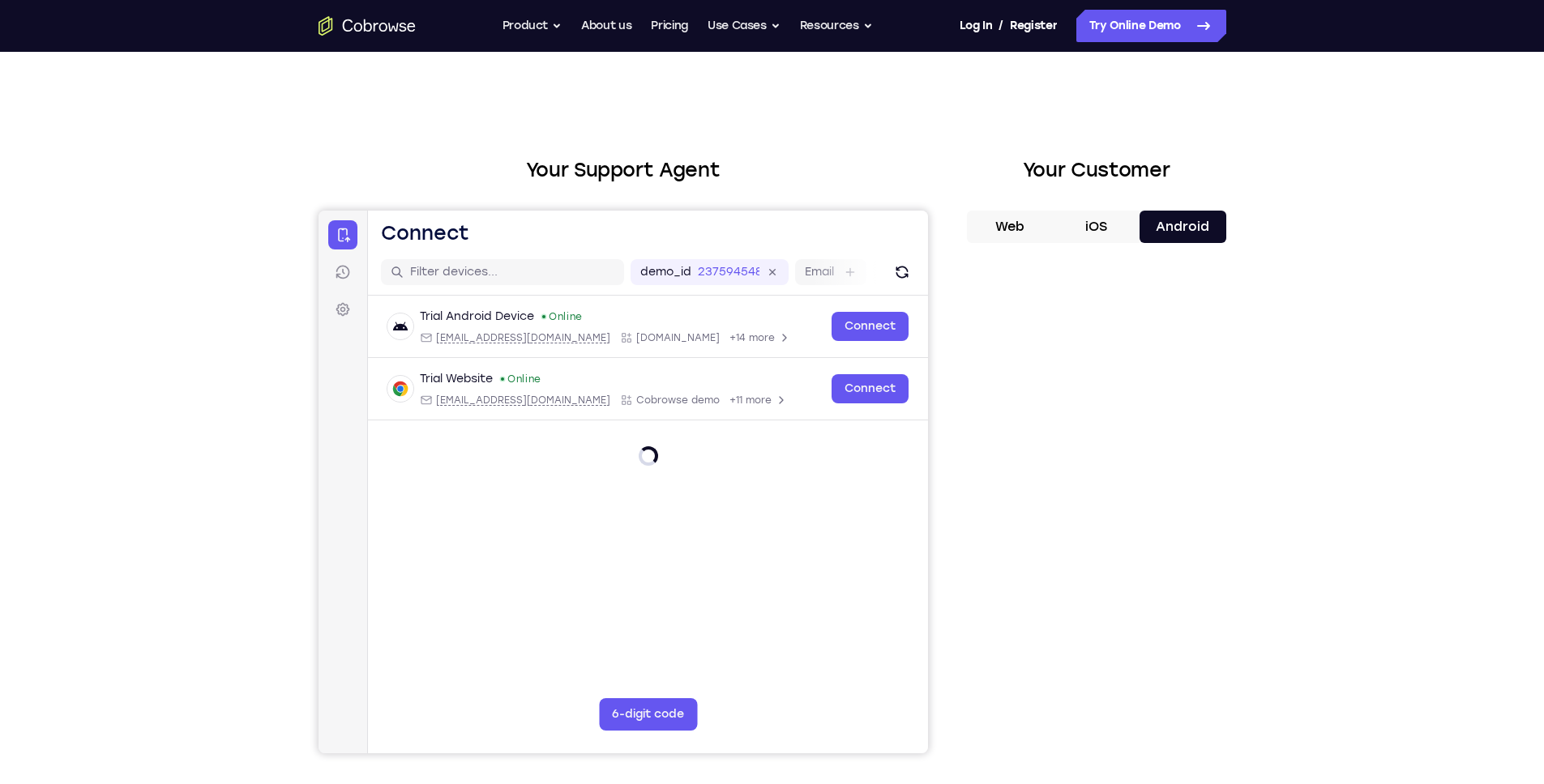
click at [1277, 397] on div "Your Support Agent Your Customer Web iOS Android Next Steps We’d be happy to gi…" at bounding box center [772, 586] width 1037 height 1068
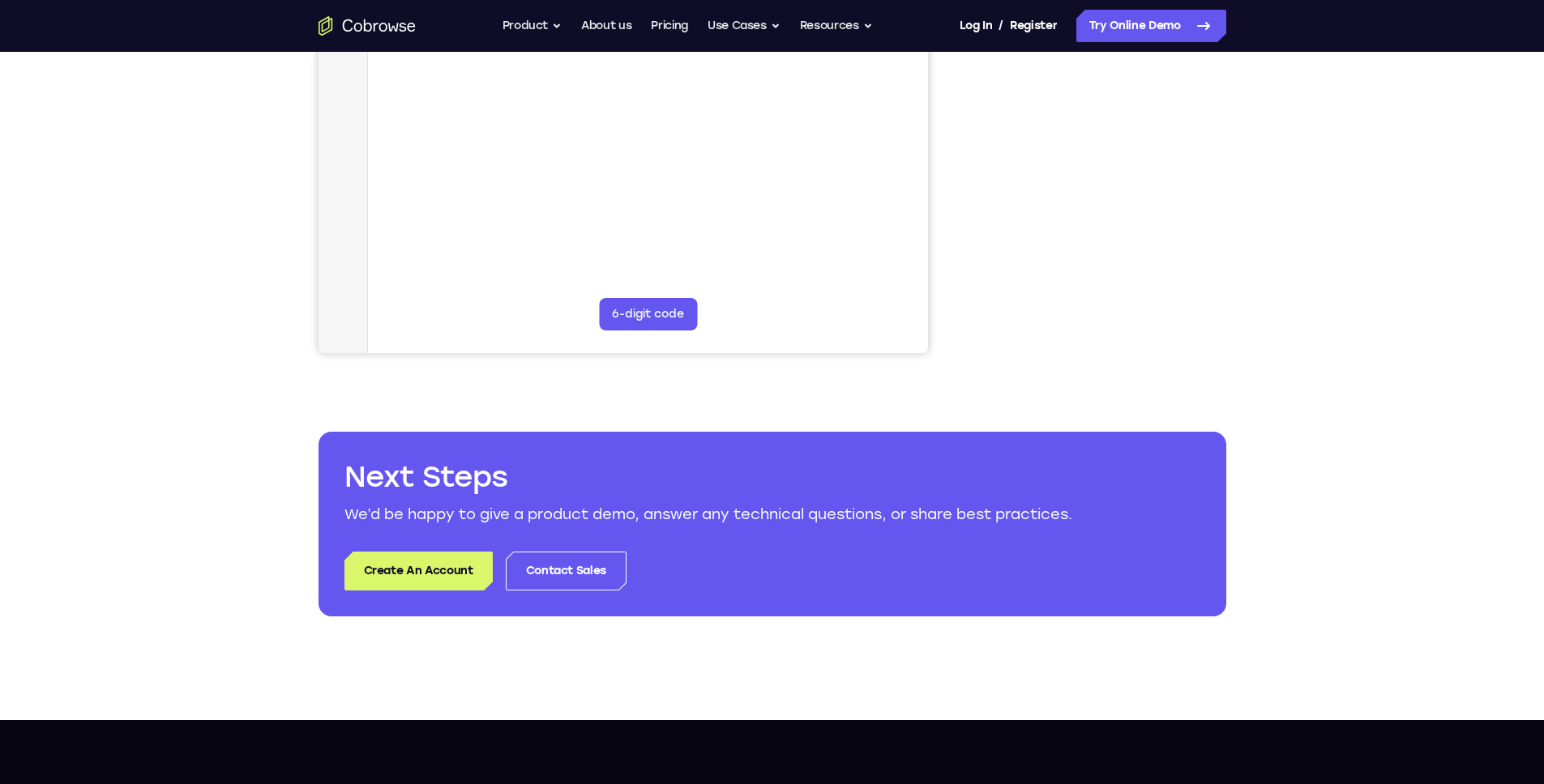
scroll to position [657, 0]
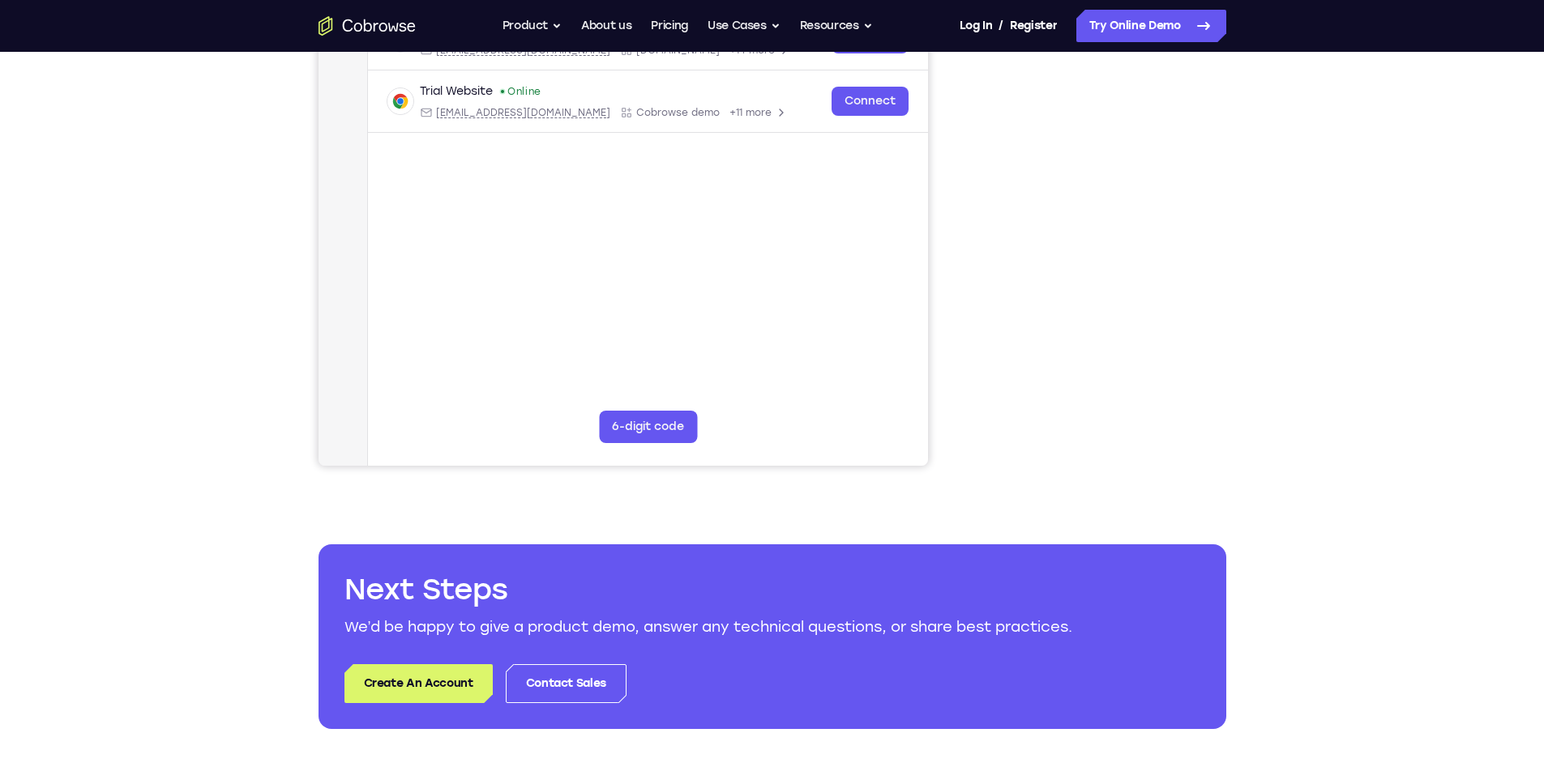
scroll to position [0, 0]
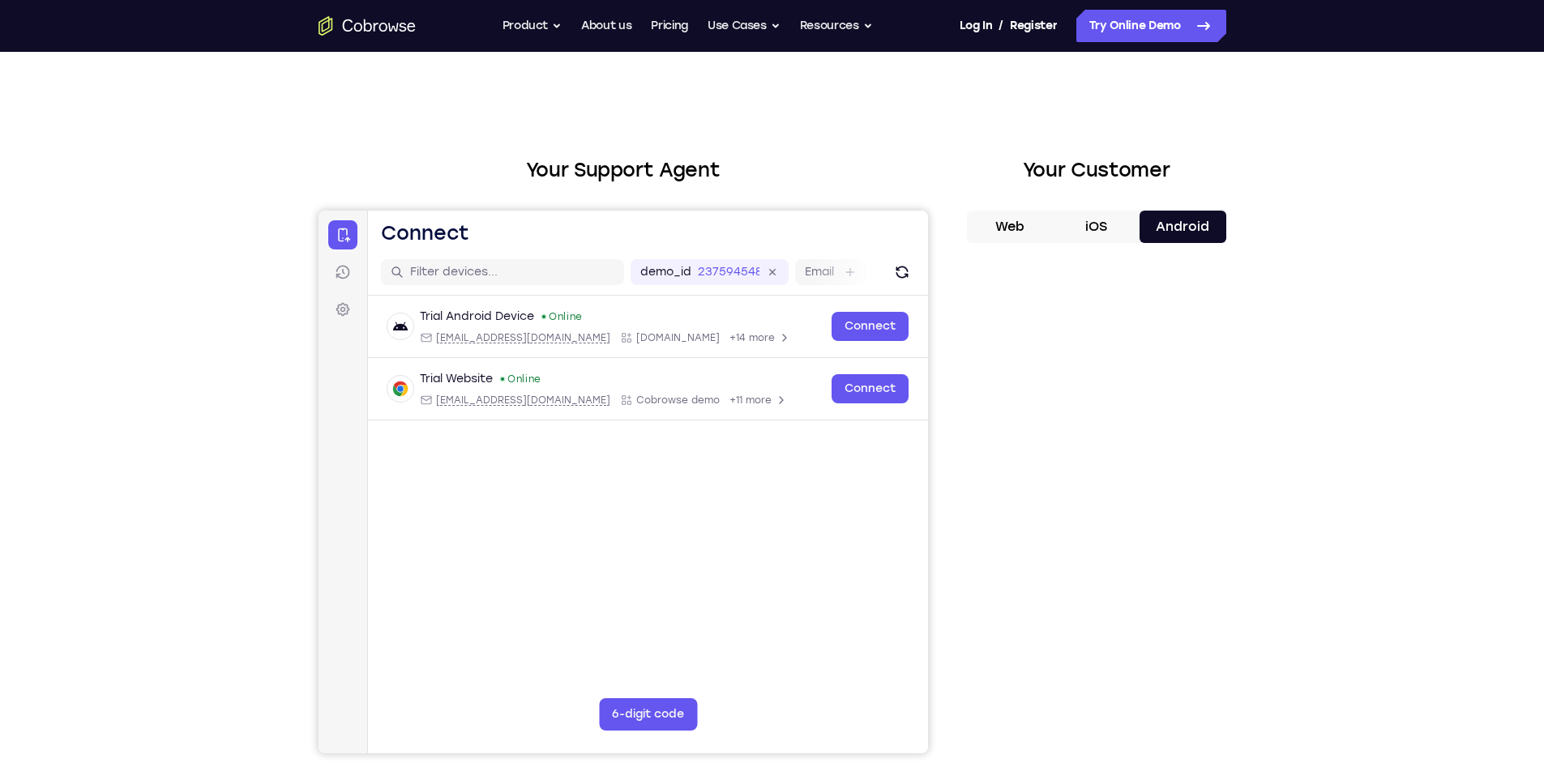
click at [241, 388] on div "Your Support Agent Your Customer Web iOS Android Next Steps We’d be happy to gi…" at bounding box center [772, 586] width 1544 height 1068
click at [772, 27] on button "Use Cases" at bounding box center [743, 26] width 73 height 33
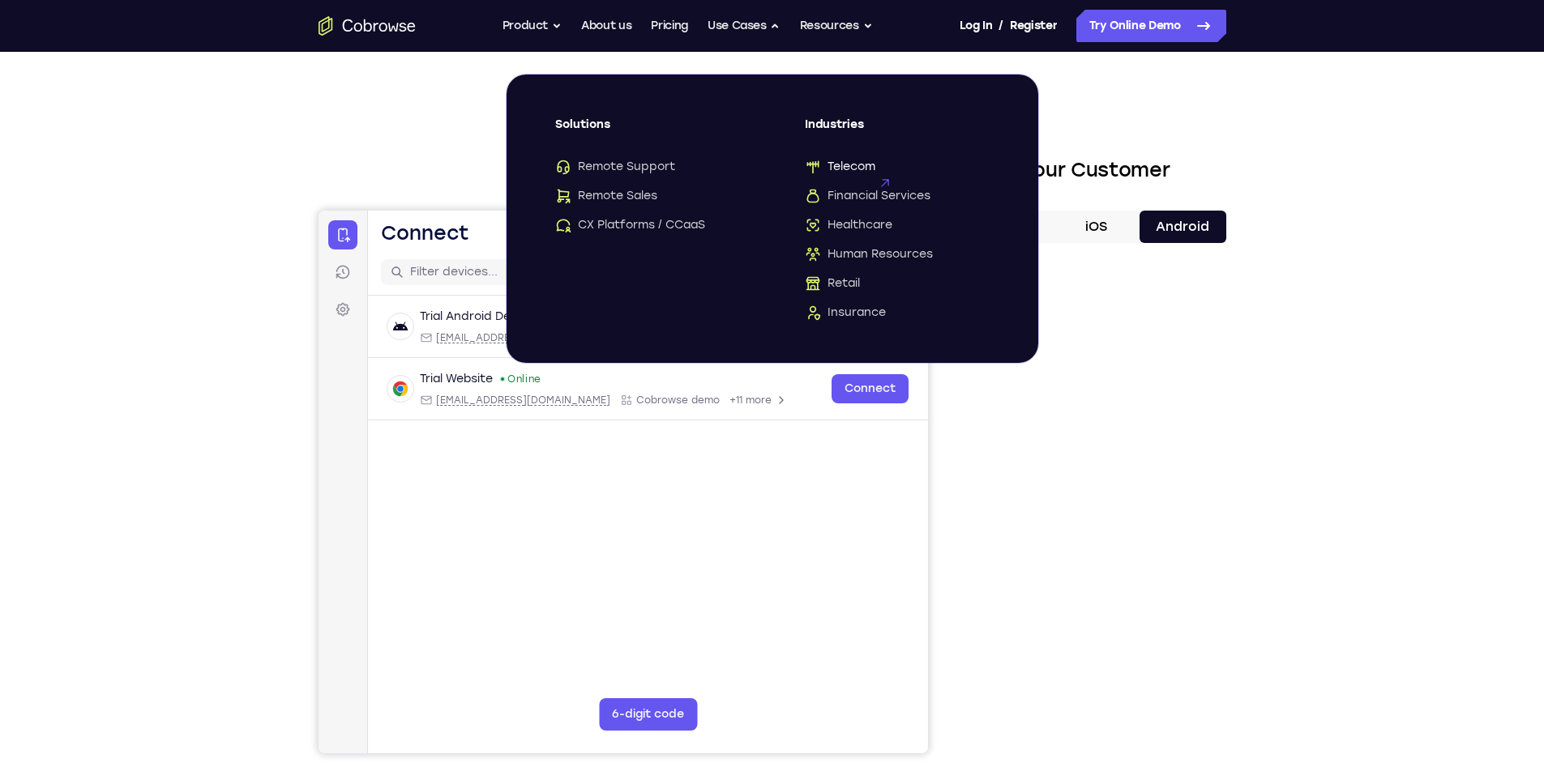
click at [834, 165] on span "Telecom" at bounding box center [840, 167] width 70 height 16
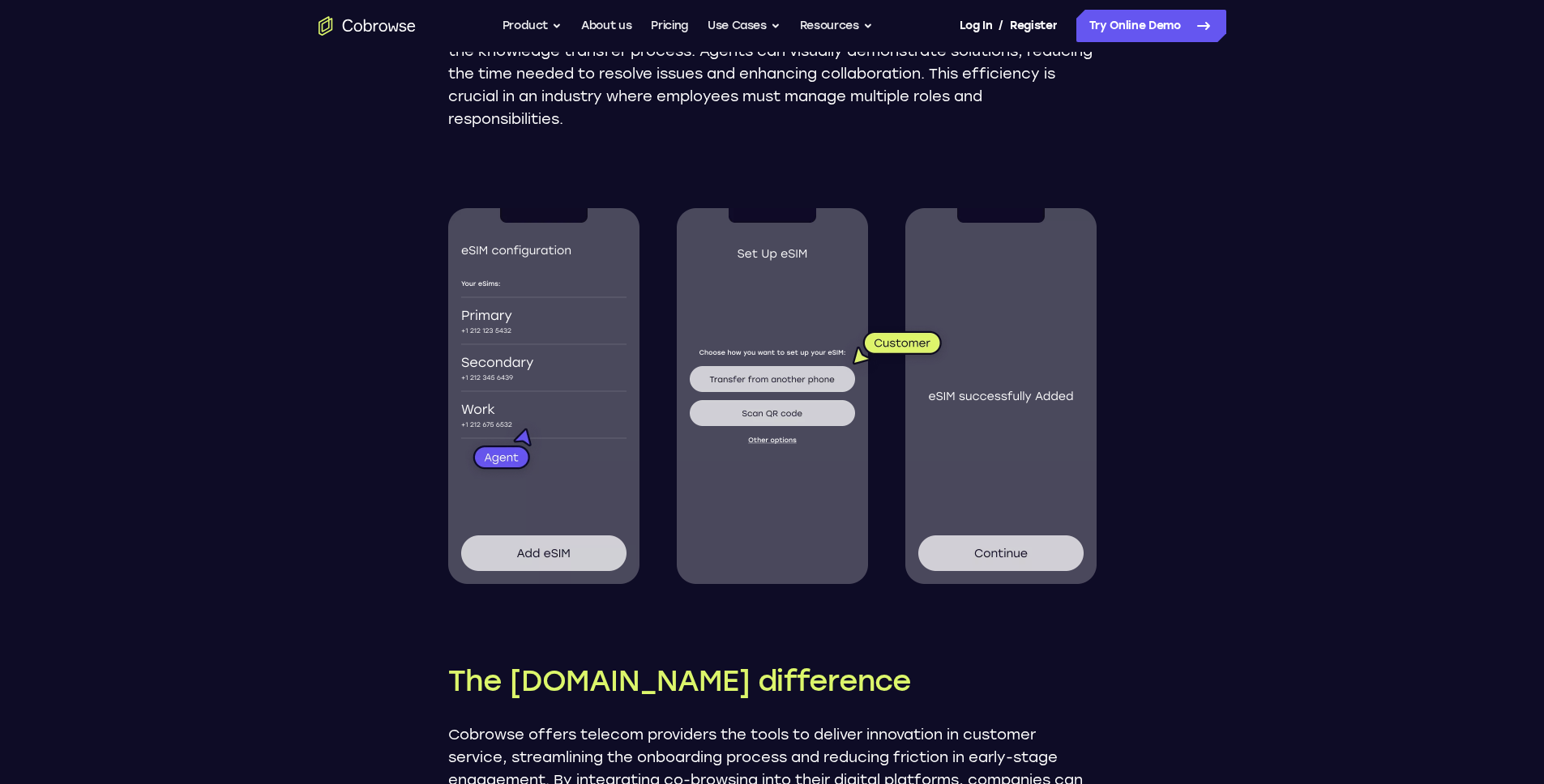
scroll to position [1253, 0]
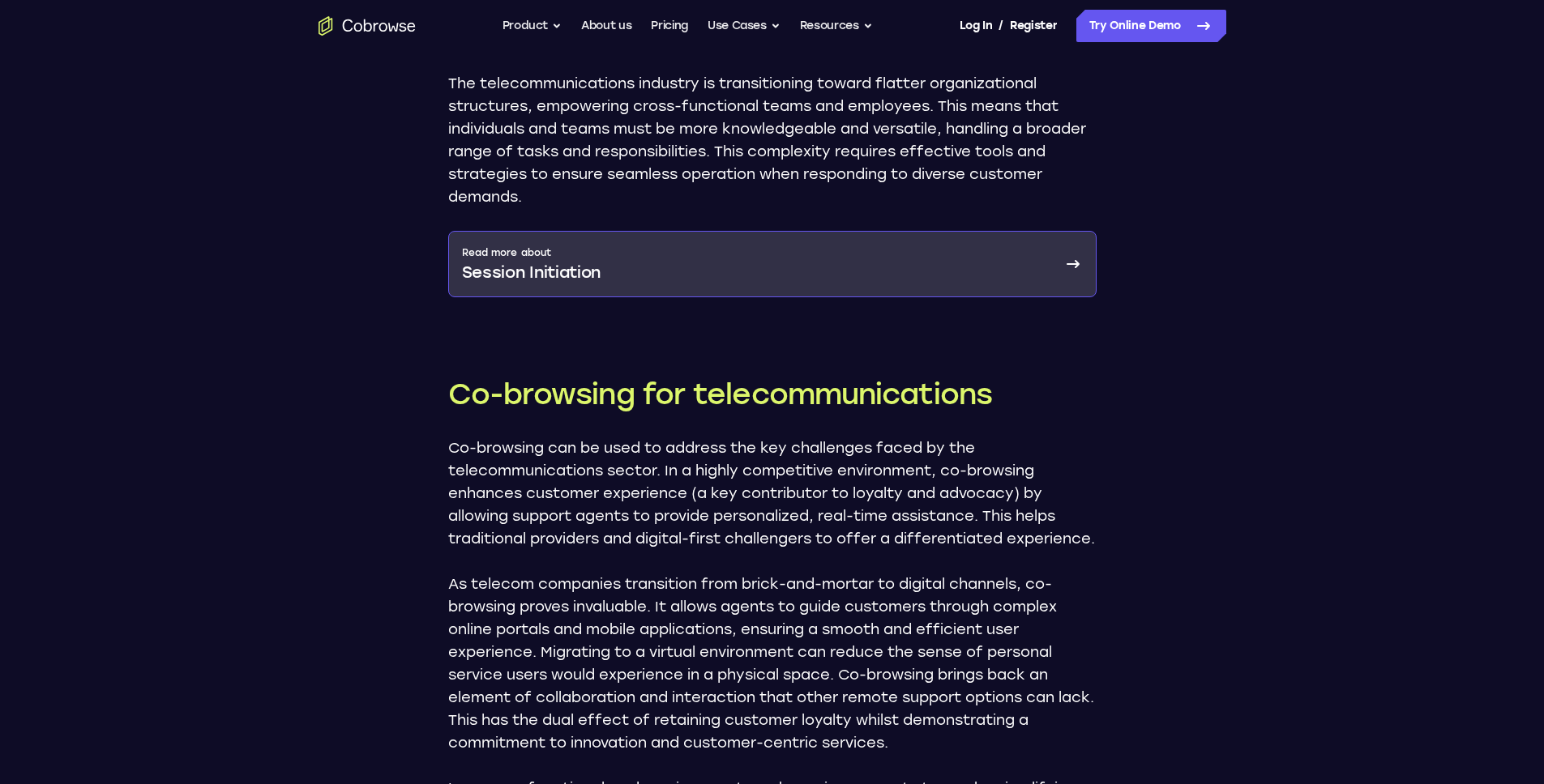
click at [566, 283] on p "Session Initiation" at bounding box center [532, 272] width 139 height 23
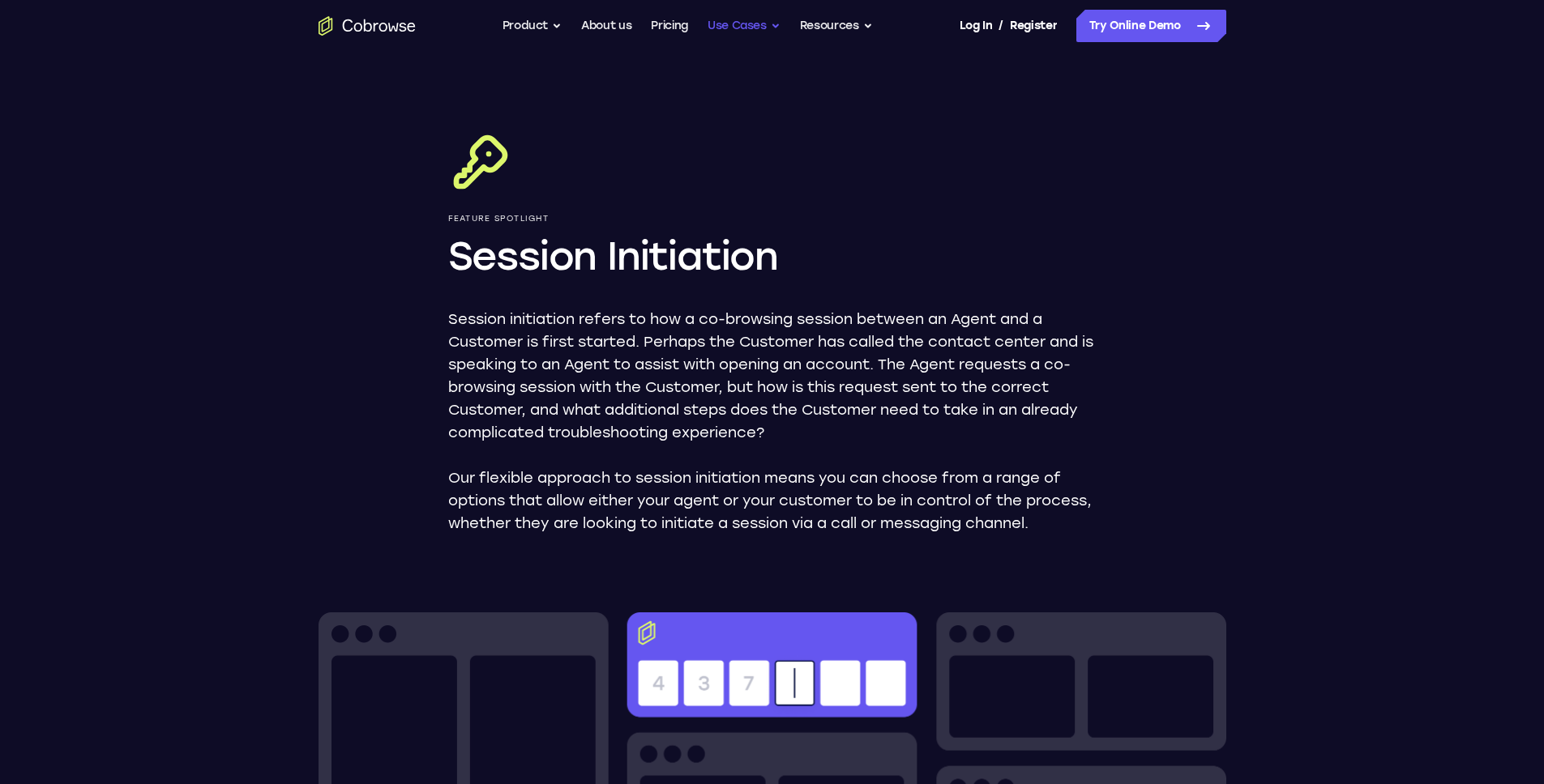
click at [752, 30] on button "Use Cases" at bounding box center [743, 26] width 73 height 33
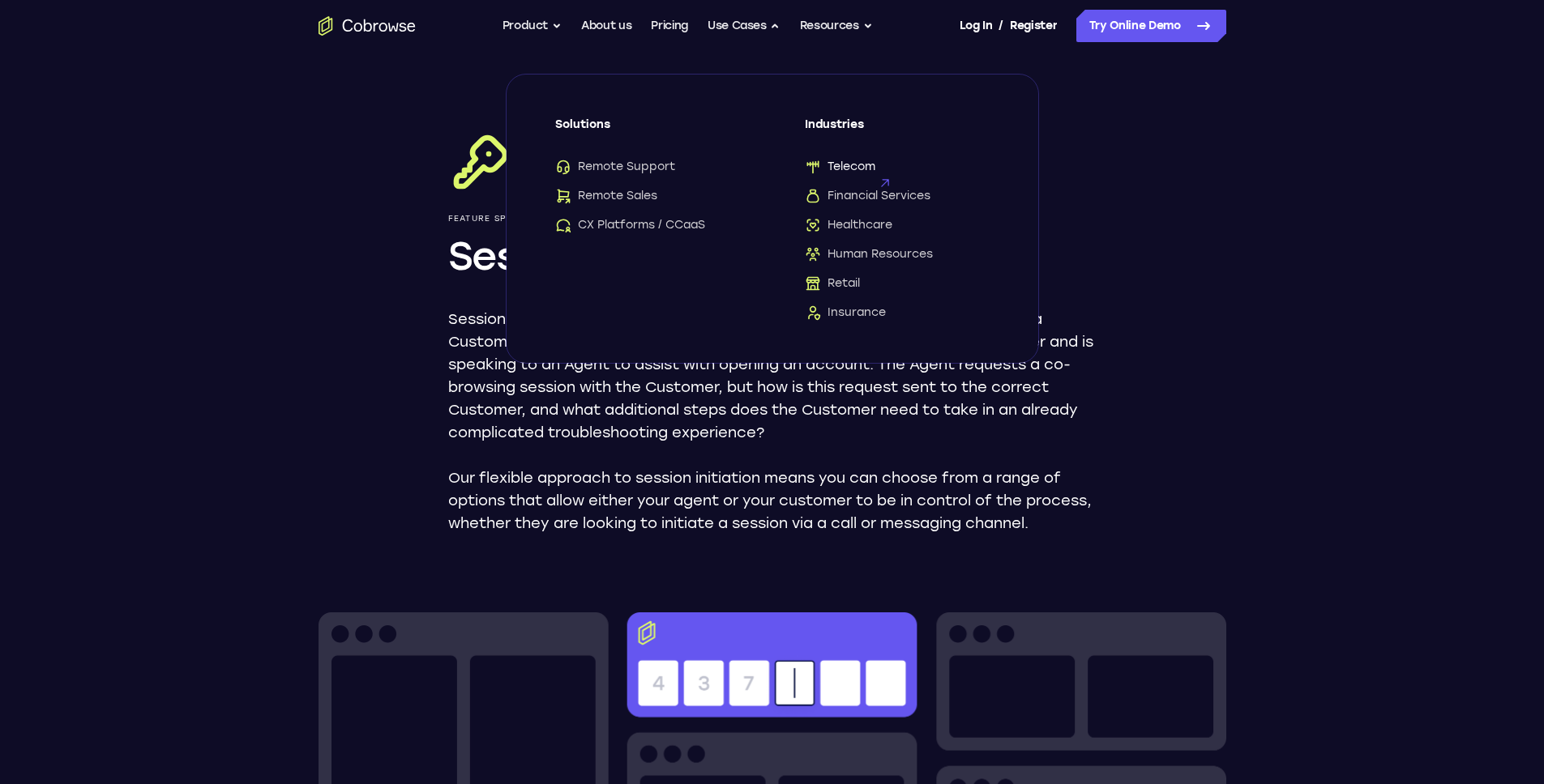
click at [820, 168] on span "Telecom" at bounding box center [840, 167] width 70 height 16
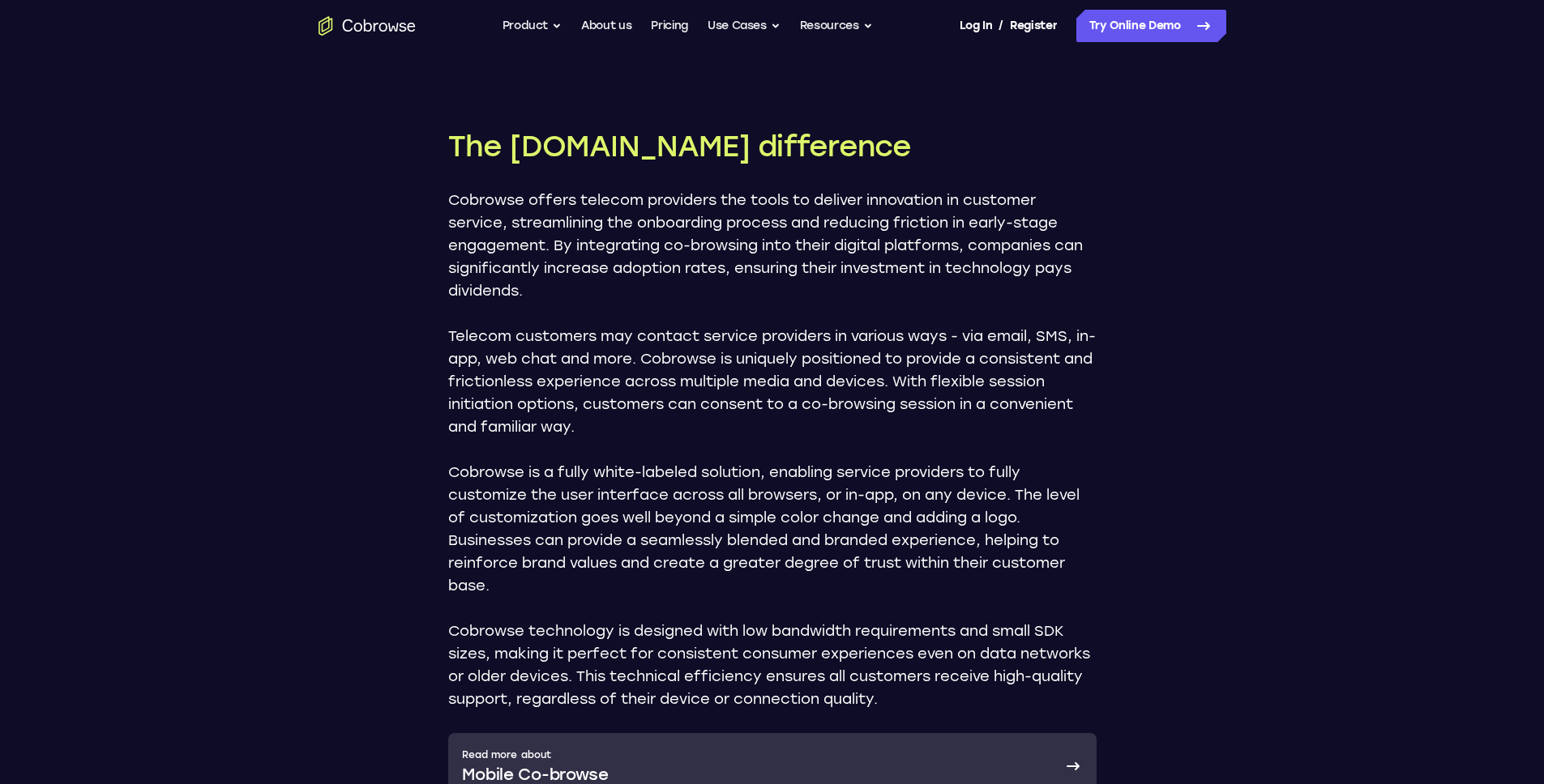
scroll to position [2438, 0]
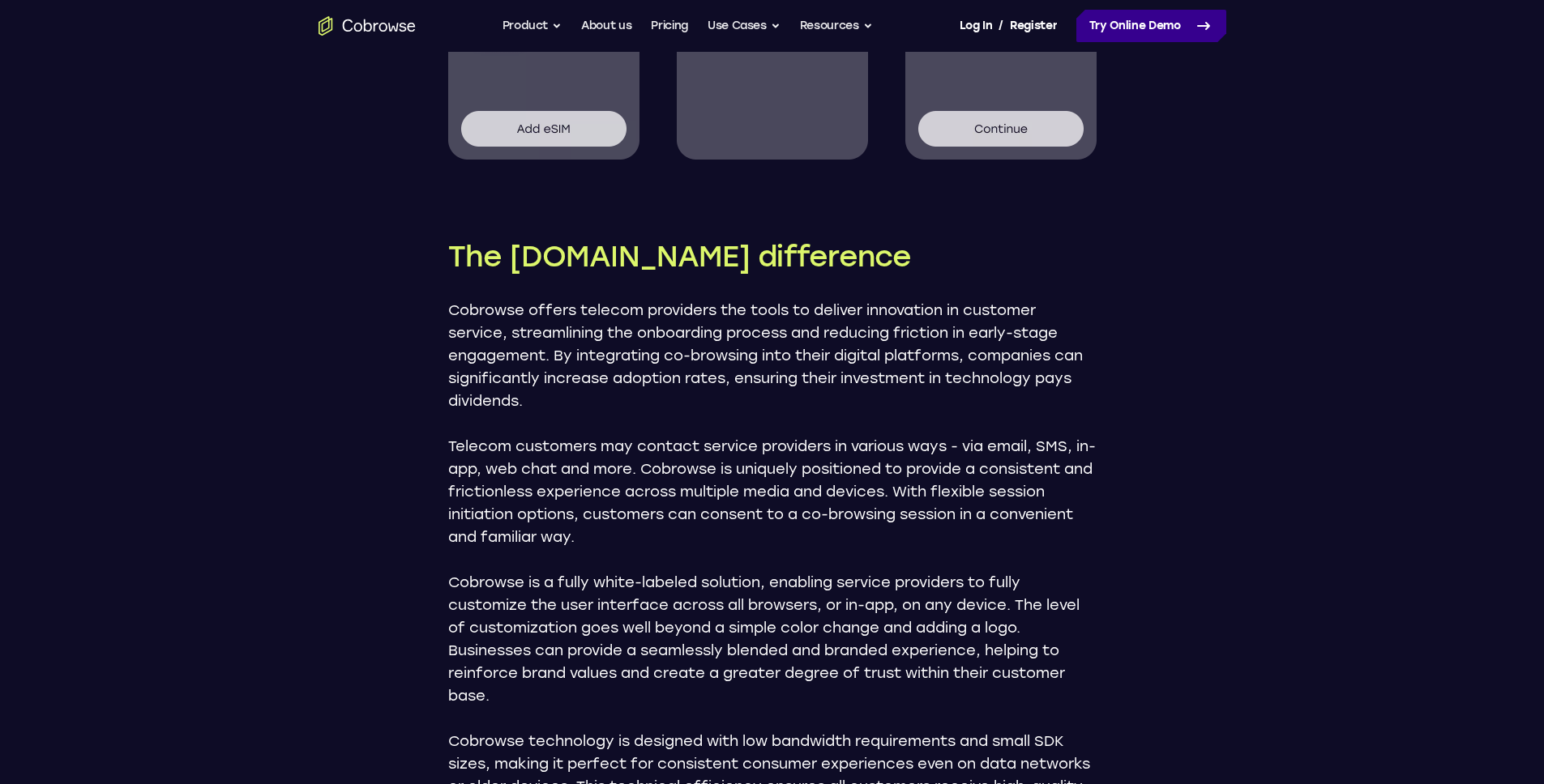
click at [1189, 34] on link "Try Online Demo" at bounding box center [1151, 26] width 150 height 33
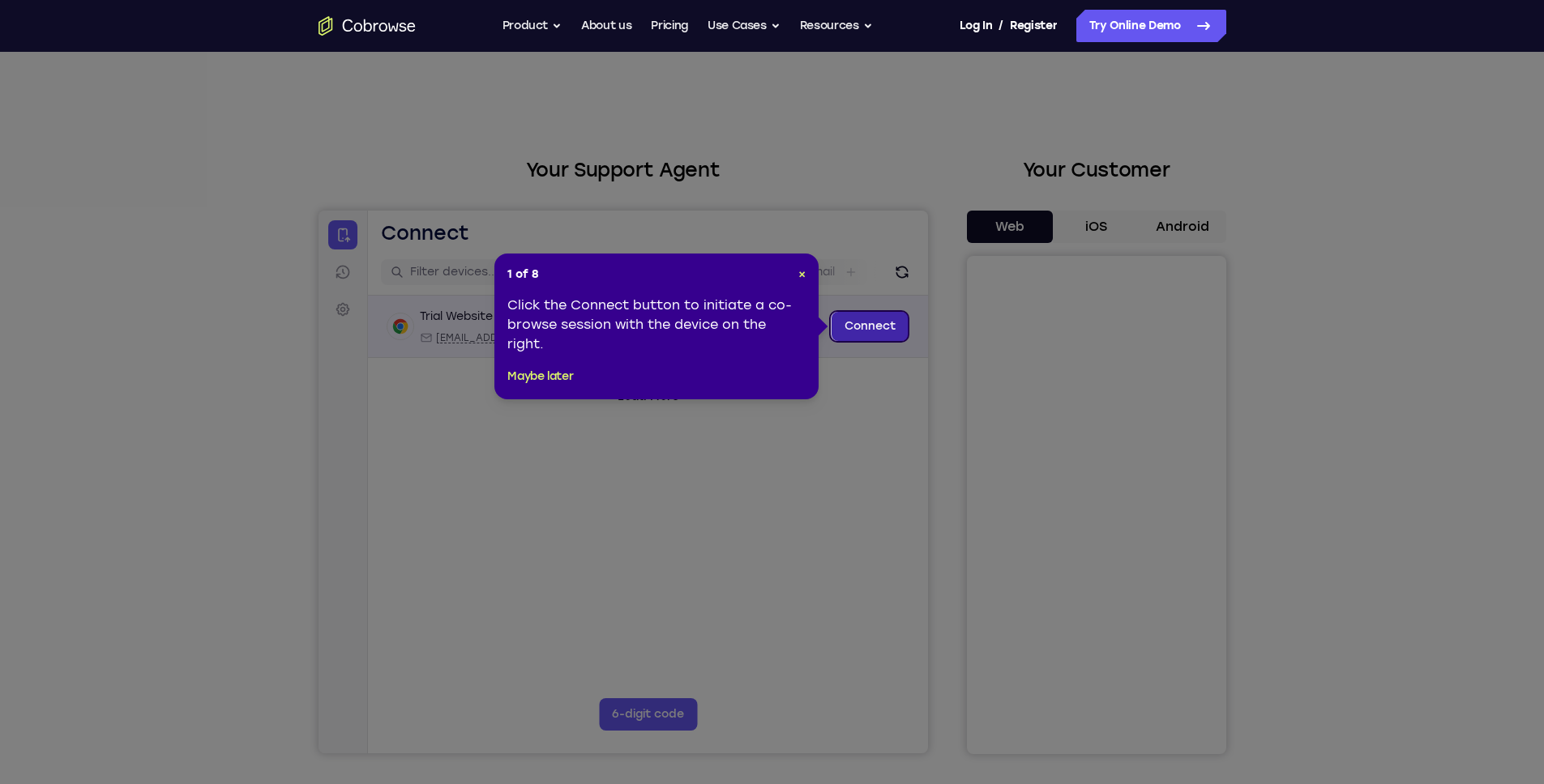
click at [883, 328] on link "Connect" at bounding box center [869, 327] width 77 height 29
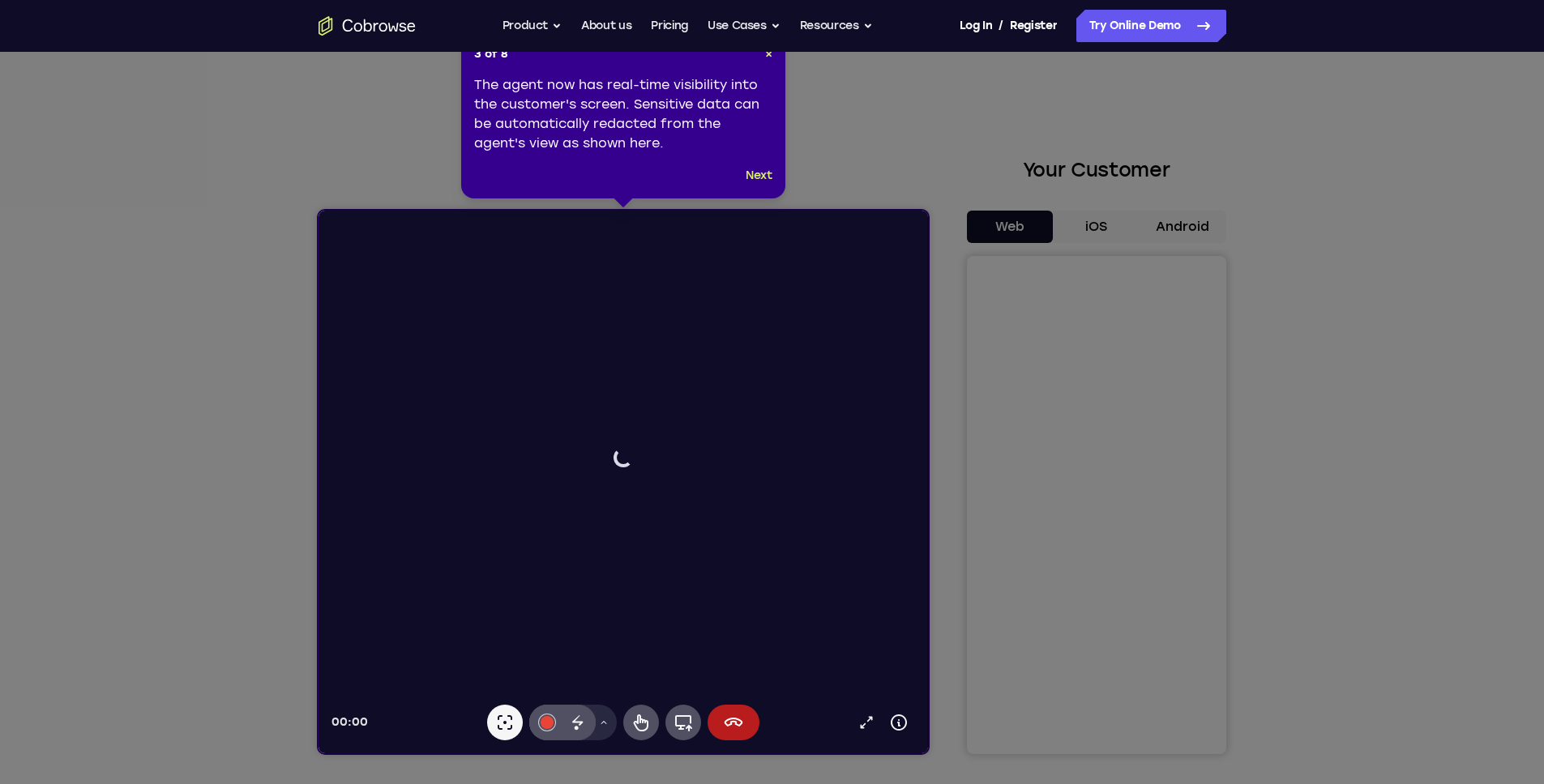
click at [930, 460] on icon at bounding box center [778, 392] width 1556 height 784
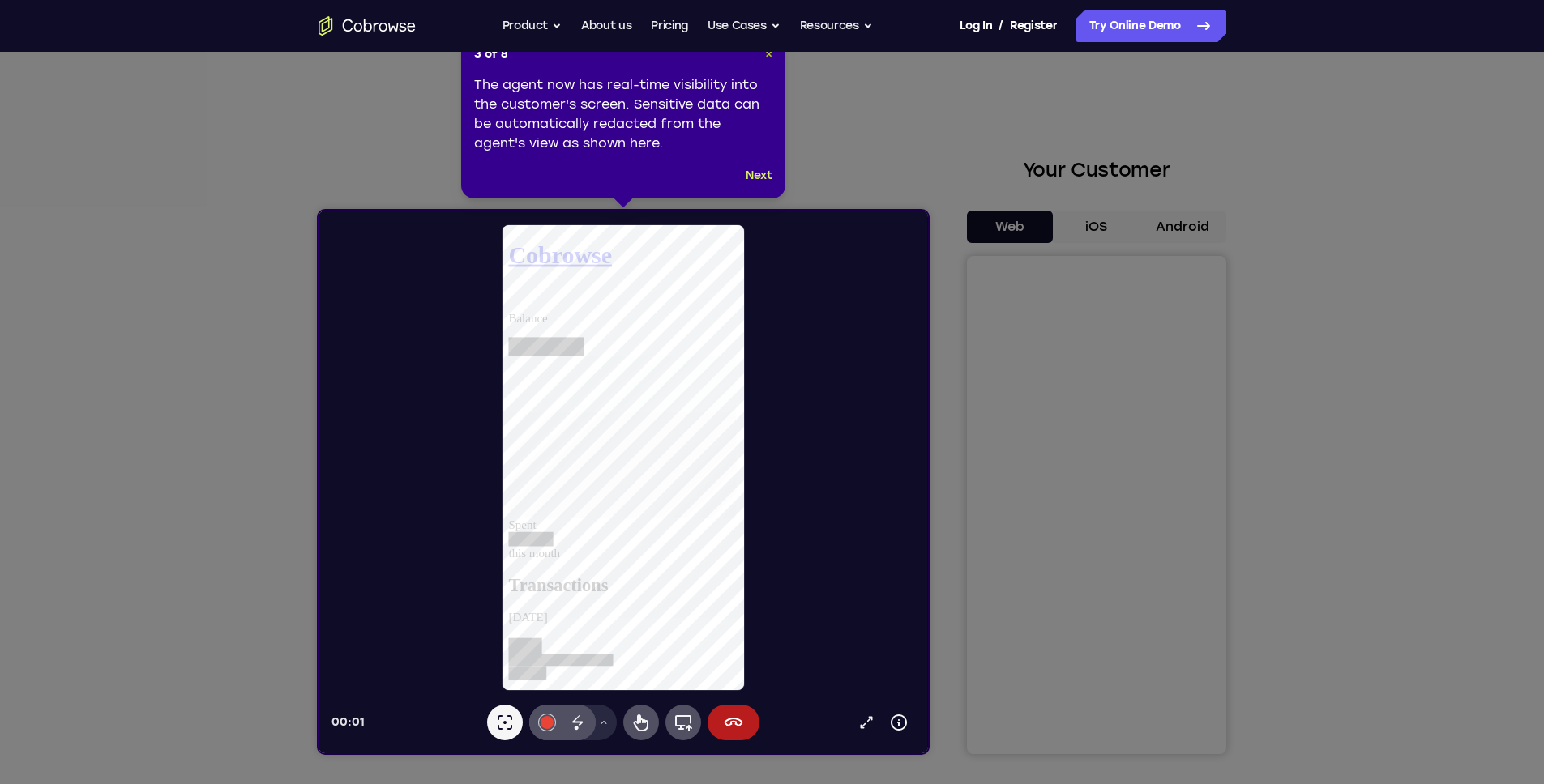
click at [769, 52] on span "×" at bounding box center [768, 54] width 7 height 14
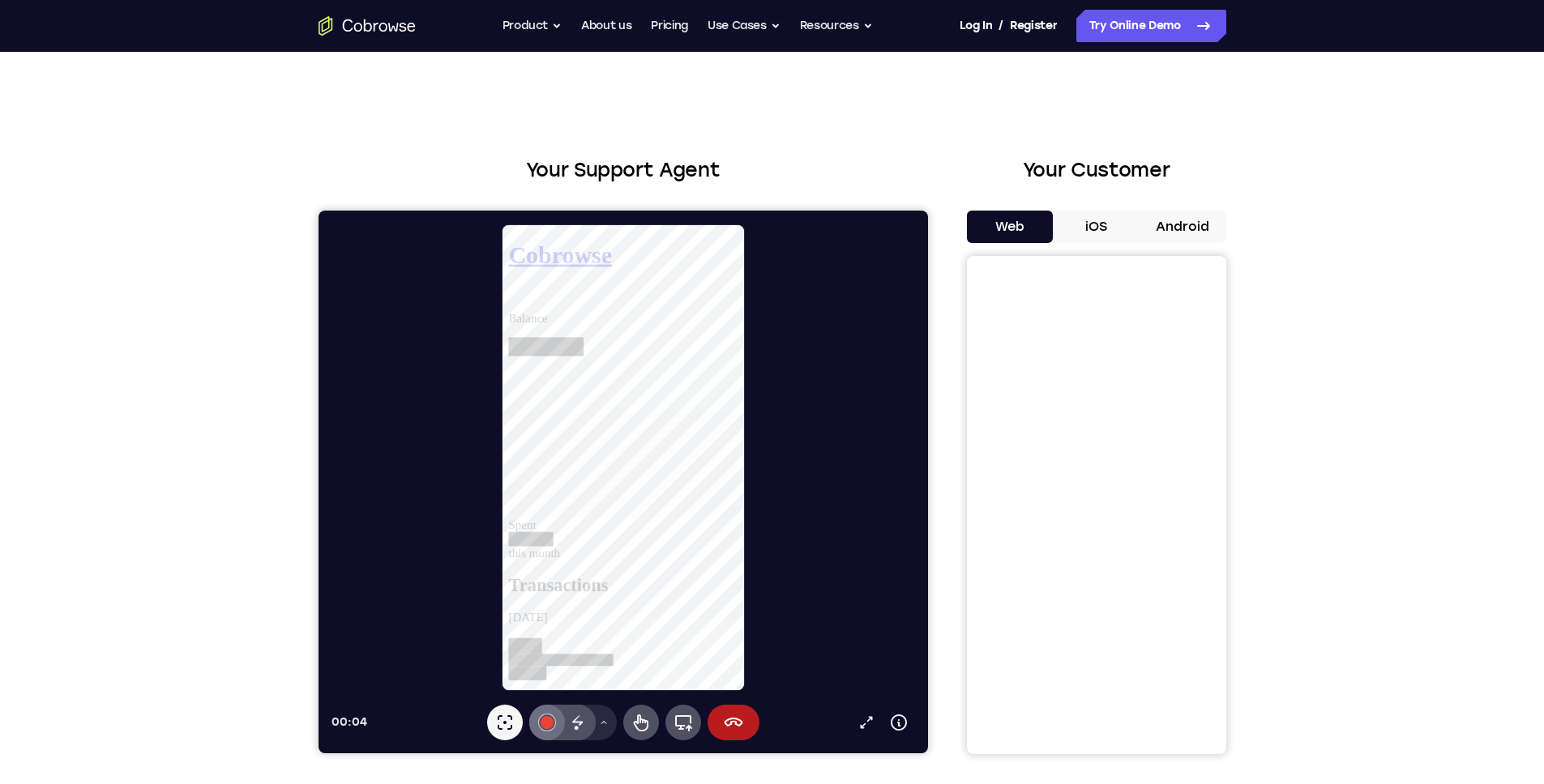
click at [906, 721] on icon at bounding box center [898, 723] width 20 height 20
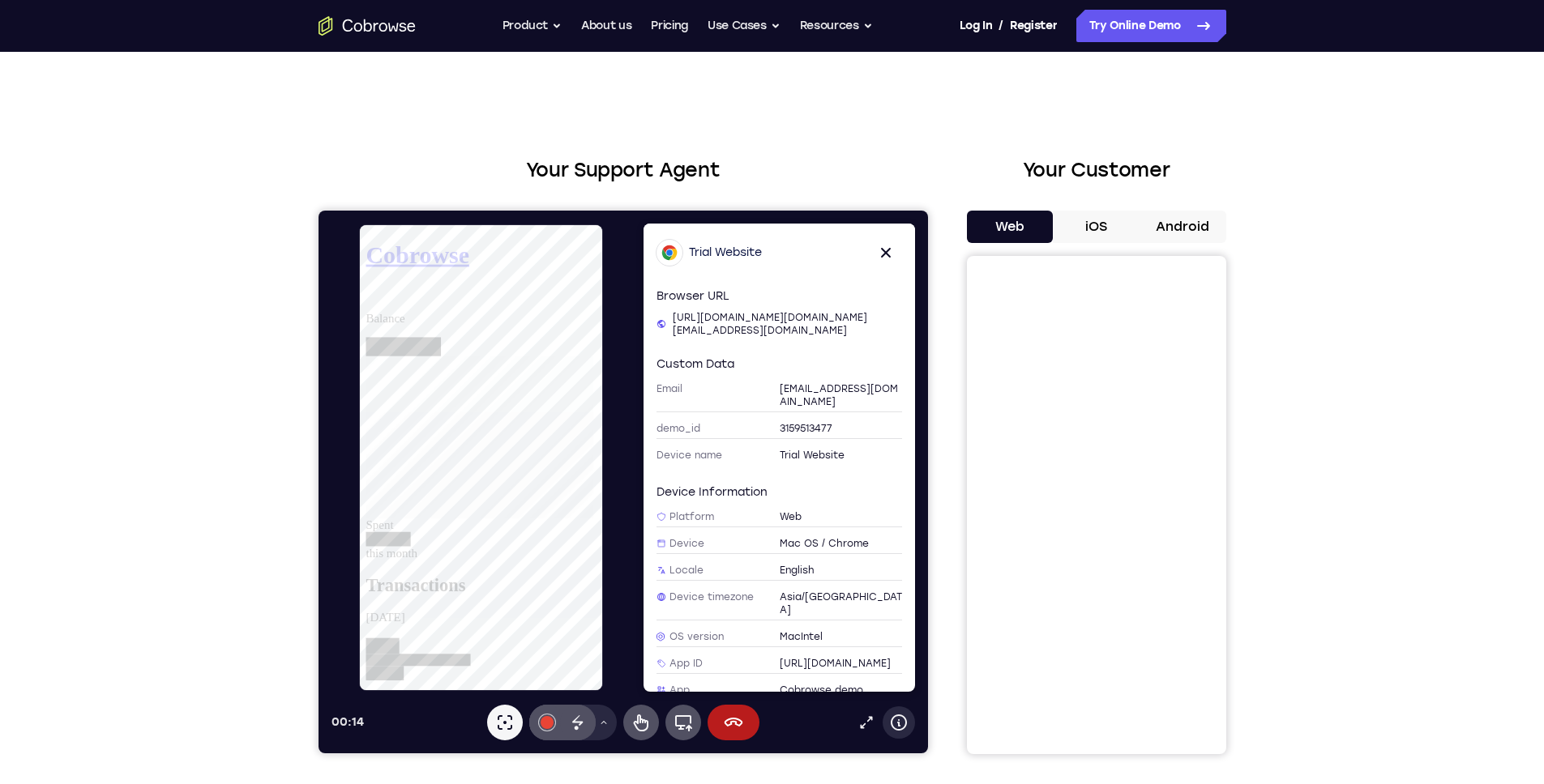
click at [905, 718] on icon at bounding box center [898, 723] width 20 height 20
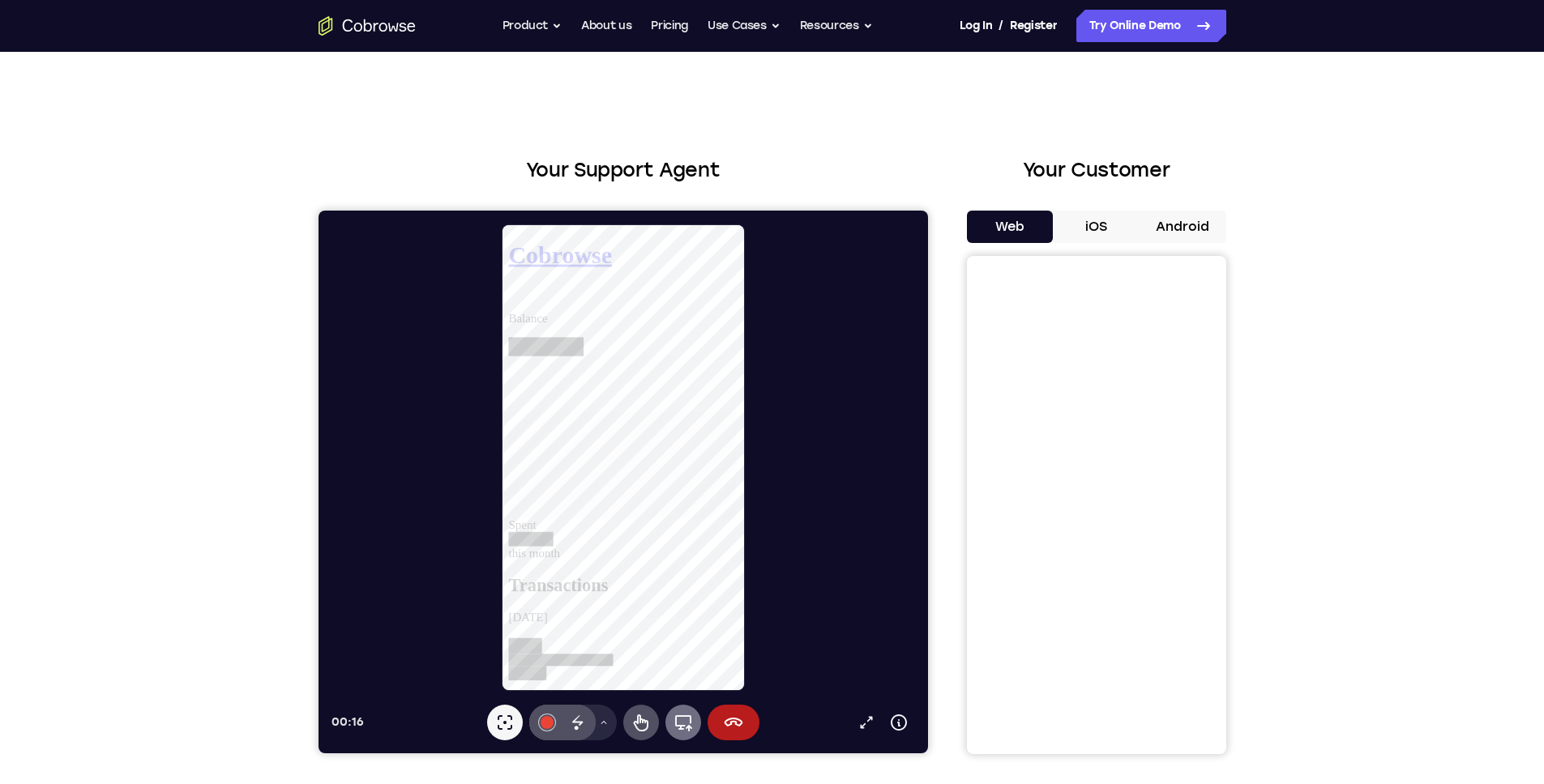
click at [690, 717] on icon at bounding box center [682, 724] width 17 height 16
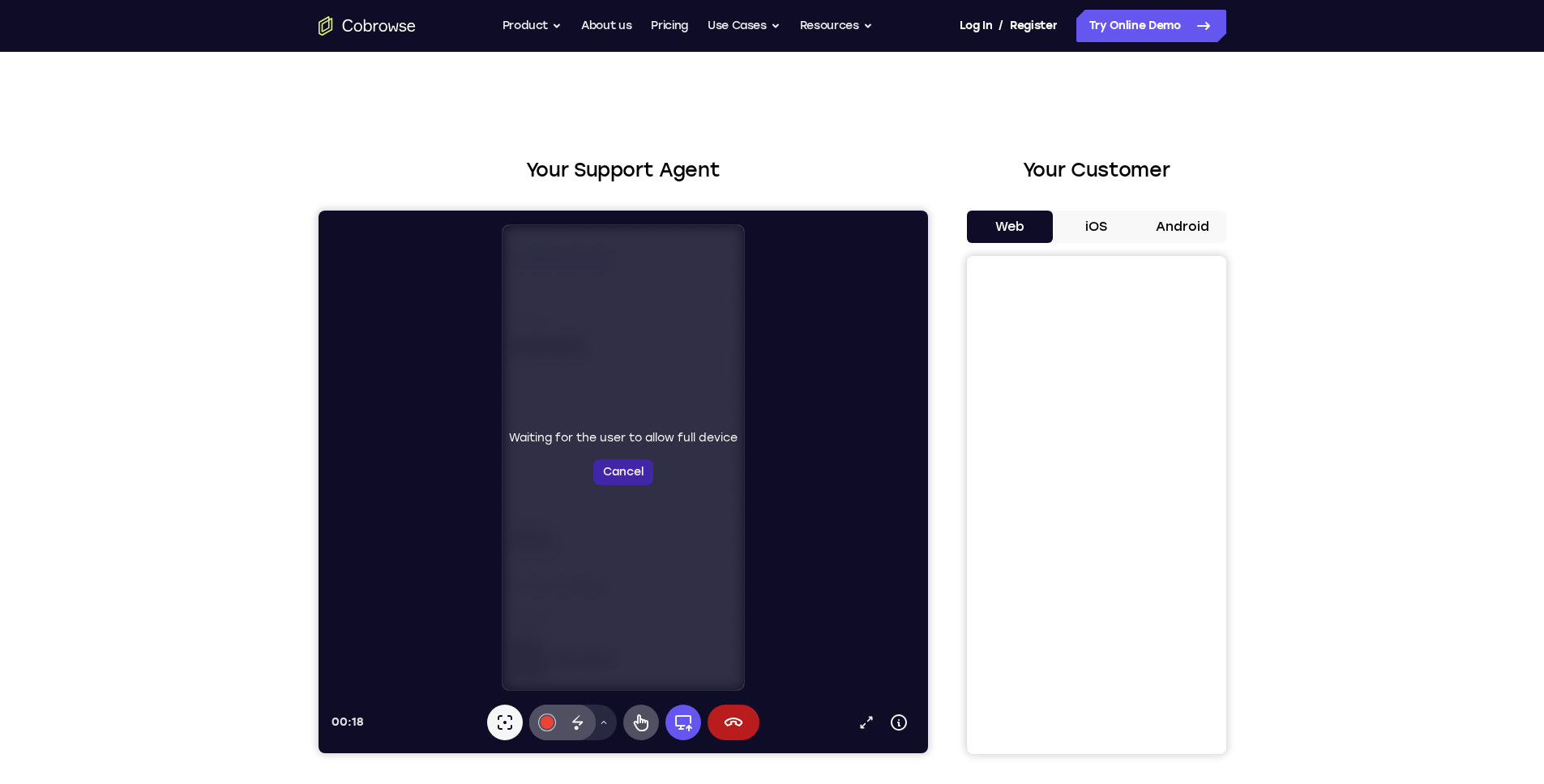
click at [613, 476] on button "Cancel" at bounding box center [623, 473] width 60 height 26
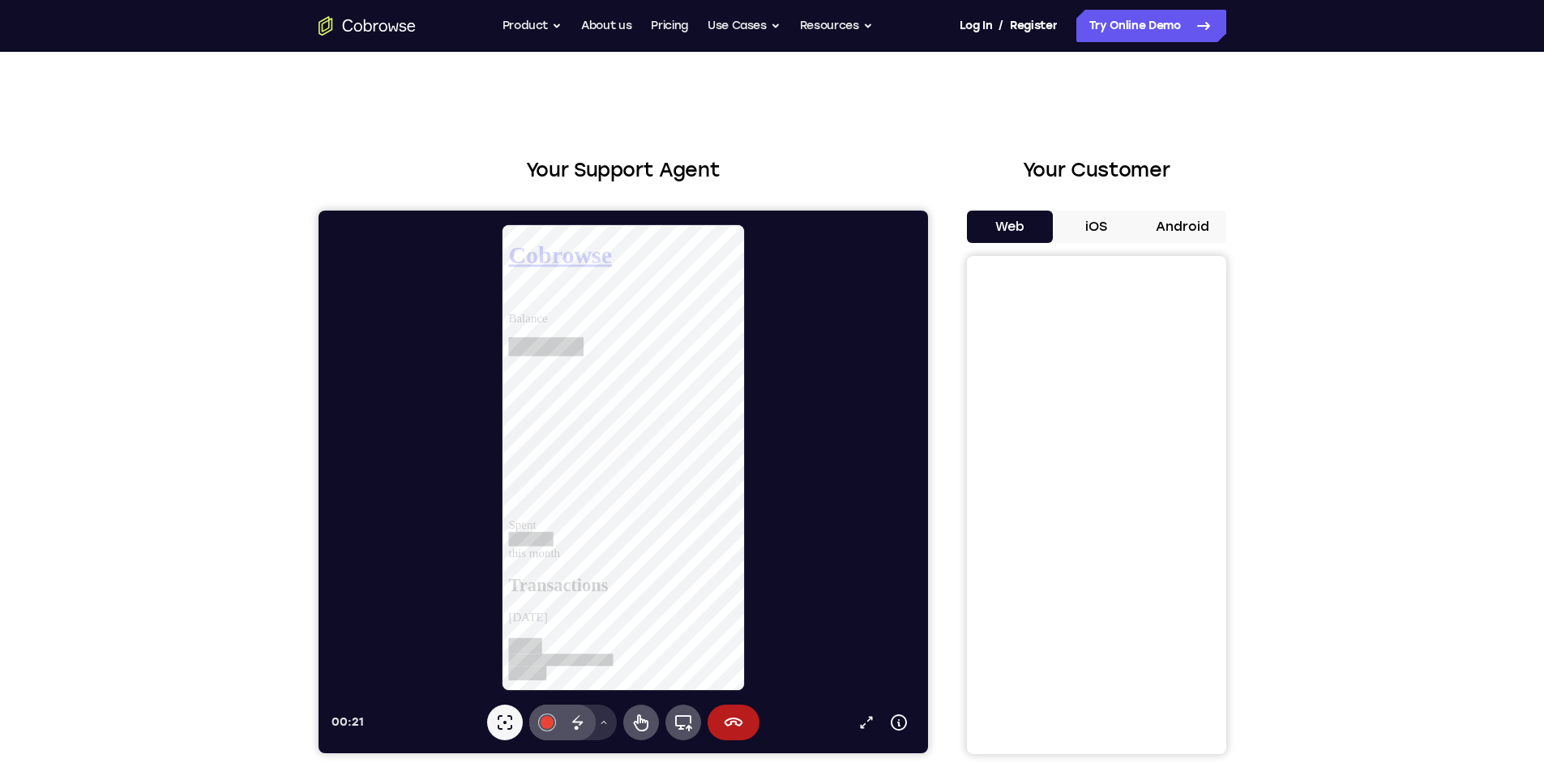
click at [605, 715] on button "Drawing tools menu" at bounding box center [603, 723] width 26 height 36
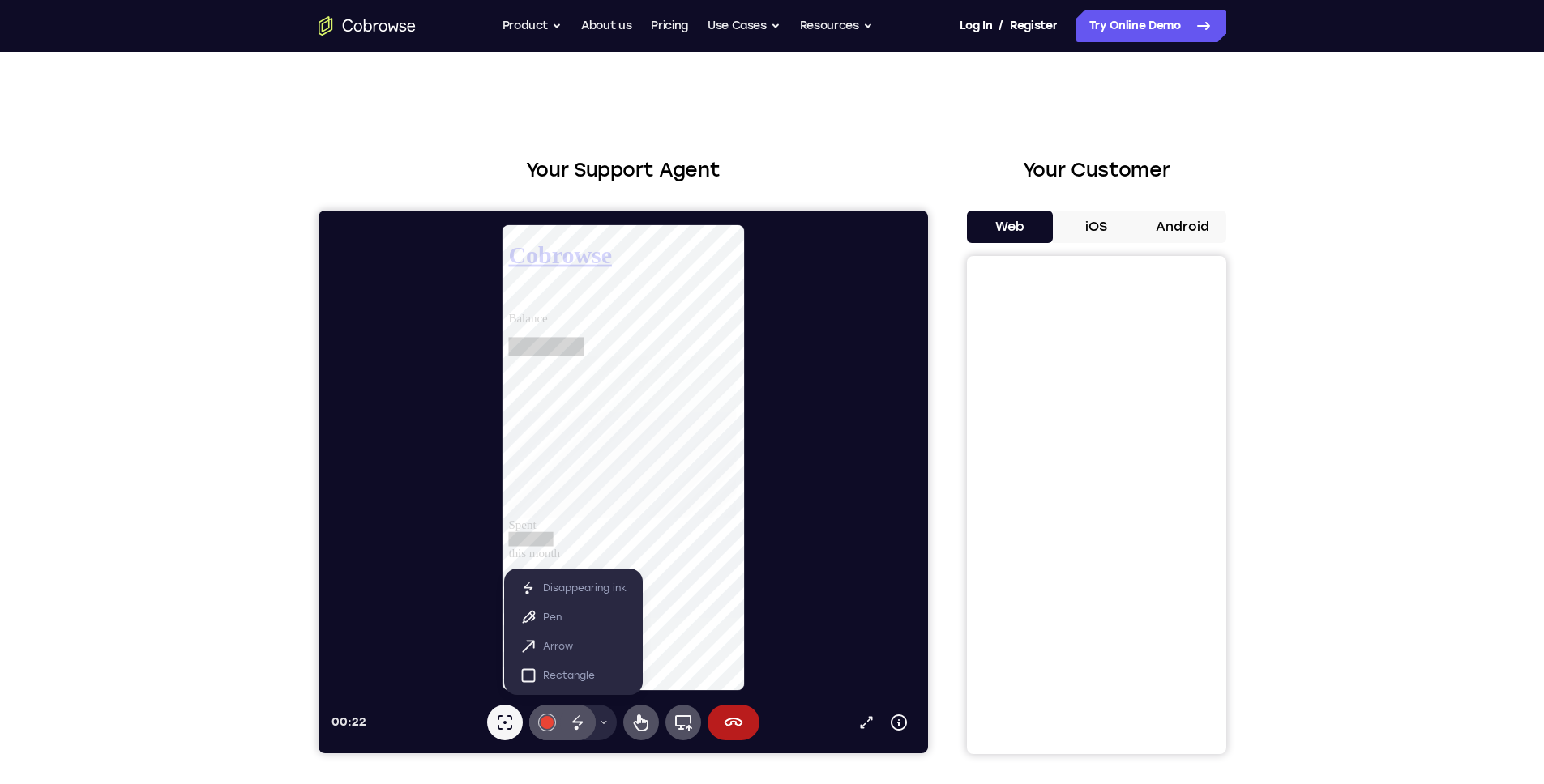
click at [470, 687] on div at bounding box center [629, 457] width 597 height 469
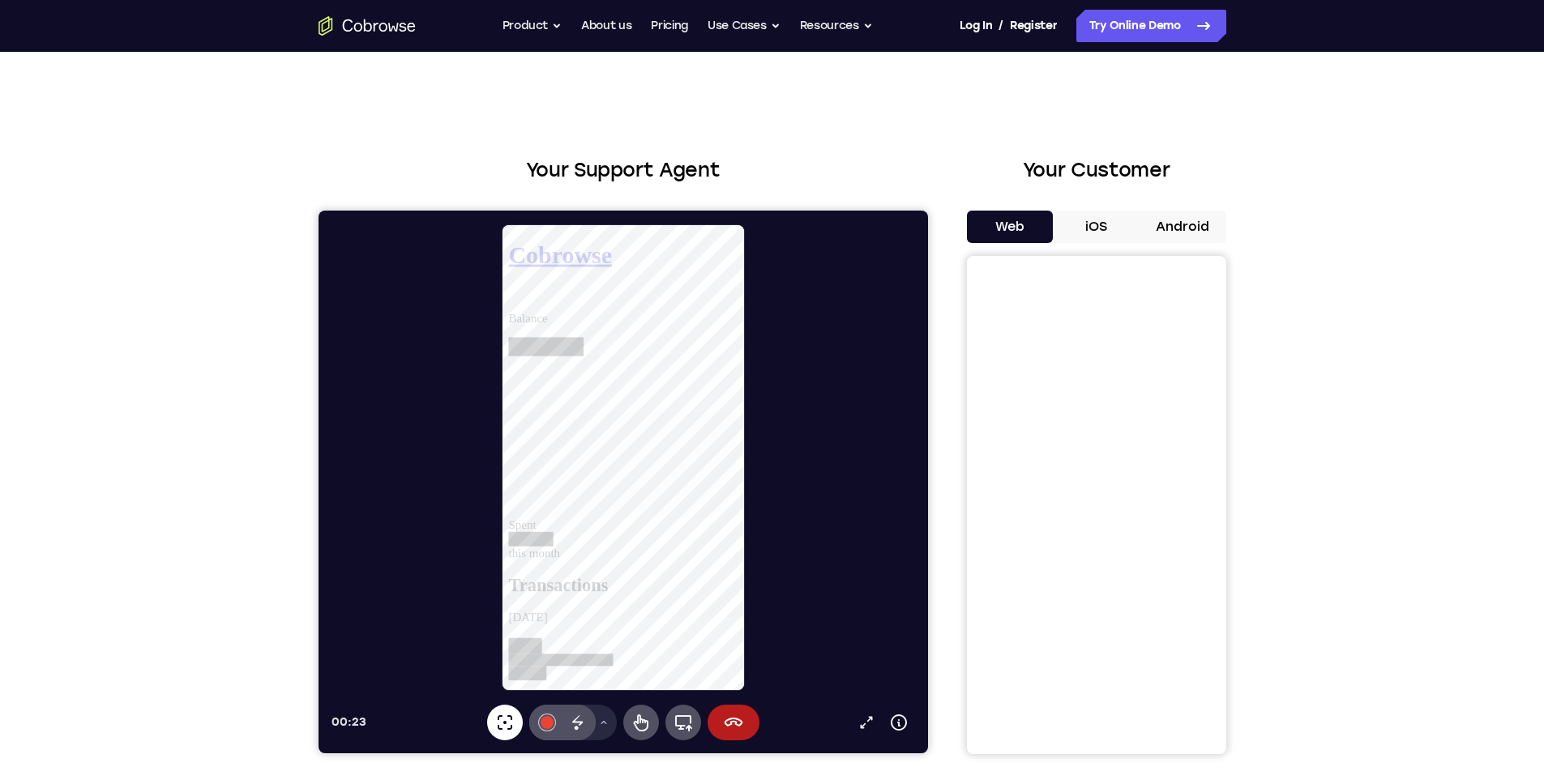
click at [505, 720] on icon at bounding box center [504, 723] width 20 height 20
click at [432, 710] on div "00:24 Open in a new tab Device info Expand toolbar" at bounding box center [623, 723] width 584 height 36
click at [891, 722] on icon at bounding box center [898, 723] width 16 height 16
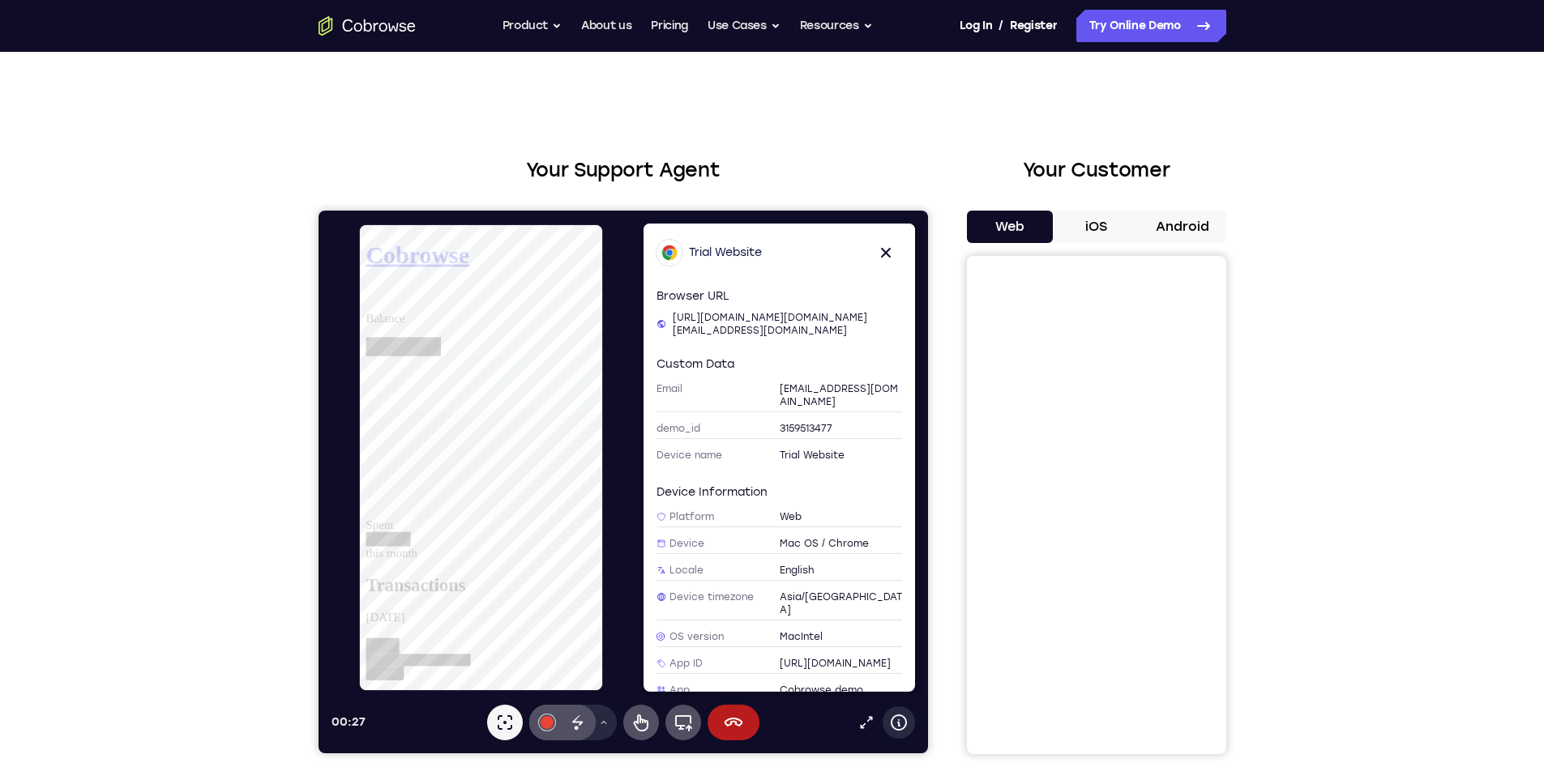
click at [891, 722] on icon at bounding box center [898, 723] width 16 height 16
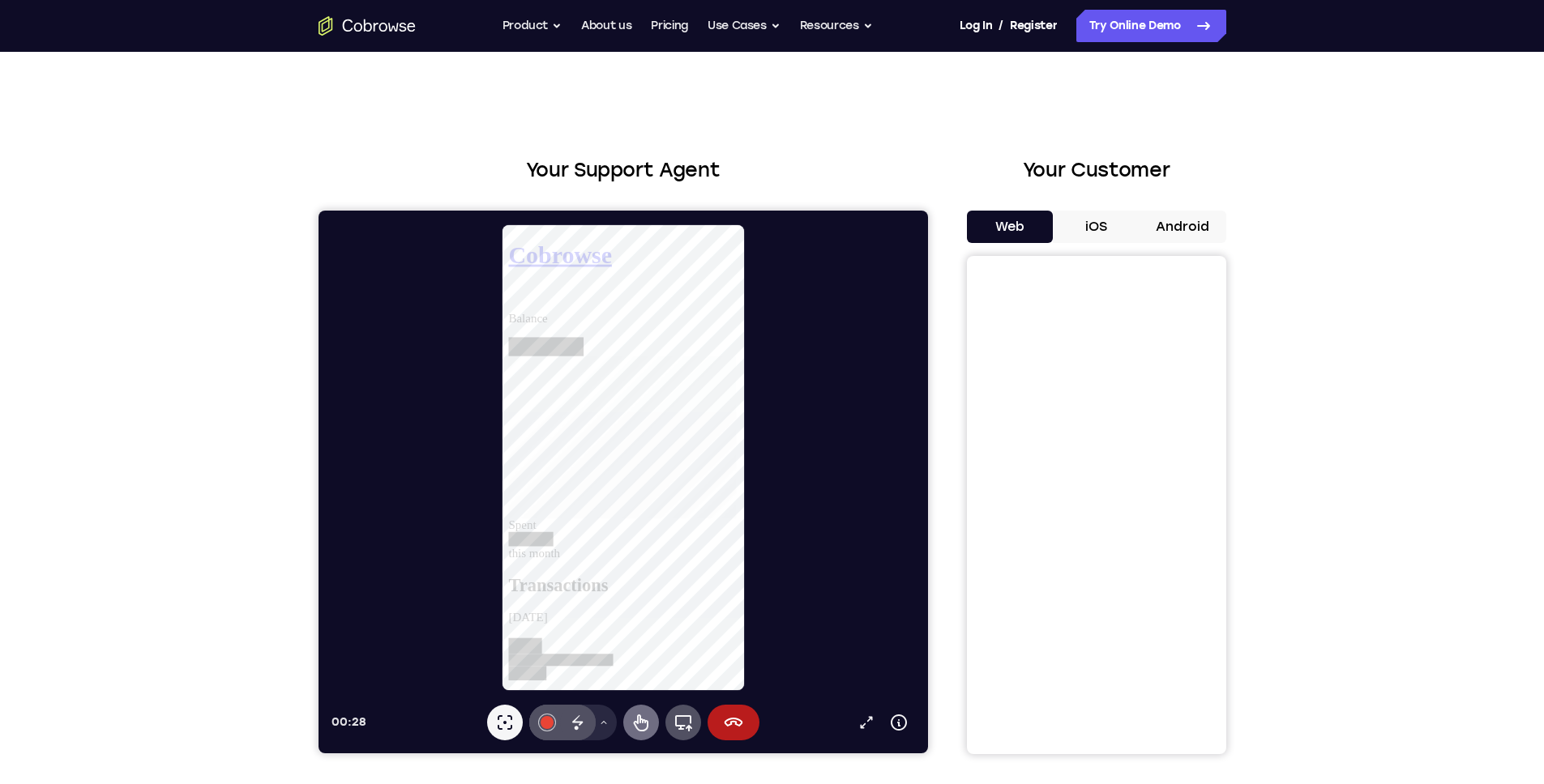
click at [318, 210] on icon at bounding box center [318, 210] width 0 height 0
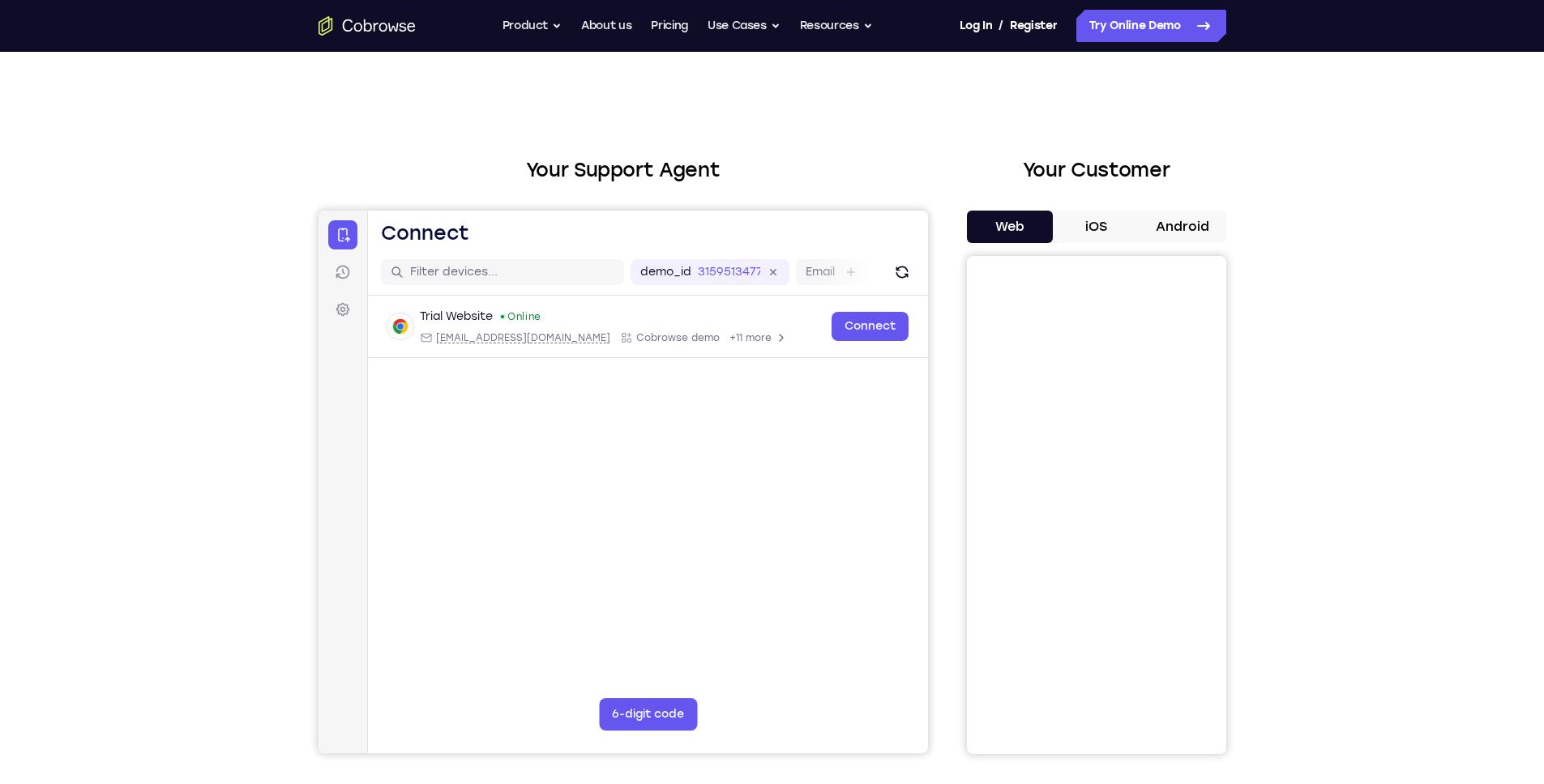
click at [899, 403] on div "Trial Website Online [EMAIL_ADDRESS][DOMAIN_NAME] Cobrowse demo +11 more [EMAIL…" at bounding box center [646, 366] width 560 height 140
